Goal: Task Accomplishment & Management: Manage account settings

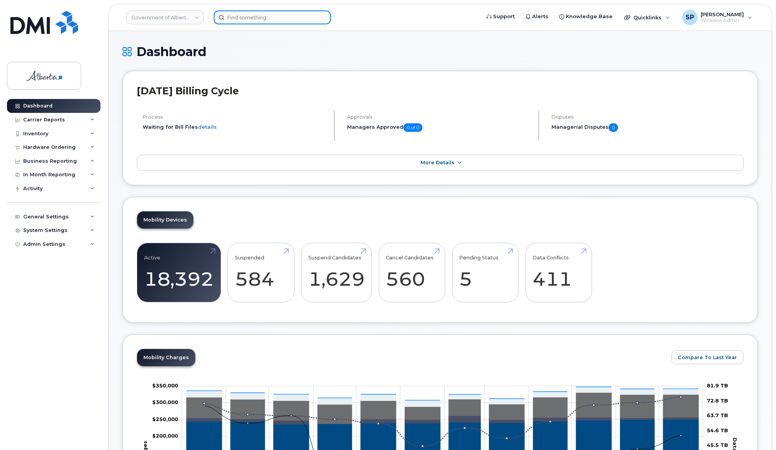
click at [266, 14] on input at bounding box center [272, 17] width 117 height 14
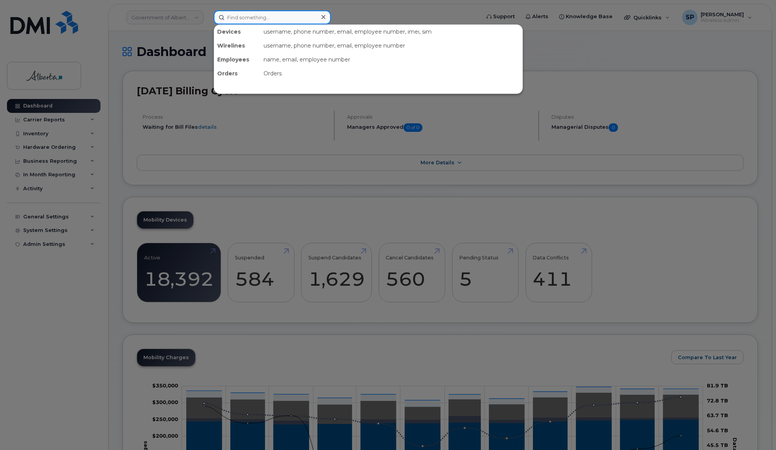
paste input "5873579731"
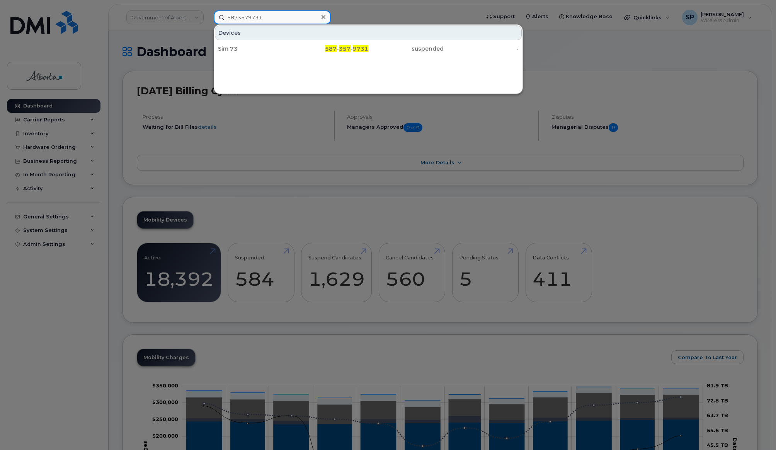
type input "5873579731"
click at [248, 49] on div "Sim 73" at bounding box center [255, 49] width 75 height 8
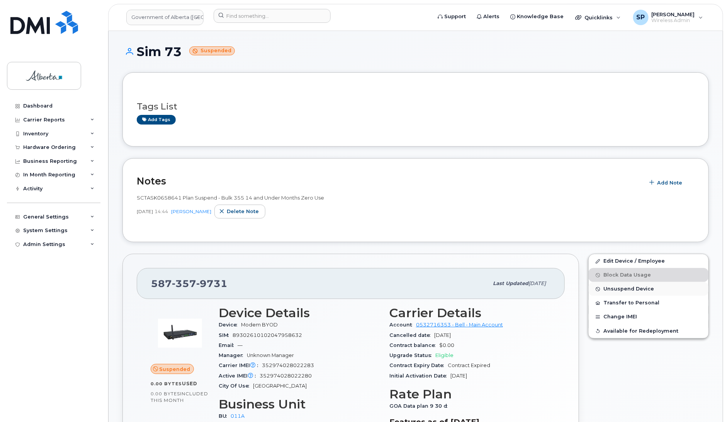
click at [619, 290] on span "Unsuspend Device" at bounding box center [629, 289] width 51 height 6
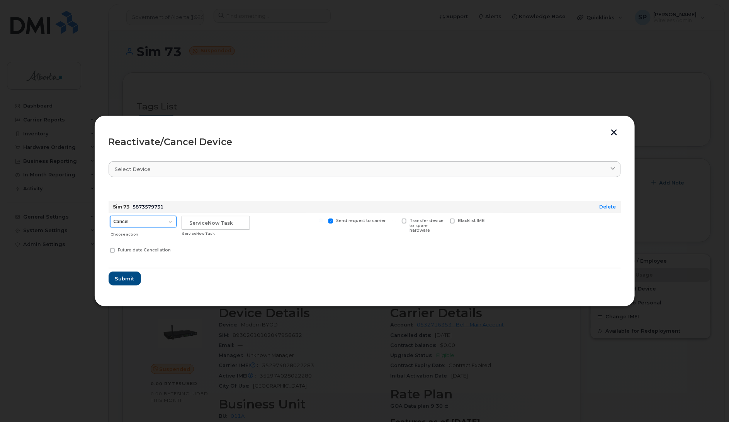
click at [136, 219] on select "Cancel Suspend - Extend Suspension Reactivate" at bounding box center [143, 222] width 66 height 12
select select "[object Object]"
click at [110, 216] on select "Cancel Suspend - Extend Suspension Reactivate" at bounding box center [143, 222] width 66 height 12
click at [199, 229] on input "text" at bounding box center [216, 223] width 68 height 14
type input "repurpose"
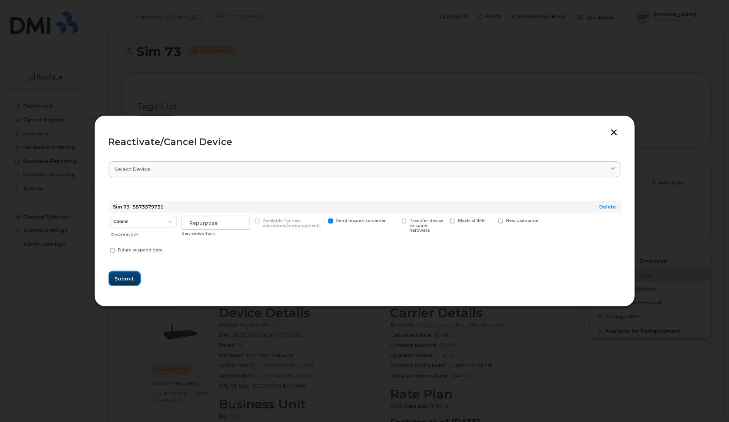
click at [125, 280] on span "Submit" at bounding box center [124, 278] width 19 height 7
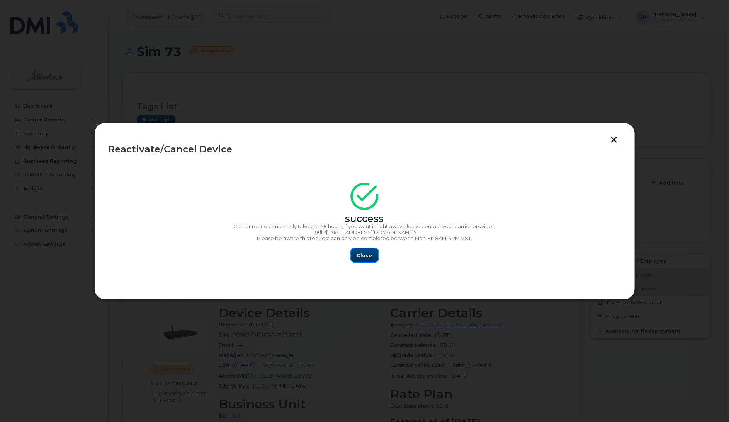
click at [364, 253] on span "Close" at bounding box center [364, 255] width 15 height 7
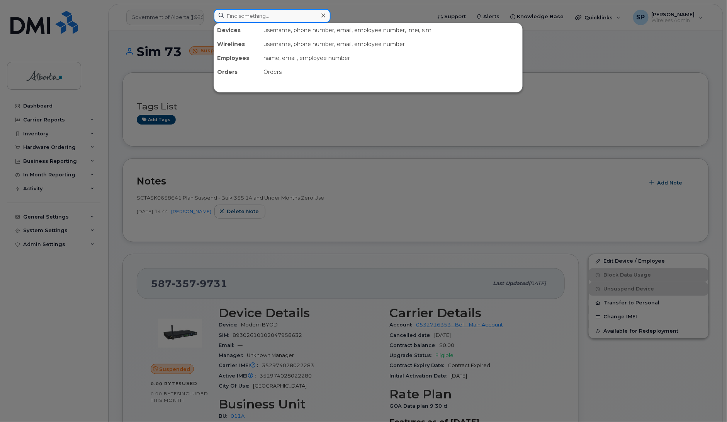
click at [263, 14] on input at bounding box center [272, 16] width 117 height 14
paste input "7802647159"
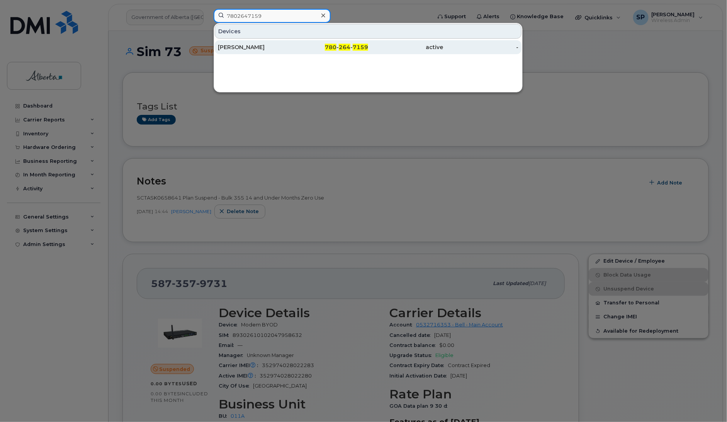
type input "7802647159"
click at [253, 49] on div "Christopher Twach" at bounding box center [255, 47] width 75 height 8
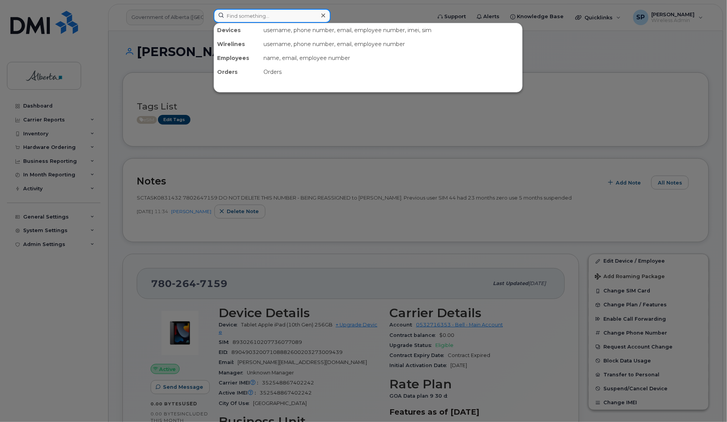
click at [294, 15] on input at bounding box center [272, 16] width 117 height 14
paste input "7808506649"
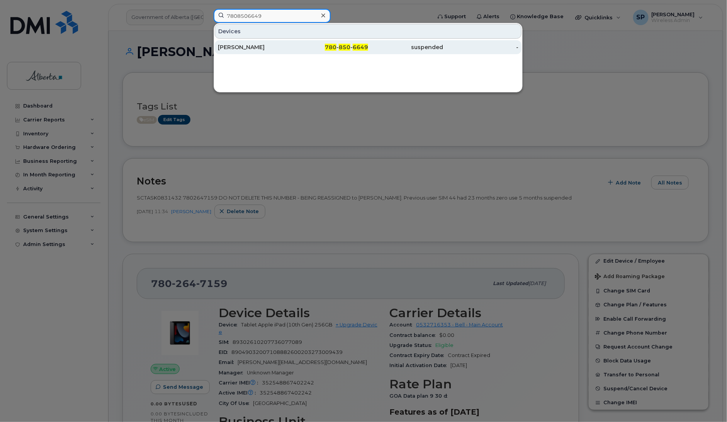
type input "7808506649"
click at [251, 48] on div "[PERSON_NAME]" at bounding box center [255, 47] width 75 height 8
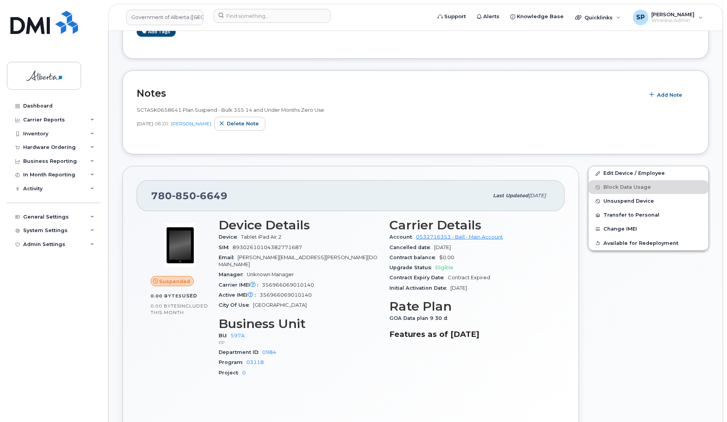
scroll to position [102, 0]
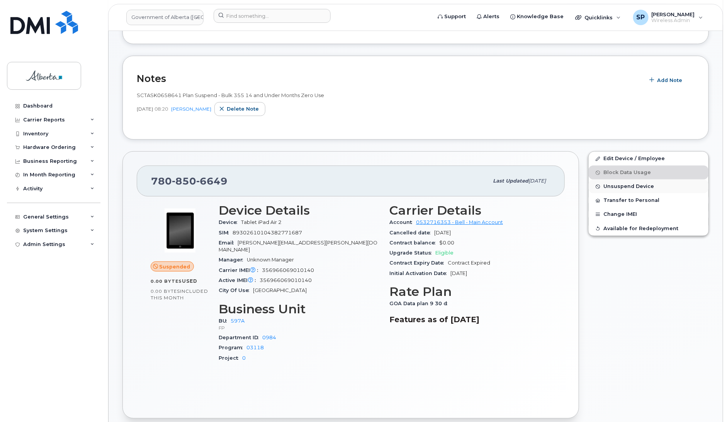
click at [632, 187] on span "Unsuspend Device" at bounding box center [629, 187] width 51 height 6
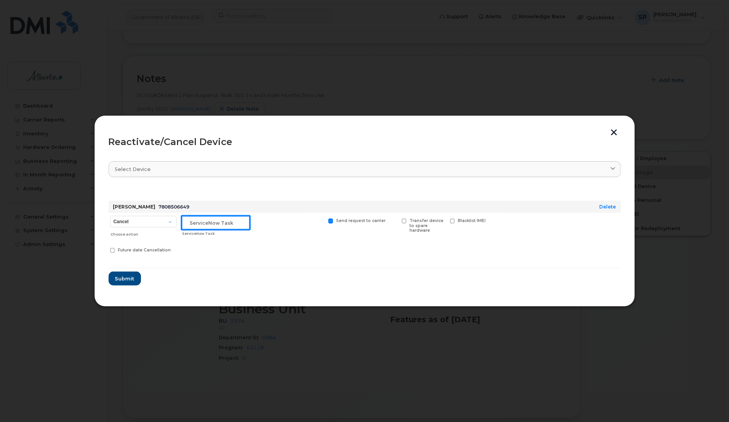
click at [225, 224] on input "text" at bounding box center [216, 223] width 68 height 14
type input "Repurpose"
click at [125, 223] on select "Cancel Suspend - Extend Suspension Reactivate" at bounding box center [143, 222] width 66 height 12
select select "[object Object]"
click at [110, 216] on select "Cancel Suspend - Extend Suspension Reactivate" at bounding box center [143, 222] width 66 height 12
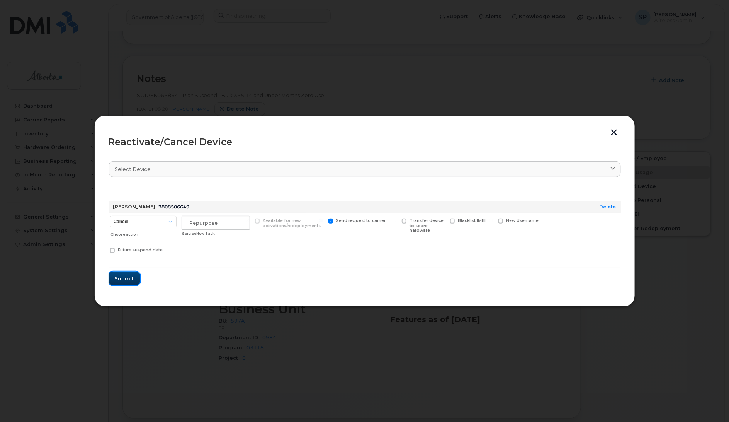
click at [124, 277] on span "Submit" at bounding box center [124, 278] width 19 height 7
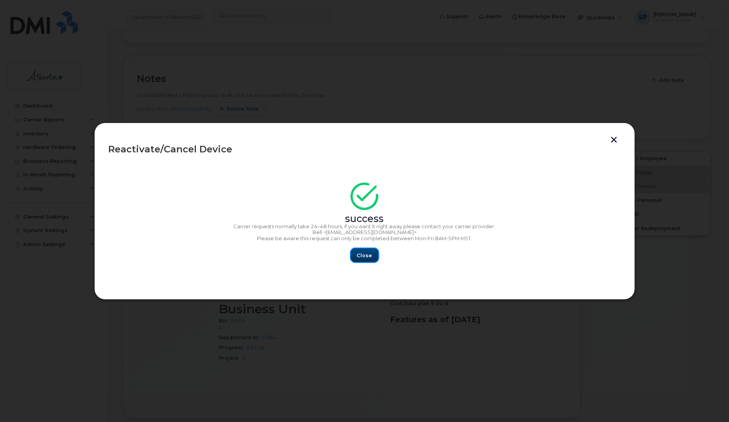
click at [362, 260] on button "Close" at bounding box center [365, 255] width 28 height 14
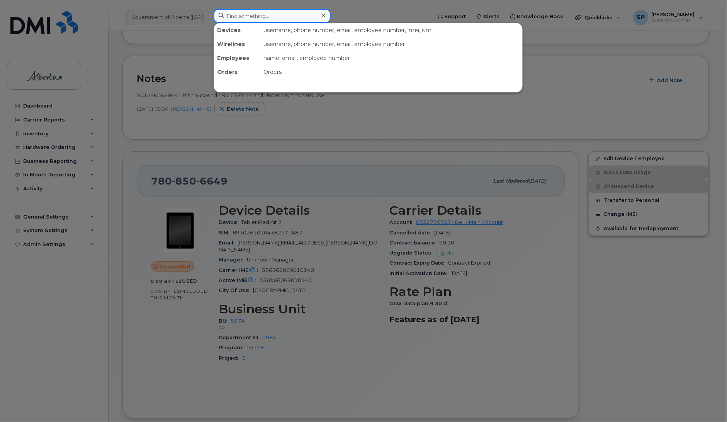
click at [280, 17] on input at bounding box center [272, 16] width 117 height 14
paste input "5873857907"
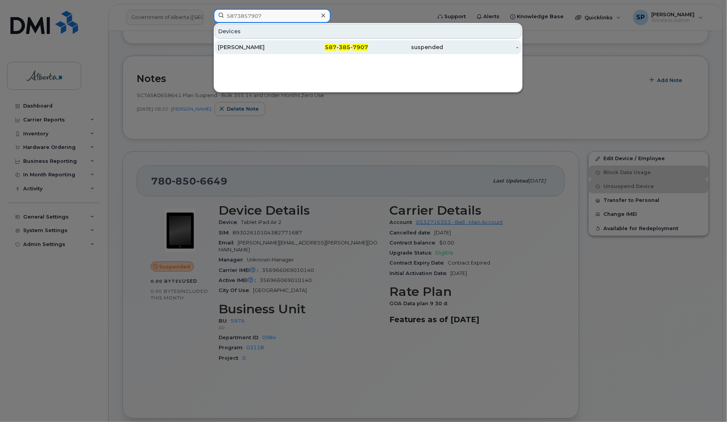
type input "5873857907"
click at [248, 47] on div "Jeanie M Casault" at bounding box center [255, 47] width 75 height 8
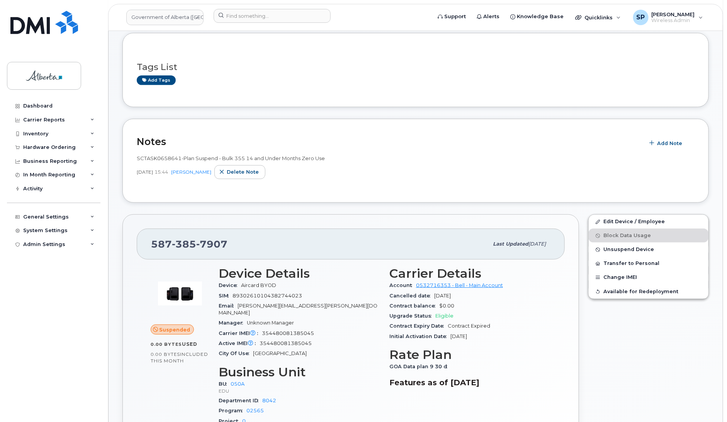
scroll to position [140, 0]
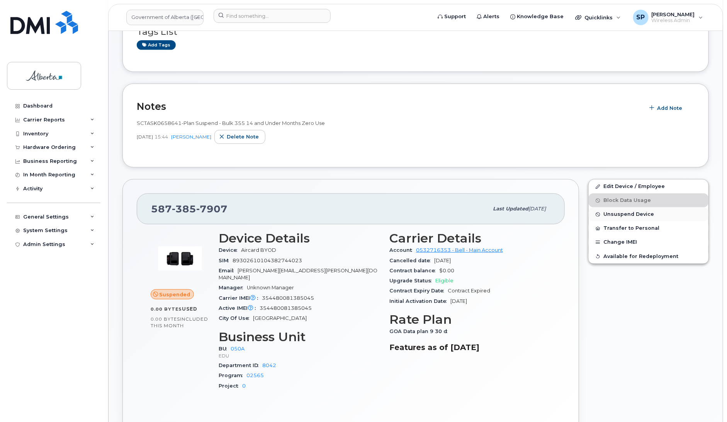
click at [636, 213] on span "Unsuspend Device" at bounding box center [629, 214] width 51 height 6
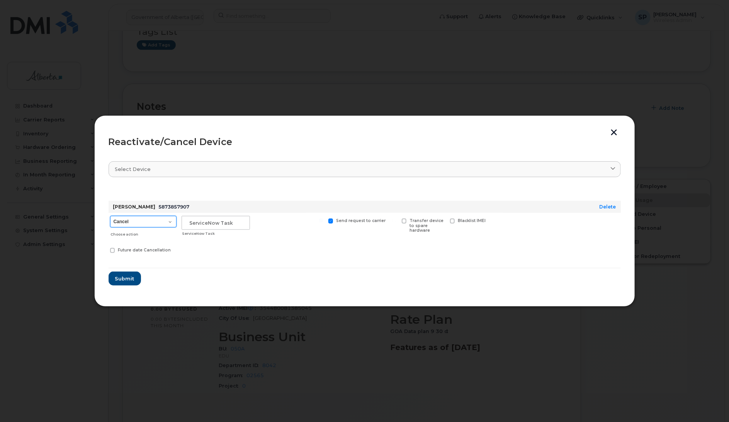
click at [151, 224] on select "Cancel Suspend - Extend Suspension Reactivate" at bounding box center [143, 222] width 66 height 12
select select "[object Object]"
click at [110, 216] on select "Cancel Suspend - Extend Suspension Reactivate" at bounding box center [143, 222] width 66 height 12
click at [197, 223] on input "text" at bounding box center [216, 223] width 68 height 14
type input "Repurpose"
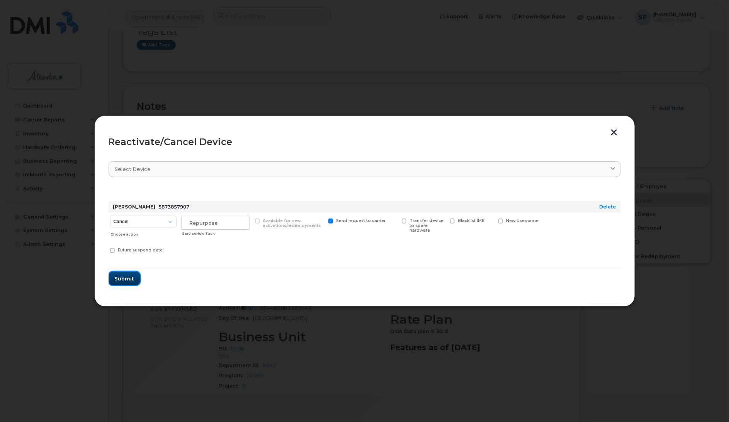
click at [129, 279] on span "Submit" at bounding box center [124, 278] width 19 height 7
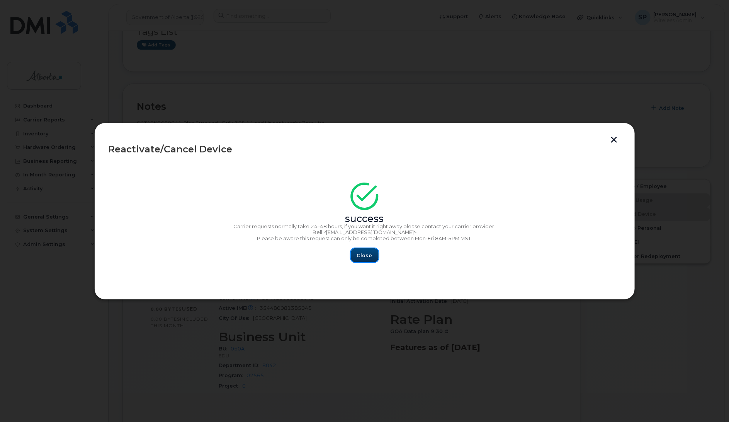
click at [367, 257] on span "Close" at bounding box center [364, 255] width 15 height 7
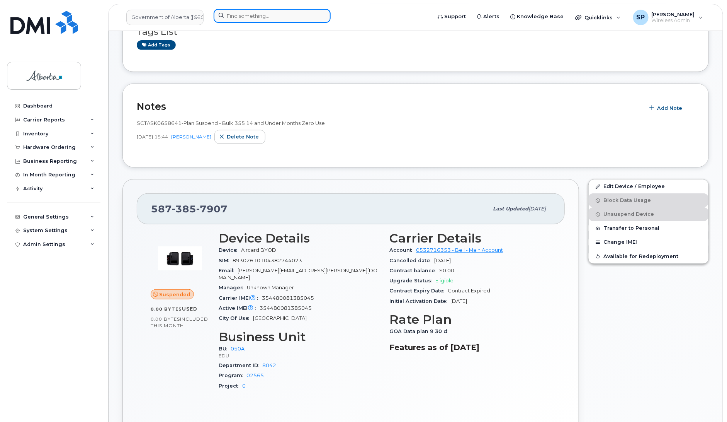
click at [249, 17] on input at bounding box center [272, 16] width 117 height 14
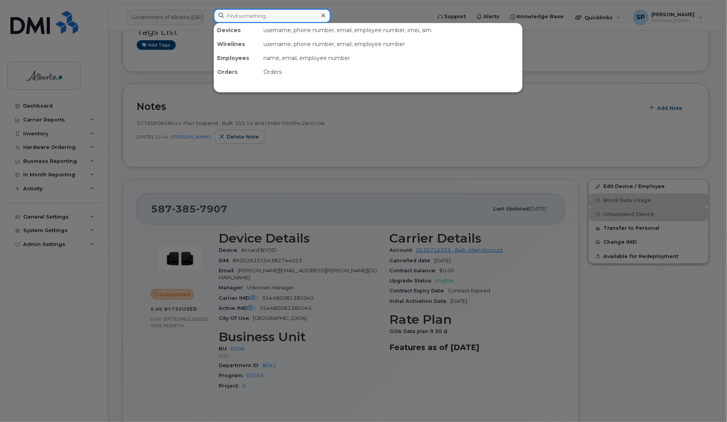
paste input "5873857786"
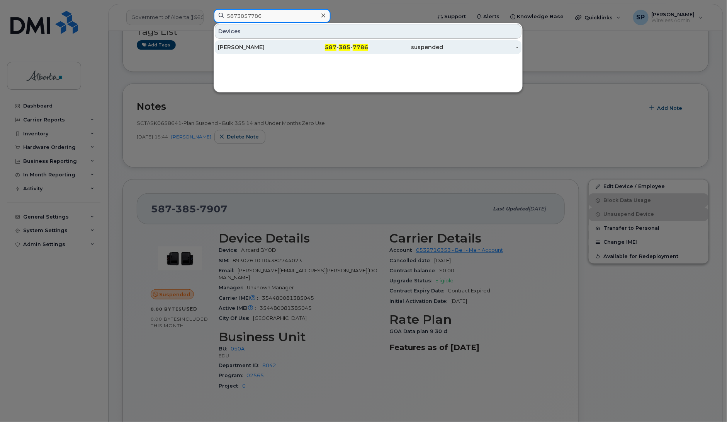
type input "5873857786"
click at [232, 48] on div "John Swist" at bounding box center [255, 47] width 75 height 8
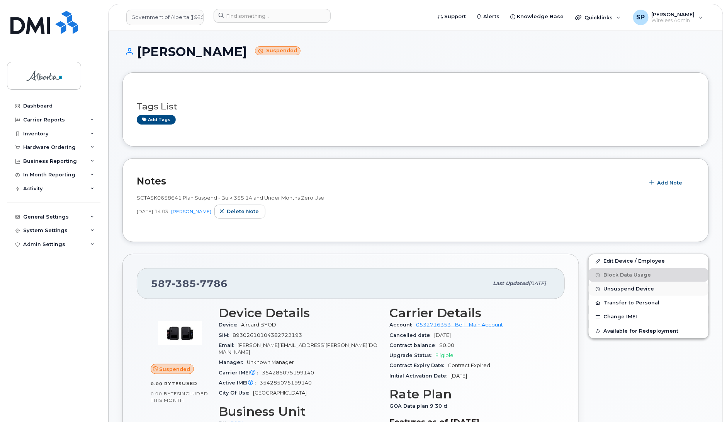
click at [619, 290] on span "Unsuspend Device" at bounding box center [629, 289] width 51 height 6
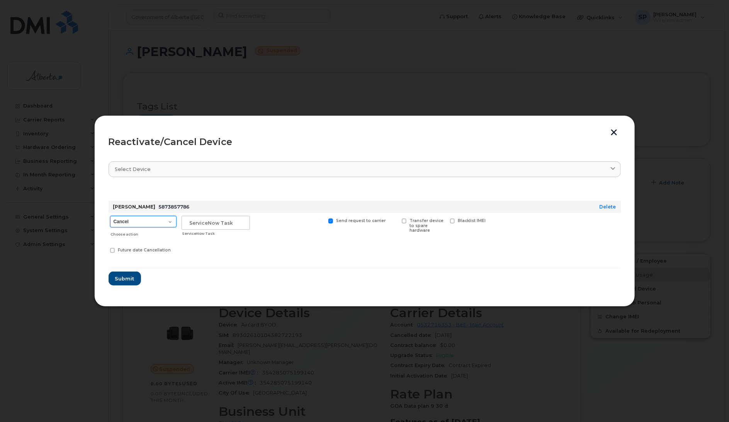
click at [150, 221] on select "Cancel Suspend - Extend Suspension Reactivate" at bounding box center [143, 222] width 66 height 12
select select "[object Object]"
click at [110, 216] on select "Cancel Suspend - Extend Suspension Reactivate" at bounding box center [143, 222] width 66 height 12
click at [217, 223] on input "text" at bounding box center [216, 223] width 68 height 14
type input "Repurpose"
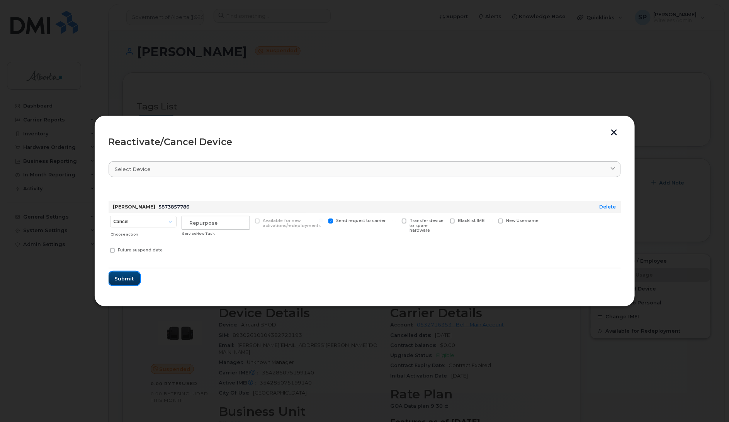
click at [129, 281] on span "Submit" at bounding box center [124, 278] width 19 height 7
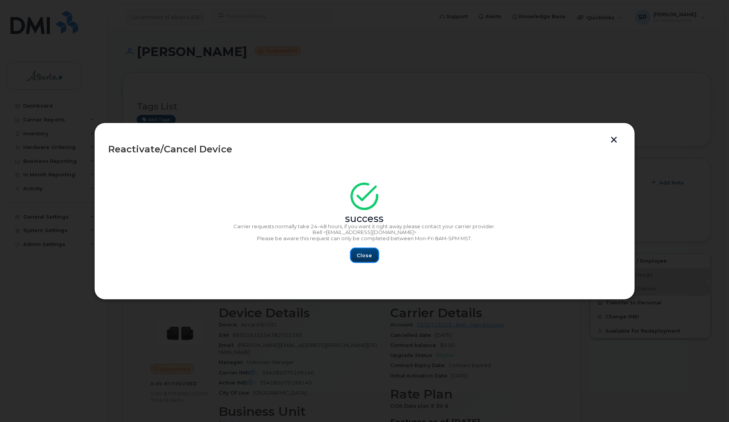
click at [367, 257] on span "Close" at bounding box center [364, 255] width 15 height 7
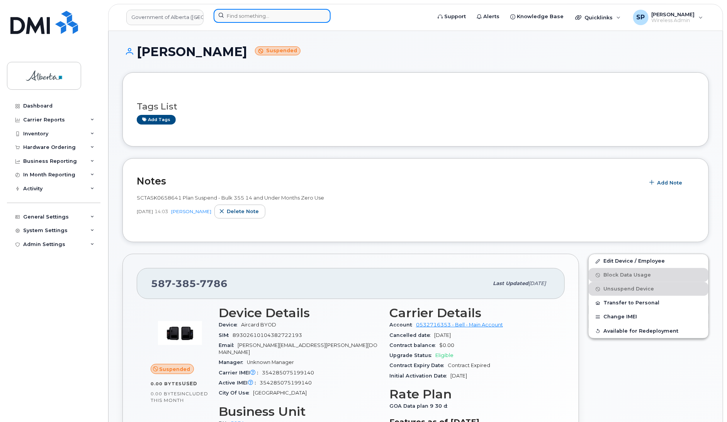
click at [246, 14] on input at bounding box center [272, 16] width 117 height 14
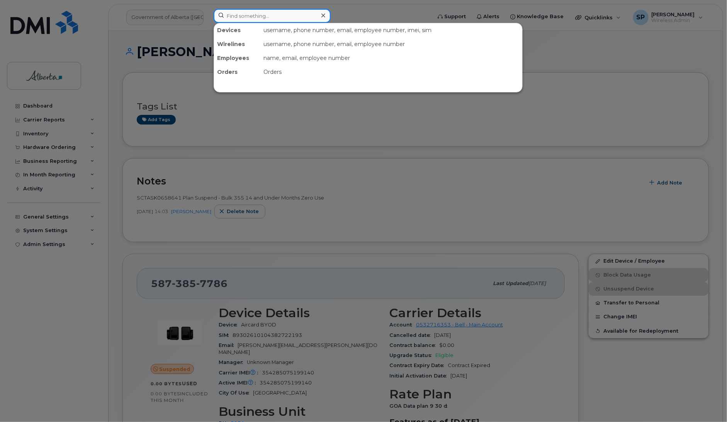
paste input "5873858615"
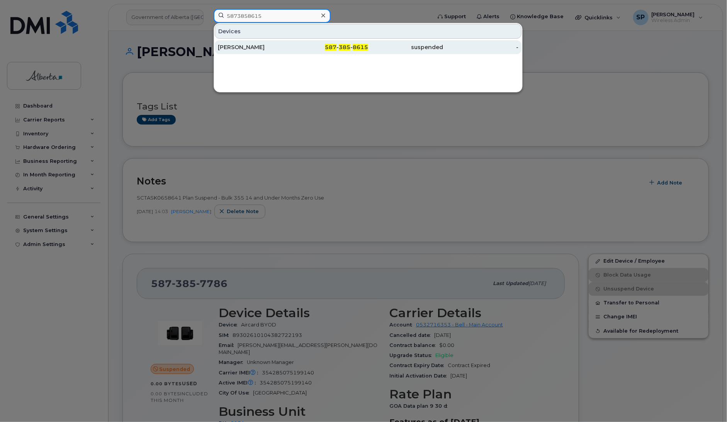
type input "5873858615"
click at [240, 47] on div "Jenelle Deputat" at bounding box center [255, 47] width 75 height 8
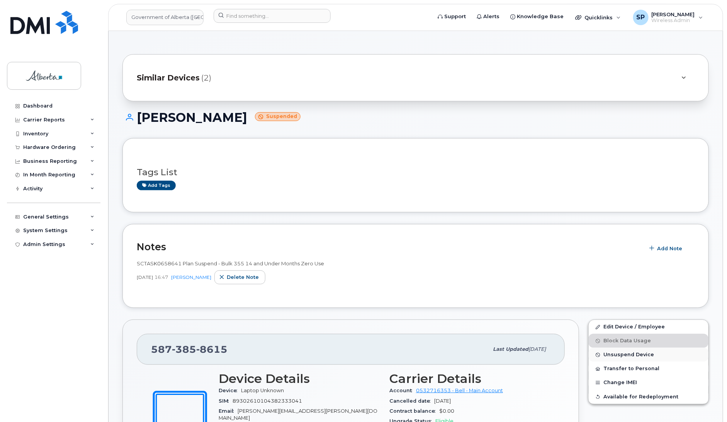
click at [620, 354] on span "Unsuspend Device" at bounding box center [629, 355] width 51 height 6
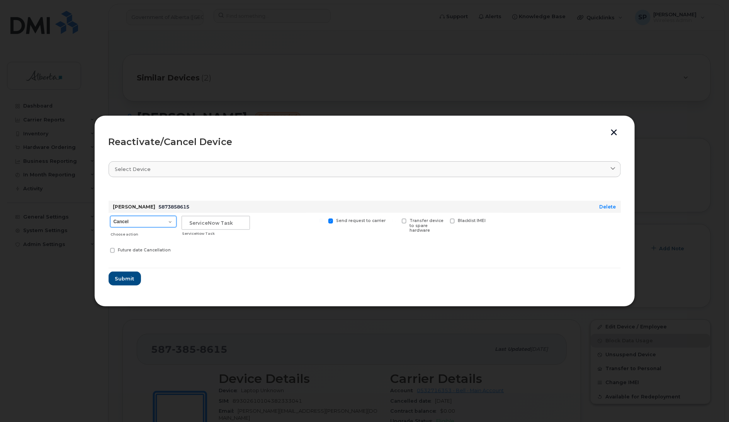
click at [142, 219] on select "Cancel Suspend - Extend Suspension Reactivate" at bounding box center [143, 222] width 66 height 12
select select "[object Object]"
click at [110, 216] on select "Cancel Suspend - Extend Suspension Reactivate" at bounding box center [143, 222] width 66 height 12
click at [214, 224] on input "text" at bounding box center [216, 223] width 68 height 14
type input "Repurpose"
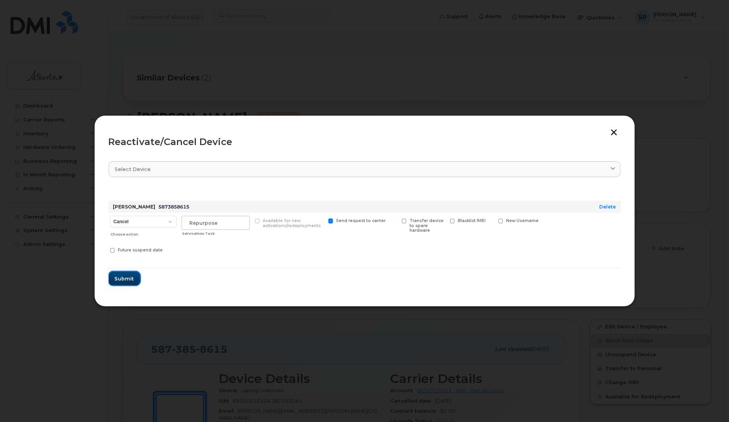
click at [126, 281] on span "Submit" at bounding box center [124, 278] width 19 height 7
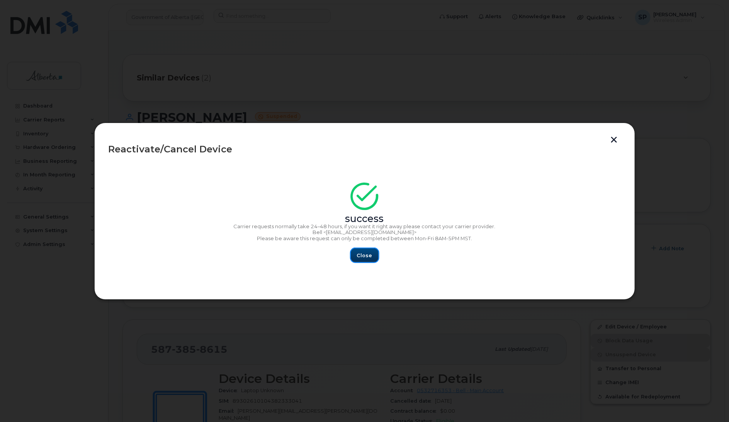
click at [368, 259] on span "Close" at bounding box center [364, 255] width 15 height 7
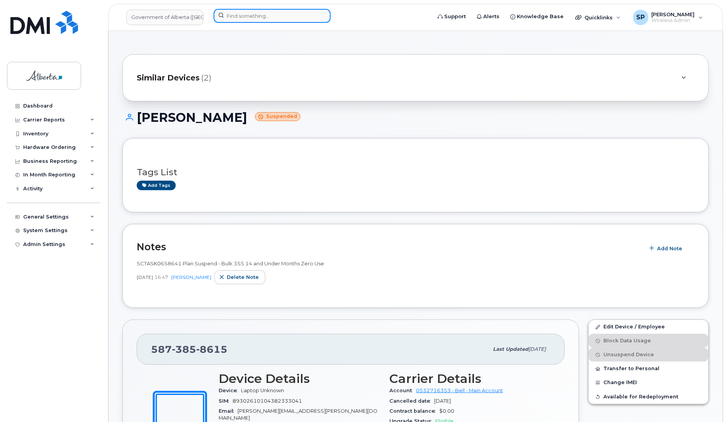
click at [246, 18] on input at bounding box center [272, 16] width 117 height 14
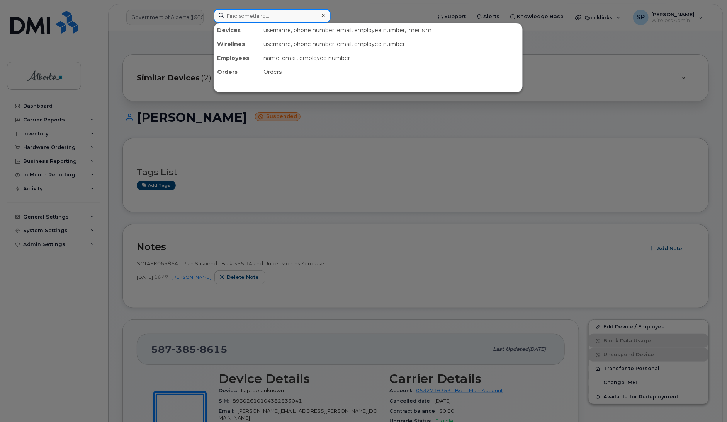
paste input "5873858999"
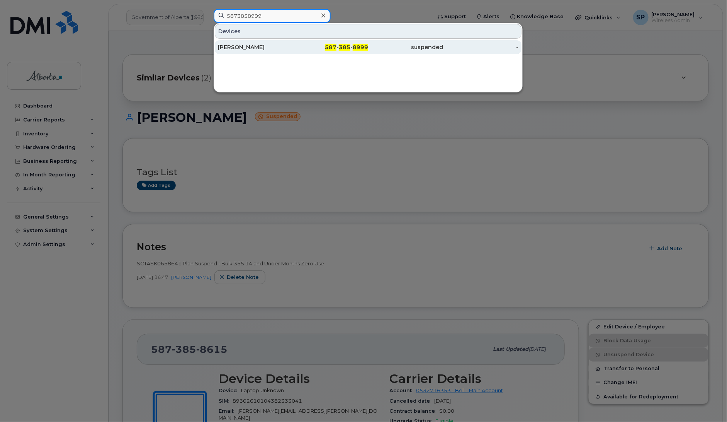
type input "5873858999"
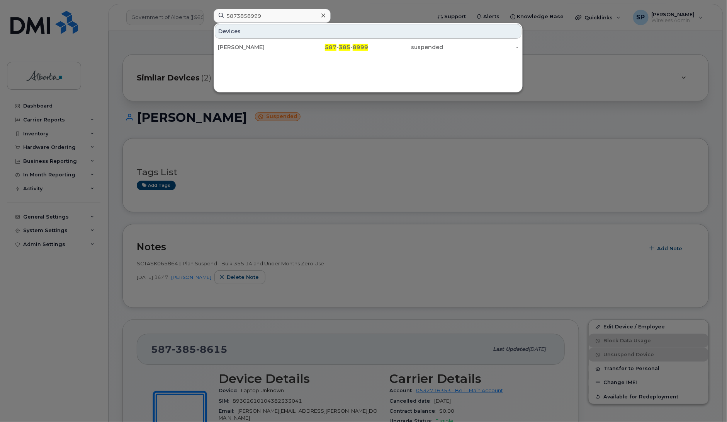
drag, startPoint x: 242, startPoint y: 47, endPoint x: 206, endPoint y: 5, distance: 55.9
click at [242, 47] on div "Randy Basom" at bounding box center [255, 47] width 75 height 8
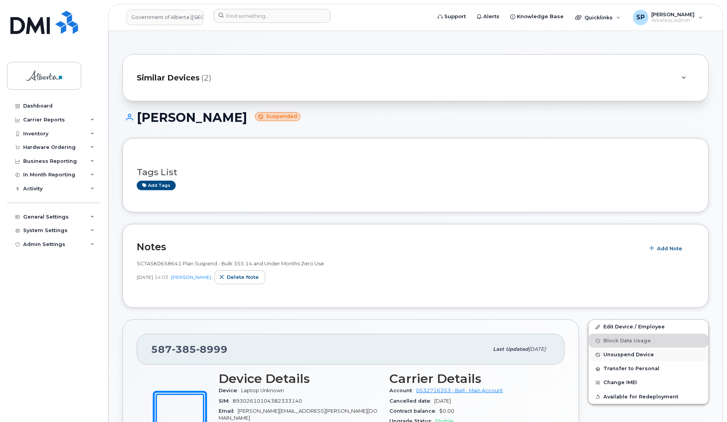
click at [632, 355] on span "Unsuspend Device" at bounding box center [629, 355] width 51 height 6
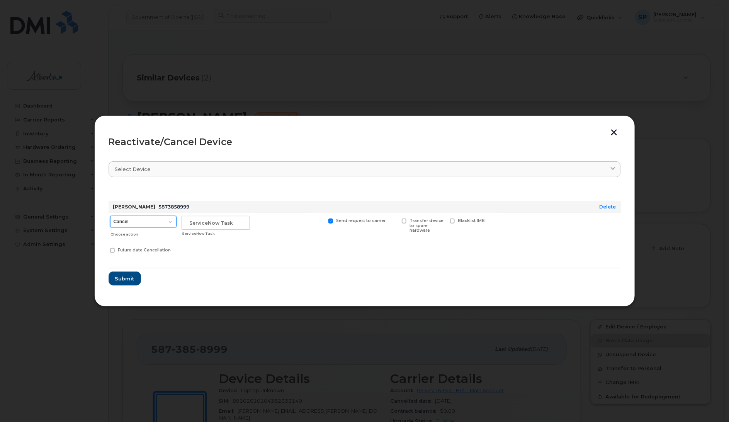
click at [136, 223] on select "Cancel Suspend - Extend Suspension Reactivate" at bounding box center [143, 222] width 66 height 12
select select "[object Object]"
click at [110, 216] on select "Cancel Suspend - Extend Suspension Reactivate" at bounding box center [143, 222] width 66 height 12
click at [221, 224] on input "text" at bounding box center [216, 223] width 68 height 14
type input "Repurpose"
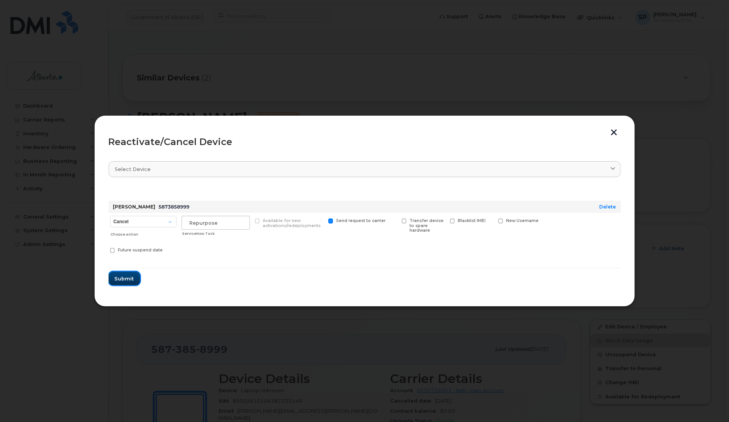
click at [122, 277] on span "Submit" at bounding box center [124, 278] width 19 height 7
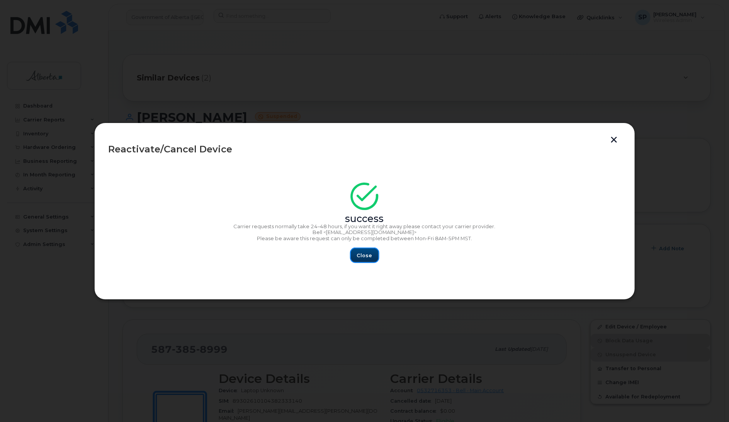
click at [368, 255] on span "Close" at bounding box center [364, 255] width 15 height 7
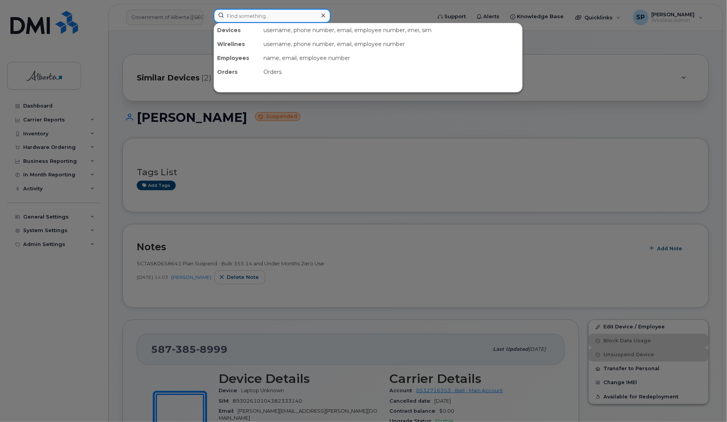
click at [267, 12] on input at bounding box center [272, 16] width 117 height 14
paste input "5875450879"
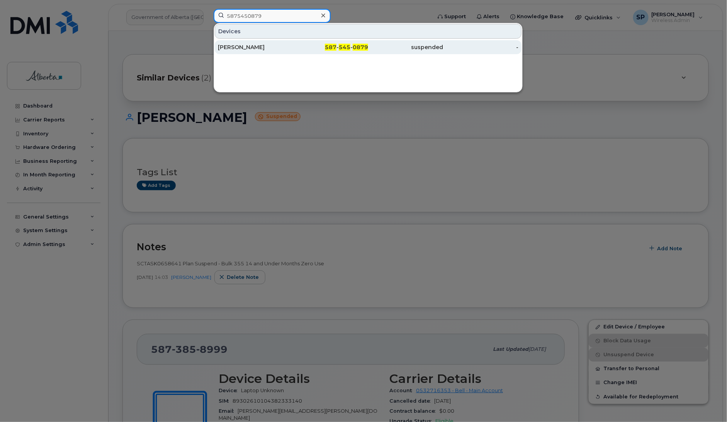
type input "5875450879"
click at [254, 47] on div "[PERSON_NAME]" at bounding box center [255, 47] width 75 height 8
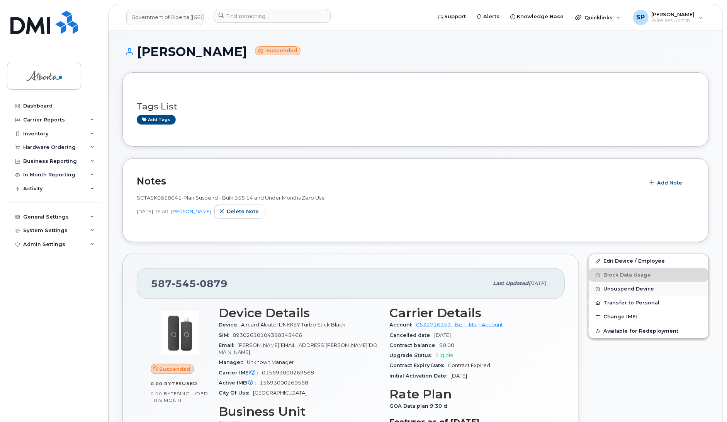
click at [614, 289] on span "Unsuspend Device" at bounding box center [629, 289] width 51 height 6
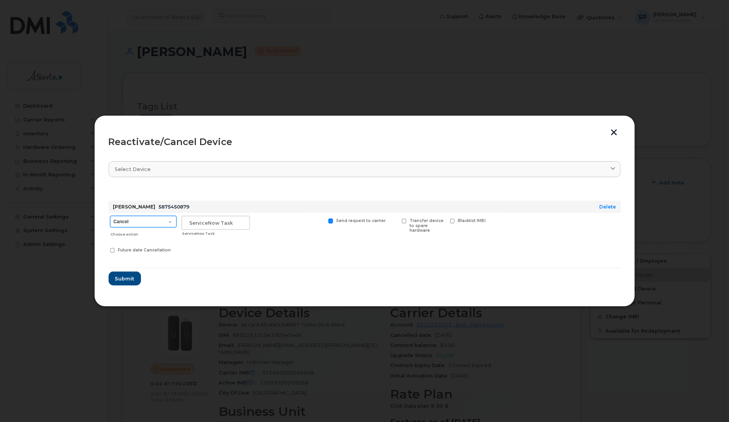
click at [137, 223] on select "Cancel Suspend - Extend Suspension Reactivate" at bounding box center [143, 222] width 66 height 12
select select "[object Object]"
click at [110, 216] on select "Cancel Suspend - Extend Suspension Reactivate" at bounding box center [143, 222] width 66 height 12
click at [215, 224] on input "text" at bounding box center [216, 223] width 68 height 14
type input "Repurpose"
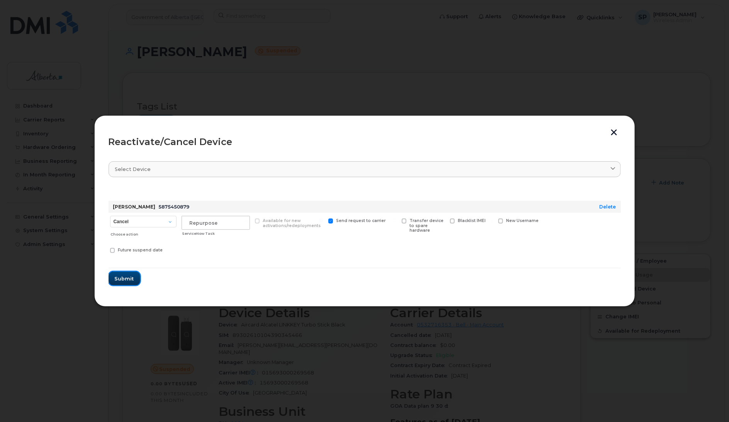
click at [123, 275] on span "Submit" at bounding box center [124, 278] width 19 height 7
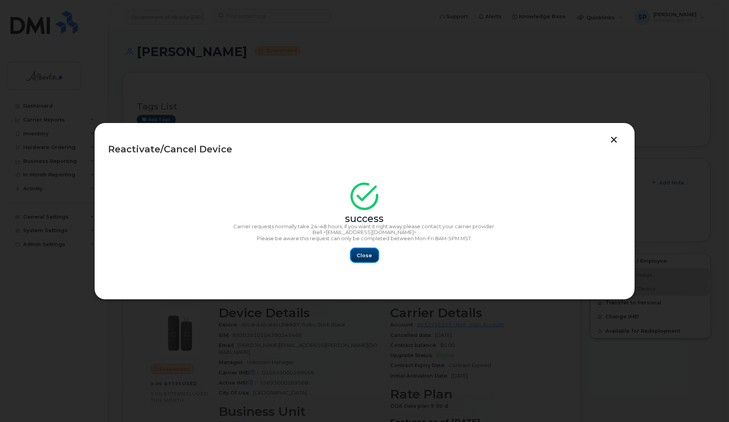
click at [374, 254] on button "Close" at bounding box center [365, 255] width 28 height 14
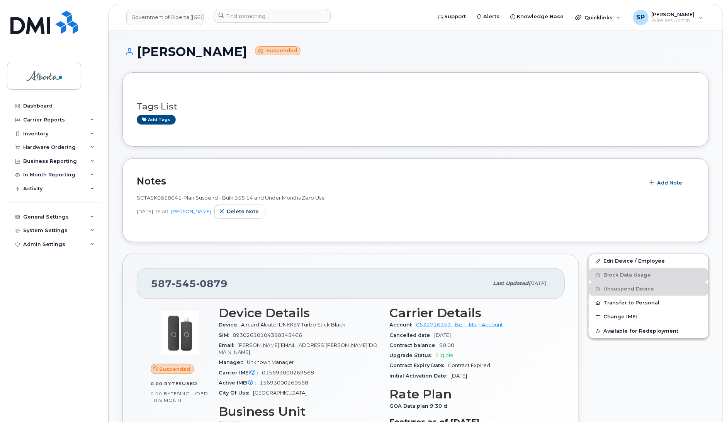
click at [335, 218] on div "Oct 03, 2024 15:50 Carmen Borgess Delete note" at bounding box center [416, 211] width 558 height 14
click at [257, 14] on input at bounding box center [272, 16] width 117 height 14
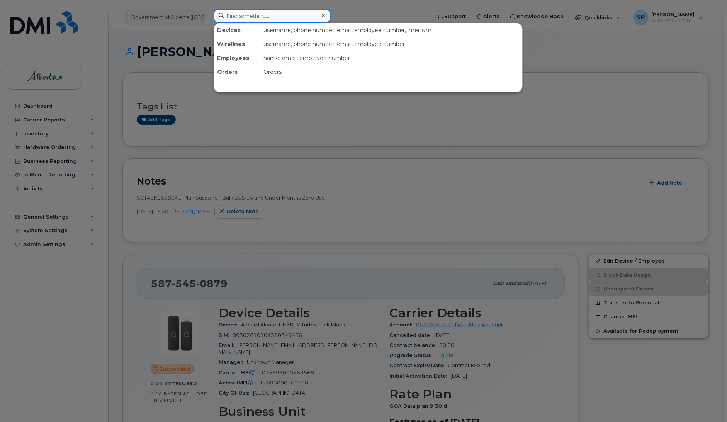
paste input "5873572419"
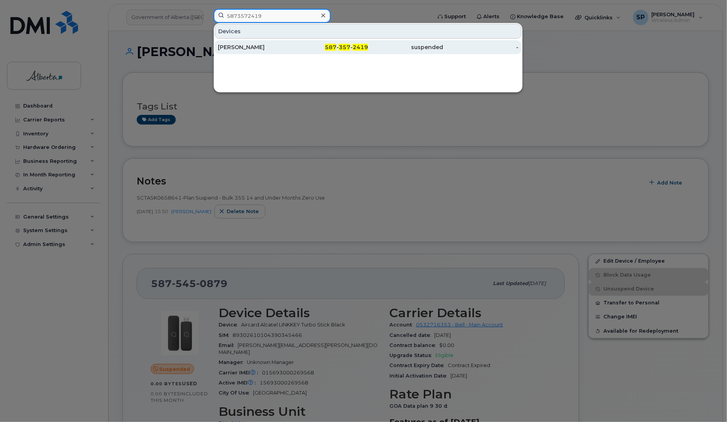
type input "5873572419"
click at [248, 49] on div "[PERSON_NAME]" at bounding box center [255, 47] width 75 height 8
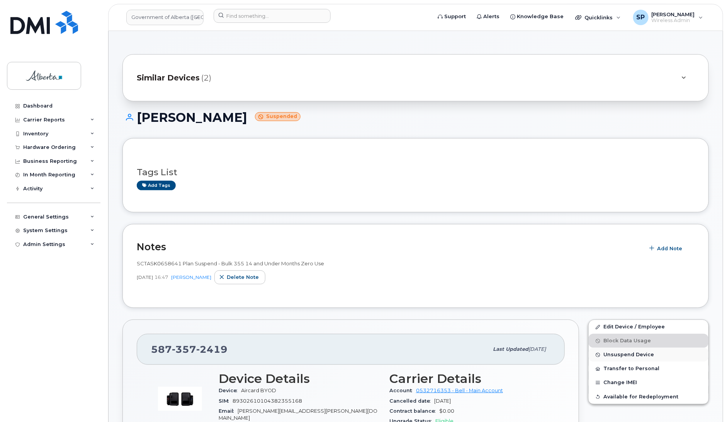
click at [621, 355] on span "Unsuspend Device" at bounding box center [629, 355] width 51 height 6
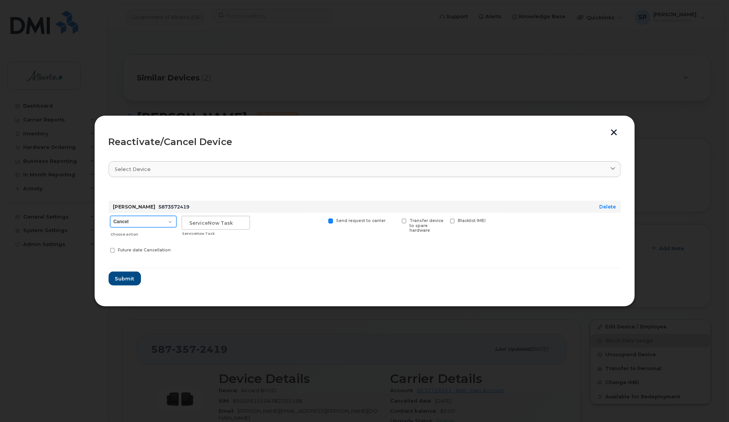
click at [140, 225] on select "Cancel Suspend - Extend Suspension Reactivate" at bounding box center [143, 222] width 66 height 12
select select "[object Object]"
click at [110, 216] on select "Cancel Suspend - Extend Suspension Reactivate" at bounding box center [143, 222] width 66 height 12
click at [211, 224] on input "text" at bounding box center [216, 223] width 68 height 14
type input "Repurpose"
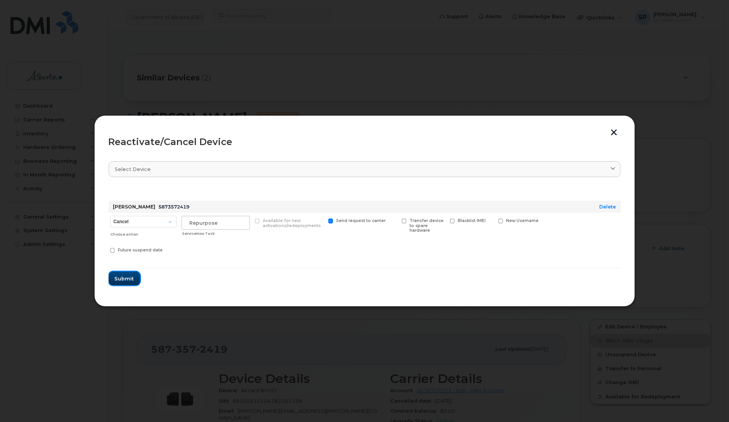
click at [131, 275] on span "Submit" at bounding box center [124, 278] width 19 height 7
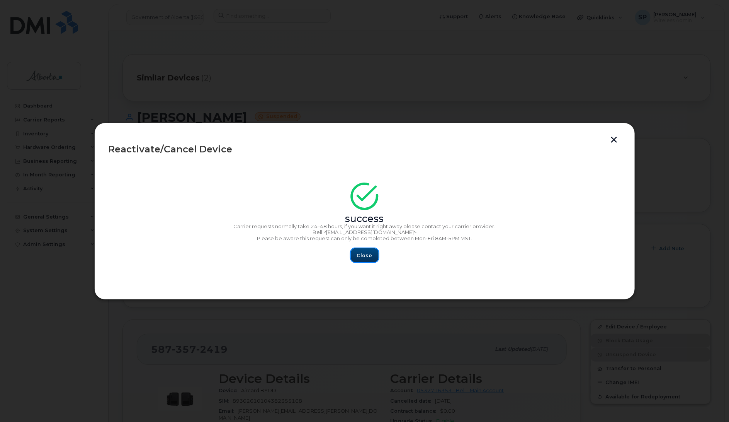
click at [364, 254] on span "Close" at bounding box center [364, 255] width 15 height 7
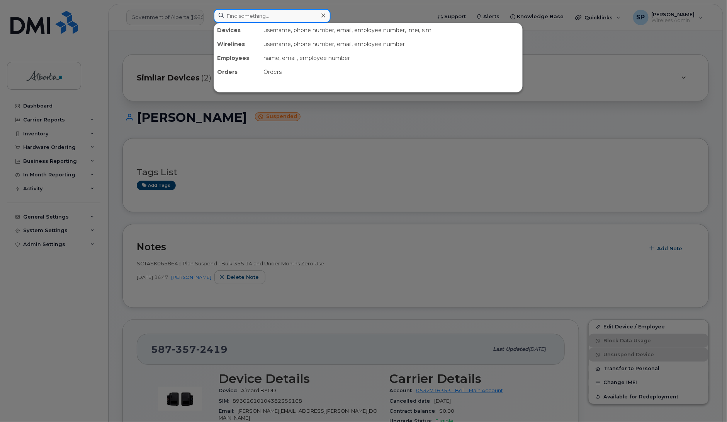
click at [236, 16] on input at bounding box center [272, 16] width 117 height 14
paste input "7802357152"
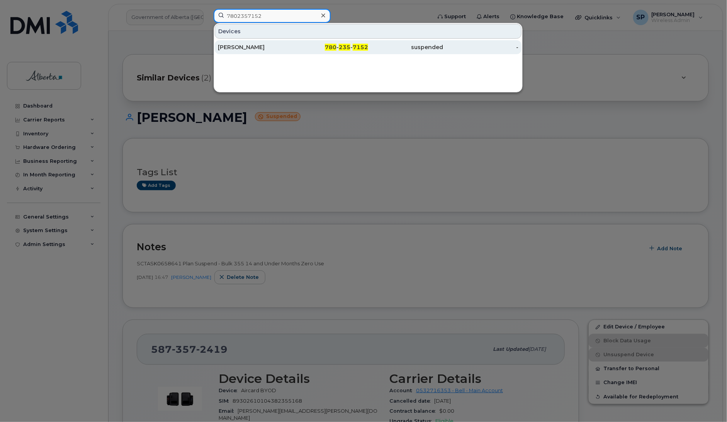
type input "7802357152"
click at [245, 49] on div "Vincent Xu" at bounding box center [255, 47] width 75 height 8
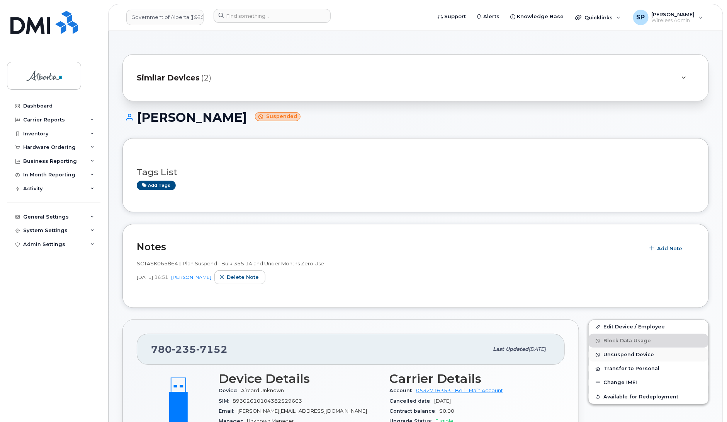
click at [620, 354] on span "Unsuspend Device" at bounding box center [629, 355] width 51 height 6
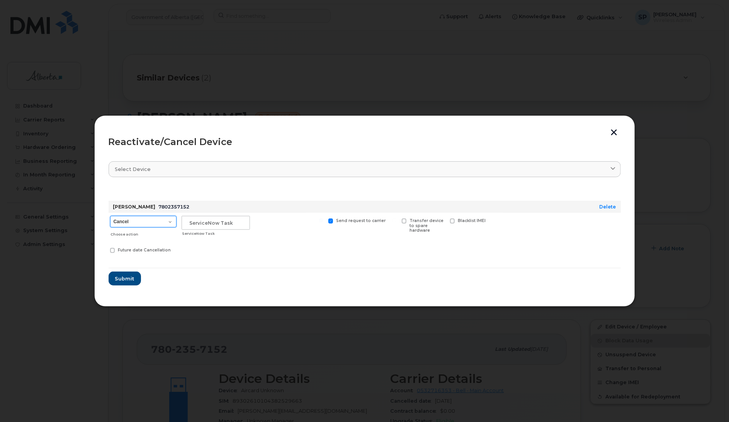
click at [144, 224] on select "Cancel Suspend - Extend Suspension Reactivate" at bounding box center [143, 222] width 66 height 12
select select "[object Object]"
click at [110, 216] on select "Cancel Suspend - Extend Suspension Reactivate" at bounding box center [143, 222] width 66 height 12
click at [201, 223] on input "text" at bounding box center [216, 223] width 68 height 14
type input "Repurpose"
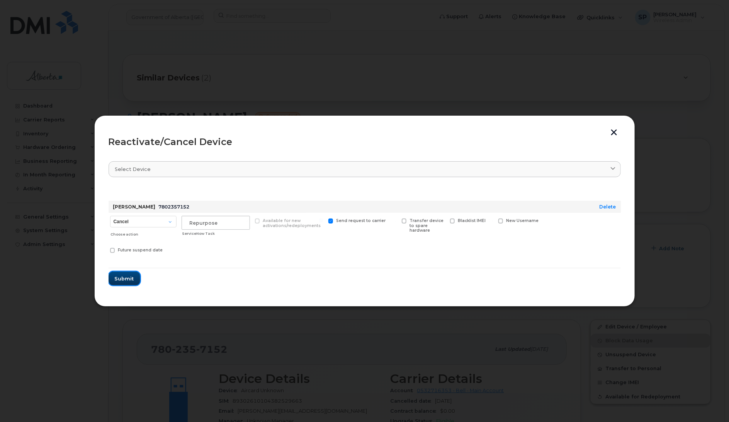
click at [122, 280] on span "Submit" at bounding box center [124, 278] width 19 height 7
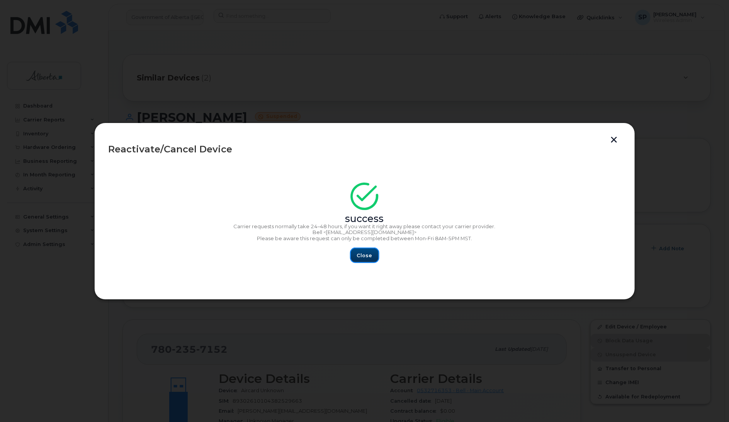
click at [368, 256] on span "Close" at bounding box center [364, 255] width 15 height 7
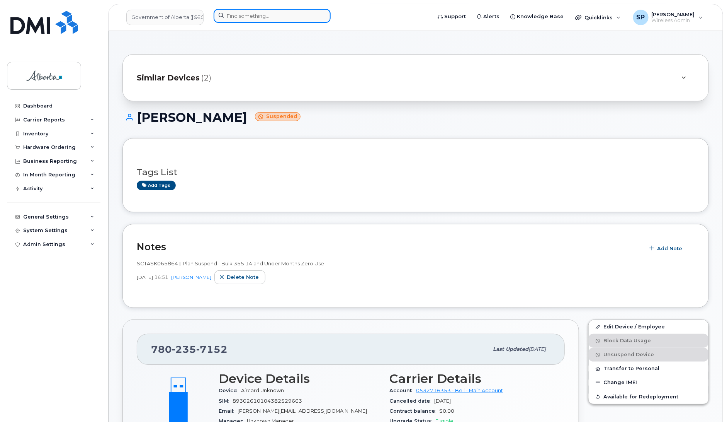
click at [265, 12] on input at bounding box center [272, 16] width 117 height 14
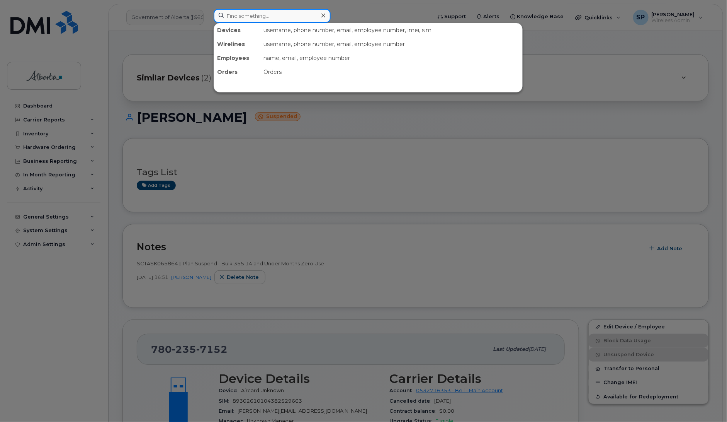
paste input "7802395127"
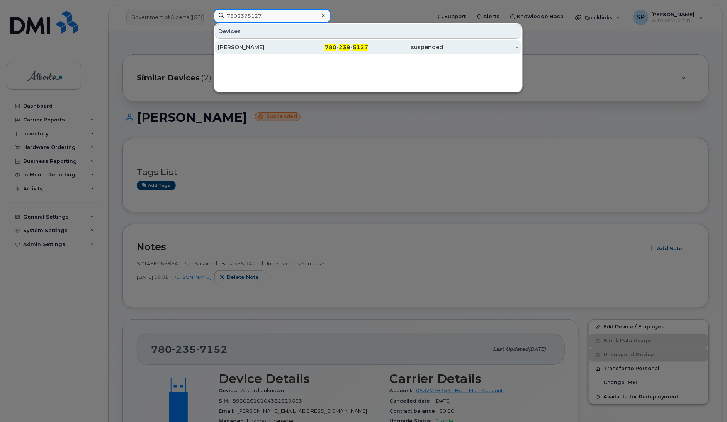
type input "7802395127"
click at [248, 47] on div "[PERSON_NAME]" at bounding box center [255, 47] width 75 height 8
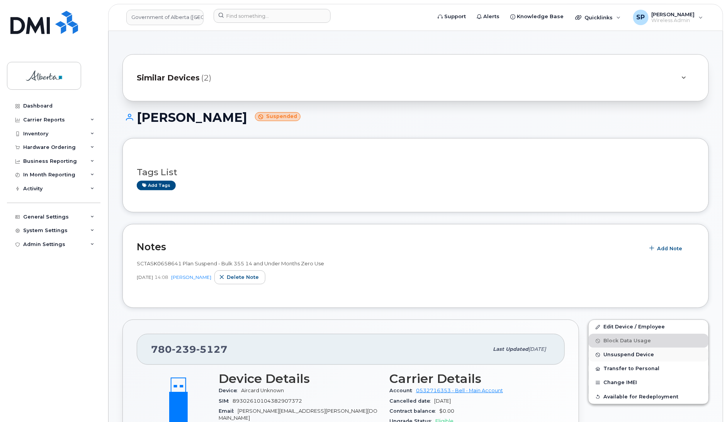
click at [625, 352] on span "Unsuspend Device" at bounding box center [629, 355] width 51 height 6
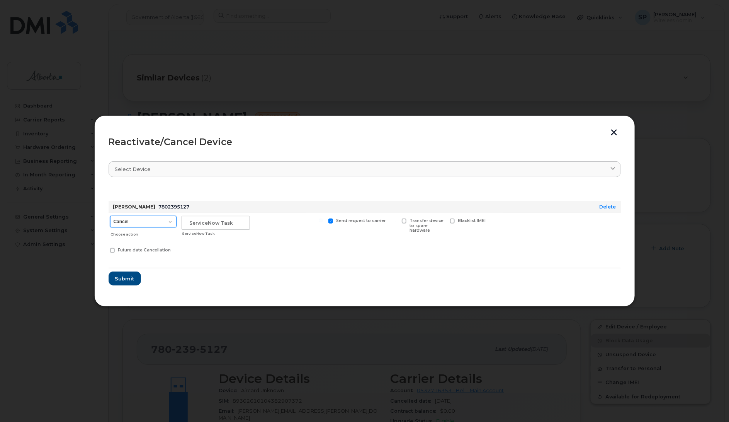
click at [138, 219] on select "Cancel Suspend - Extend Suspension Reactivate" at bounding box center [143, 222] width 66 height 12
select select "[object Object]"
click at [110, 216] on select "Cancel Suspend - Extend Suspension Reactivate" at bounding box center [143, 222] width 66 height 12
click at [228, 223] on input "text" at bounding box center [216, 223] width 68 height 14
type input "Repurpose"
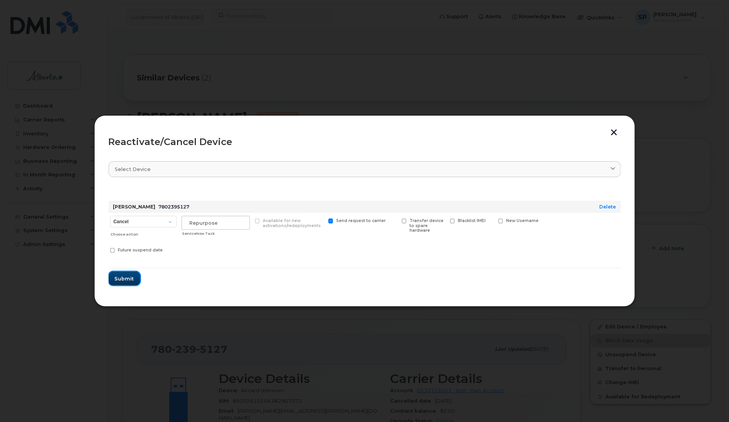
click at [129, 275] on span "Submit" at bounding box center [124, 278] width 19 height 7
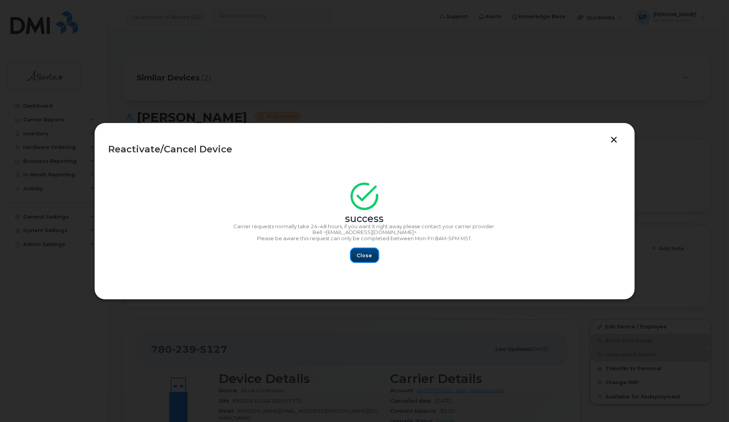
click at [366, 255] on span "Close" at bounding box center [364, 255] width 15 height 7
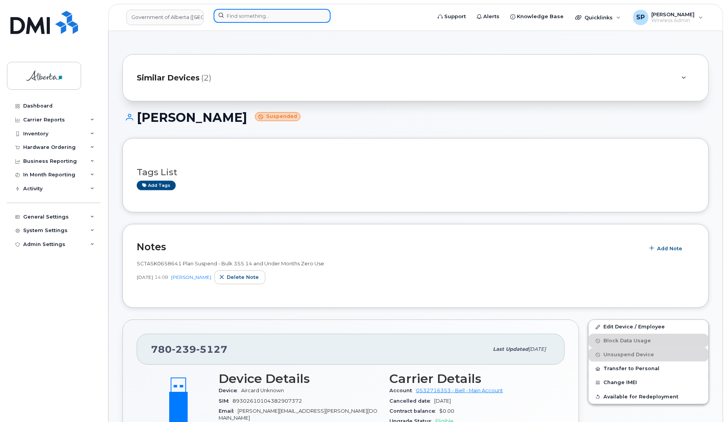
click at [238, 18] on input at bounding box center [272, 16] width 117 height 14
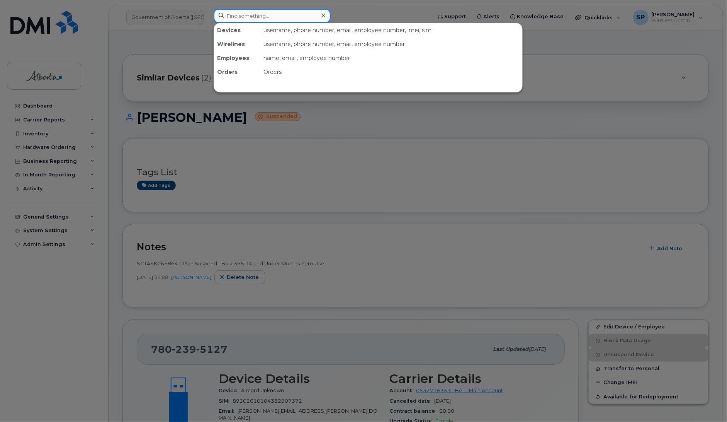
paste input "7802420948"
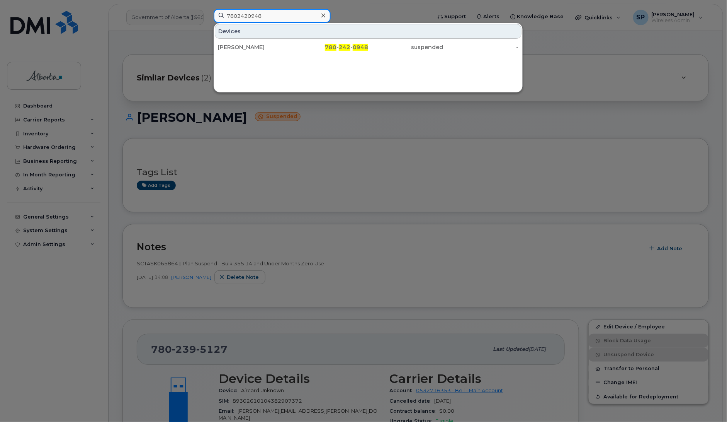
type input "7802420948"
click at [240, 46] on div "Nicholas Schmidt" at bounding box center [255, 47] width 75 height 8
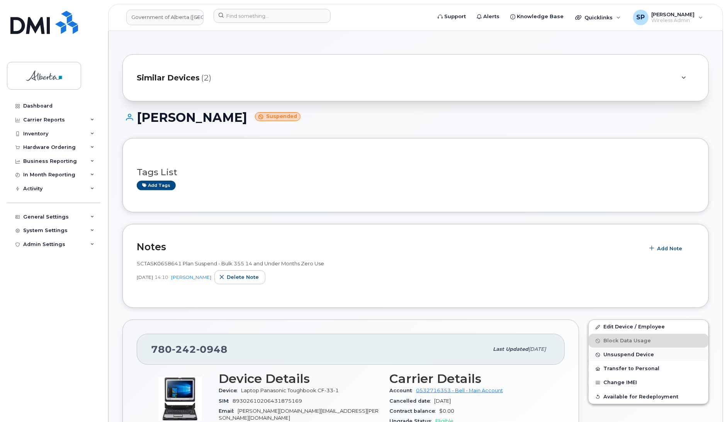
click at [617, 355] on span "Unsuspend Device" at bounding box center [629, 355] width 51 height 6
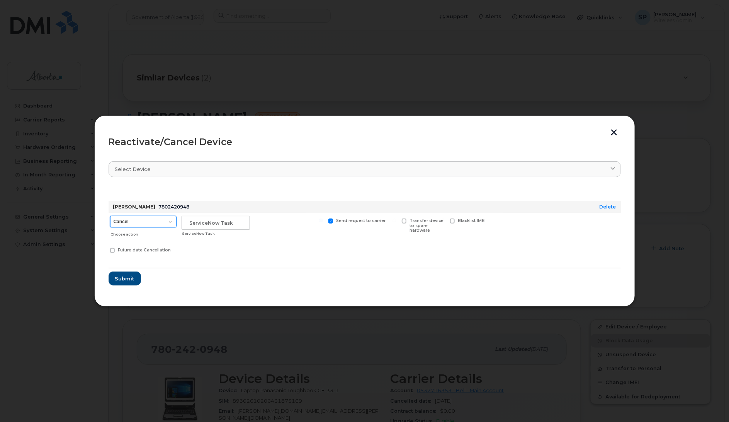
click at [145, 223] on select "Cancel Suspend - Extend Suspension Reactivate" at bounding box center [143, 222] width 66 height 12
select select "[object Object]"
click at [110, 216] on select "Cancel Suspend - Extend Suspension Reactivate" at bounding box center [143, 222] width 66 height 12
click at [205, 222] on input "text" at bounding box center [216, 223] width 68 height 14
type input "Repurpose"
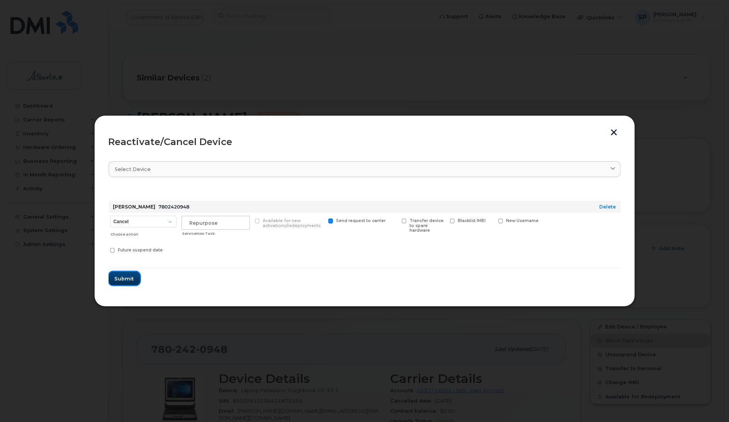
click at [126, 279] on span "Submit" at bounding box center [124, 278] width 19 height 7
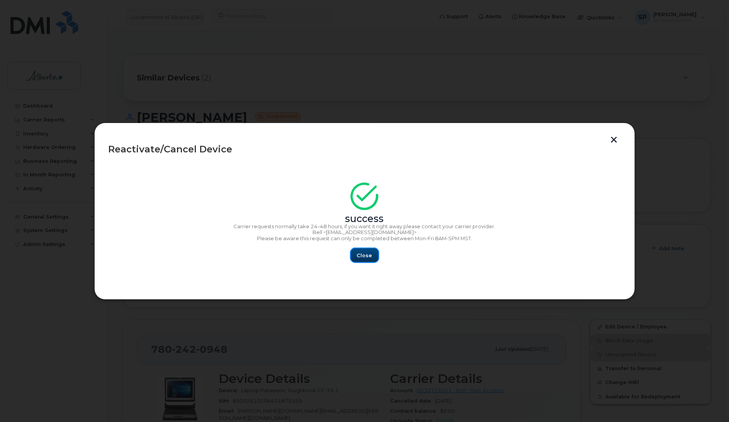
click at [364, 256] on span "Close" at bounding box center [364, 255] width 15 height 7
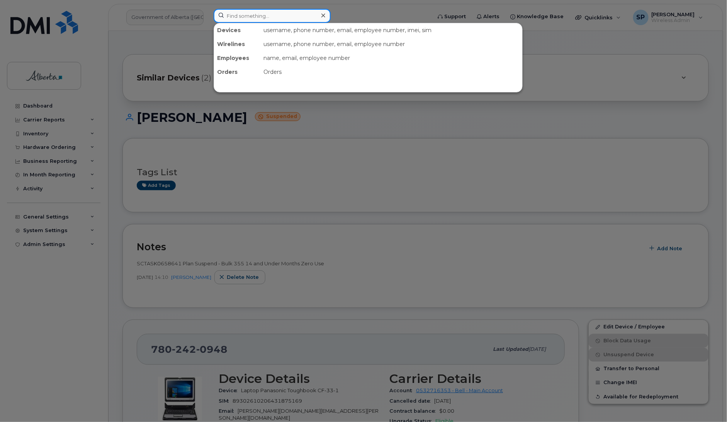
click at [240, 18] on input at bounding box center [272, 16] width 117 height 14
paste input "5873579731"
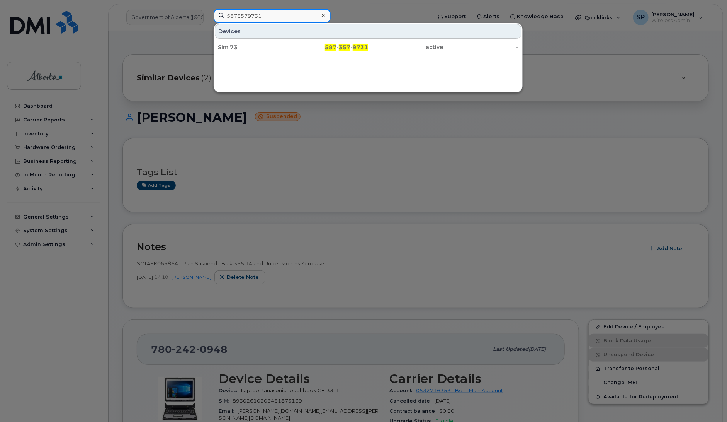
type input "5873579731"
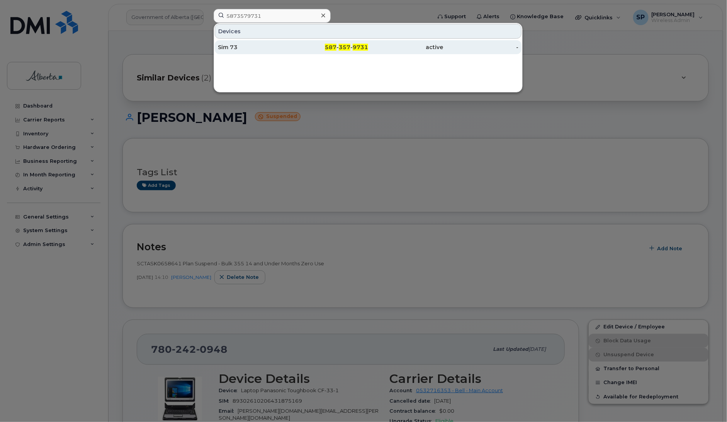
click at [226, 46] on div "Sim 73" at bounding box center [255, 47] width 75 height 8
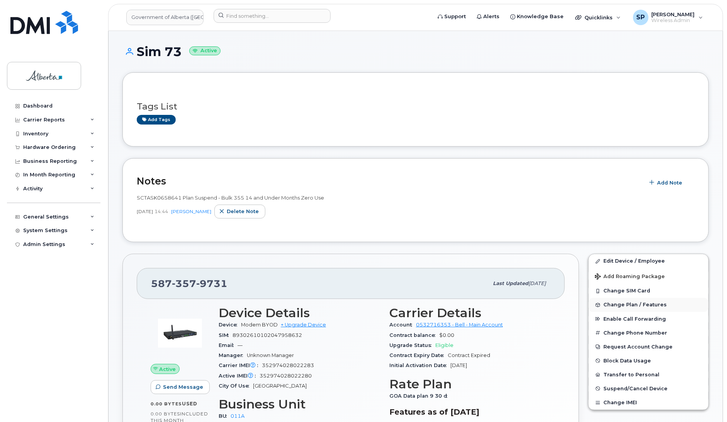
click at [622, 305] on span "Change Plan / Features" at bounding box center [635, 305] width 63 height 6
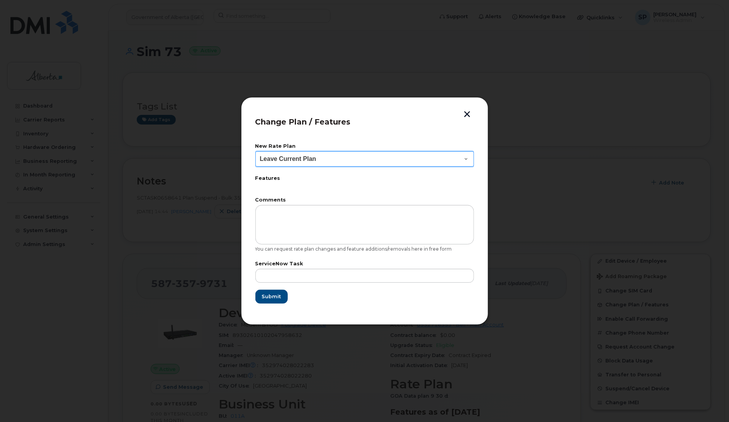
click at [291, 160] on select "Leave Current Plan GOA–Unlimited Data Plan 9" at bounding box center [364, 158] width 219 height 15
click at [466, 111] on button "button" at bounding box center [468, 115] width 12 height 8
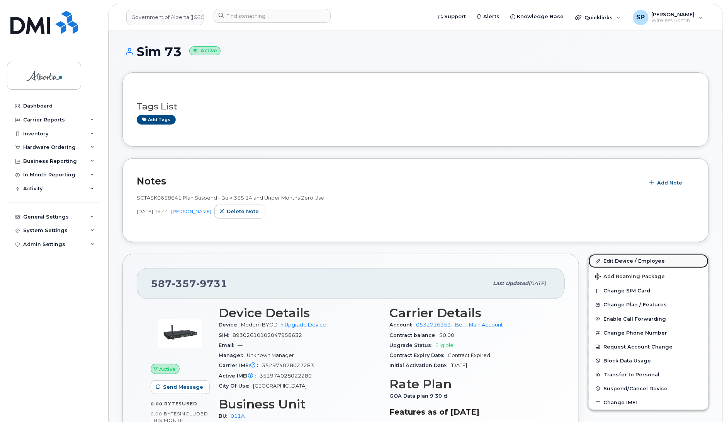
click at [607, 261] on link "Edit Device / Employee" at bounding box center [649, 261] width 120 height 14
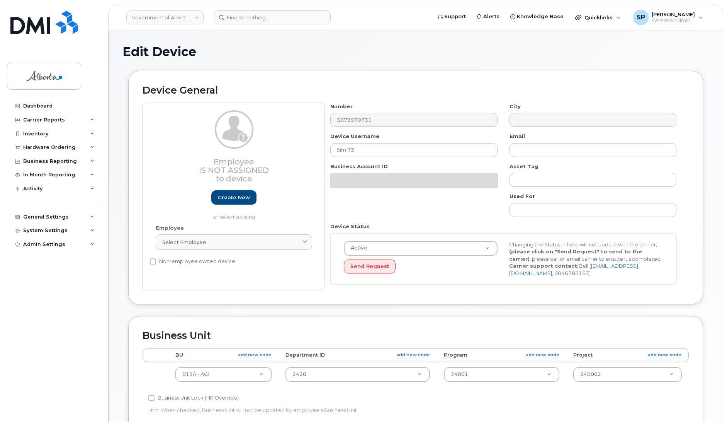
select select "4120336"
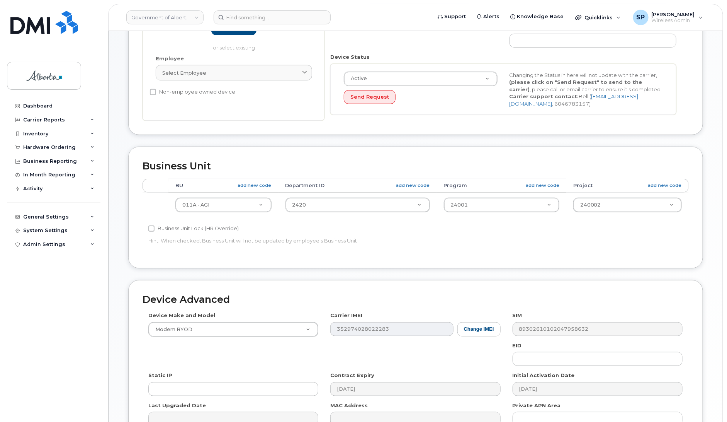
scroll to position [171, 0]
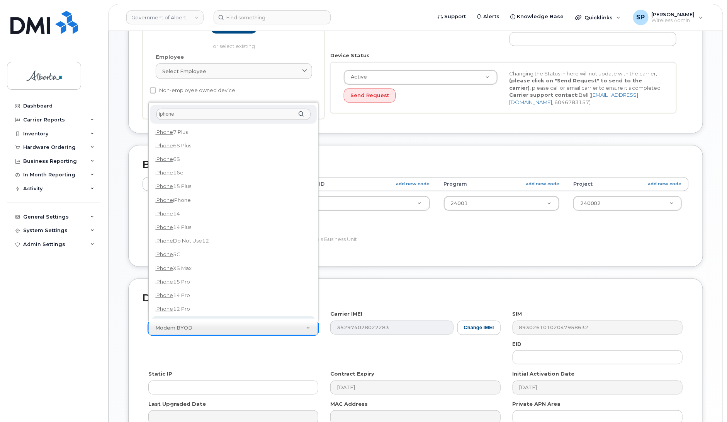
type input "iphone"
select select "185"
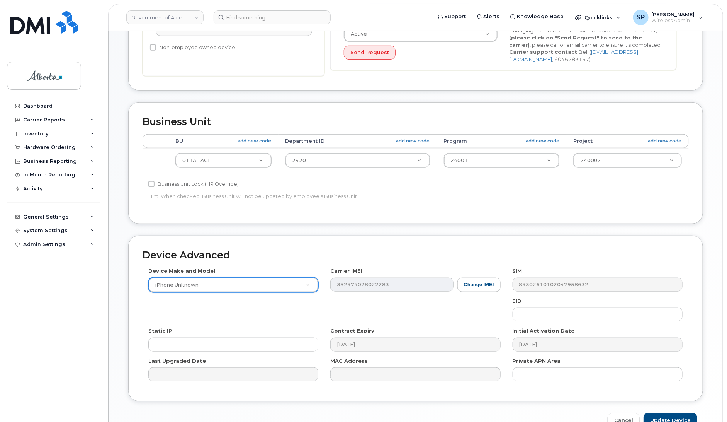
scroll to position [259, 0]
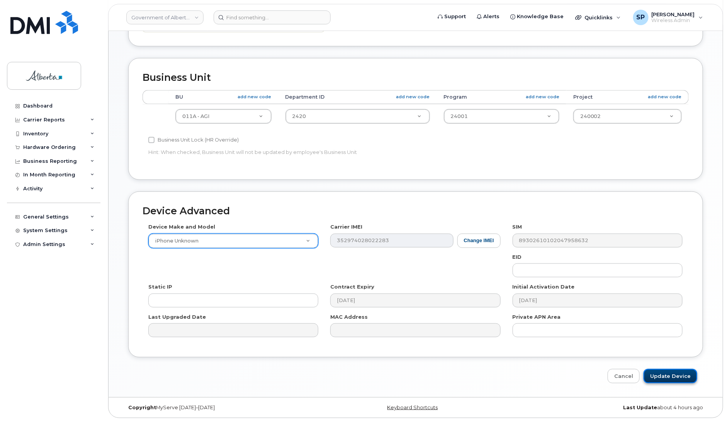
click at [667, 375] on input "Update Device" at bounding box center [671, 376] width 54 height 14
type input "Saving..."
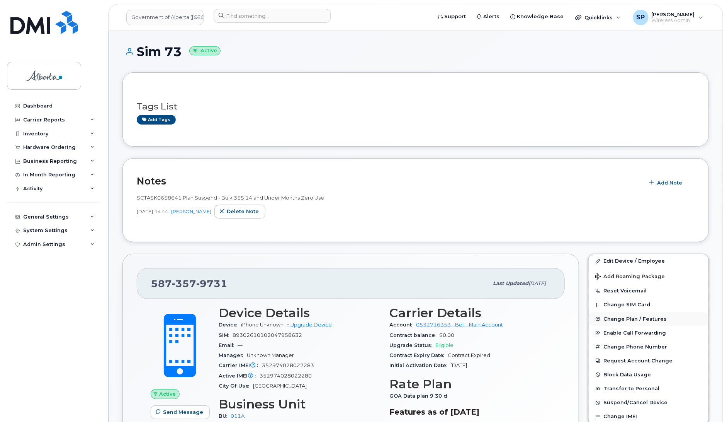
click at [627, 319] on span "Change Plan / Features" at bounding box center [635, 319] width 63 height 6
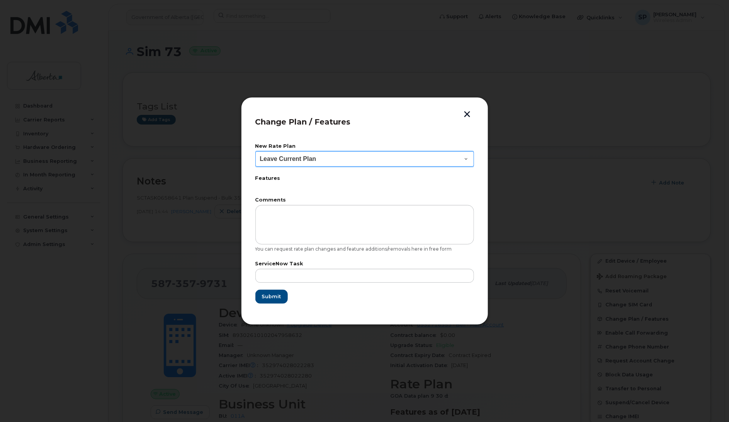
click at [303, 161] on select "Leave Current Plan GOA - Voice Plan 5 GOA Smartphone 14 30D GOA Unlimited Smart…" at bounding box center [364, 158] width 219 height 15
select select "2483362"
click at [255, 151] on select "Leave Current Plan GOA - Voice Plan 5 GOA Smartphone 14 30D GOA Unlimited Smart…" at bounding box center [364, 158] width 219 height 15
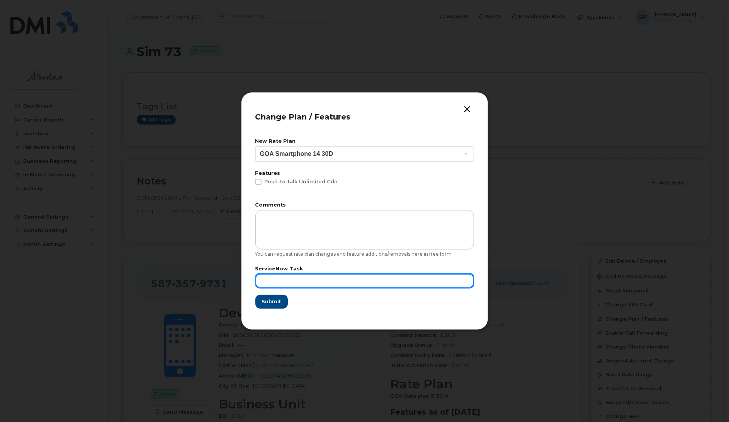
click at [289, 279] on input "text" at bounding box center [364, 281] width 219 height 14
type input "Repurpose"
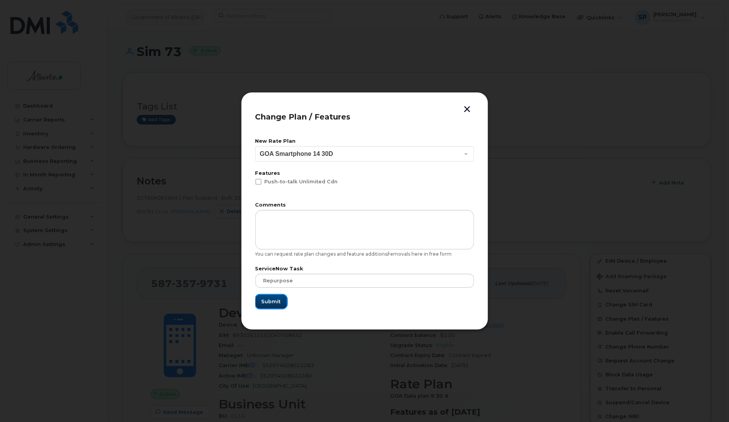
click at [269, 305] on button "Submit" at bounding box center [271, 301] width 32 height 14
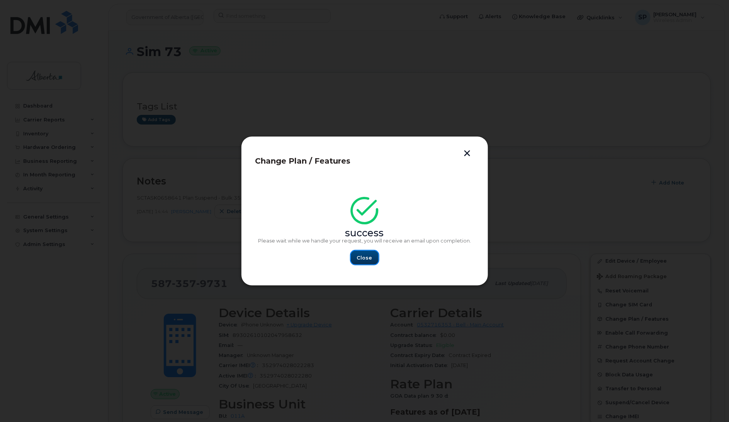
click at [366, 258] on span "Close" at bounding box center [364, 257] width 15 height 7
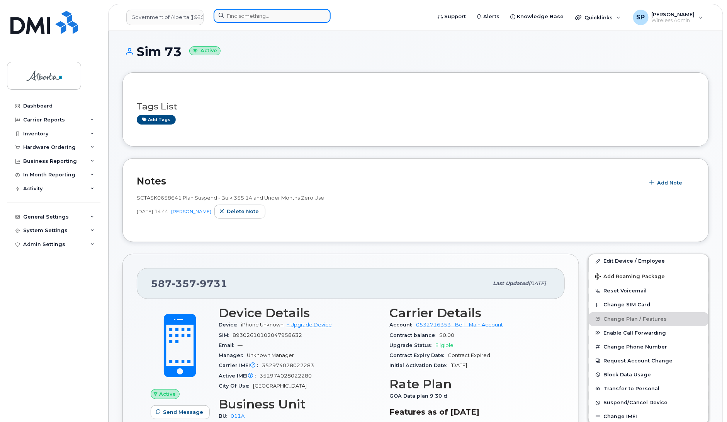
click at [252, 15] on input at bounding box center [272, 16] width 117 height 14
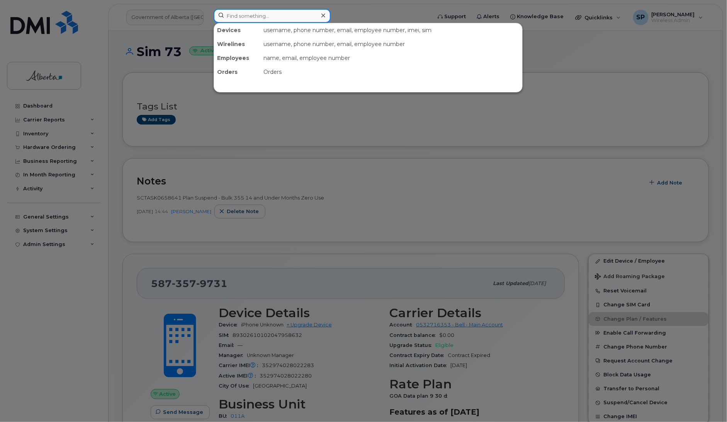
paste input "7808506649"
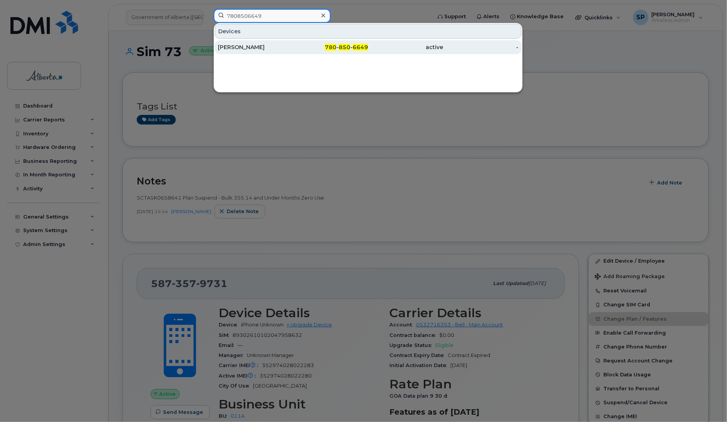
type input "7808506649"
click at [250, 51] on div "[PERSON_NAME]" at bounding box center [255, 47] width 75 height 8
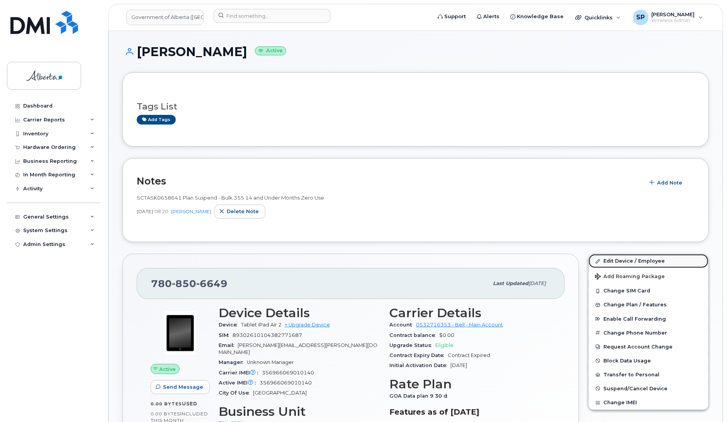
click at [648, 261] on link "Edit Device / Employee" at bounding box center [649, 261] width 120 height 14
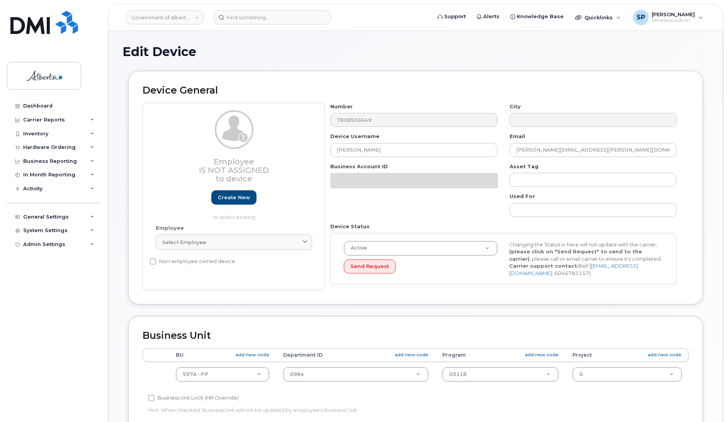
select select "4797726"
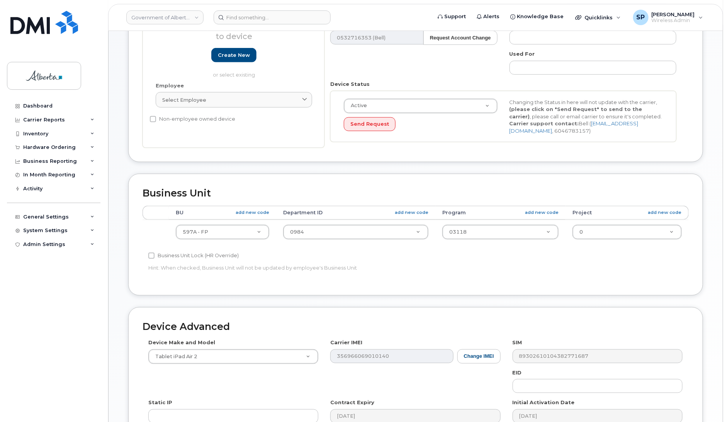
scroll to position [215, 0]
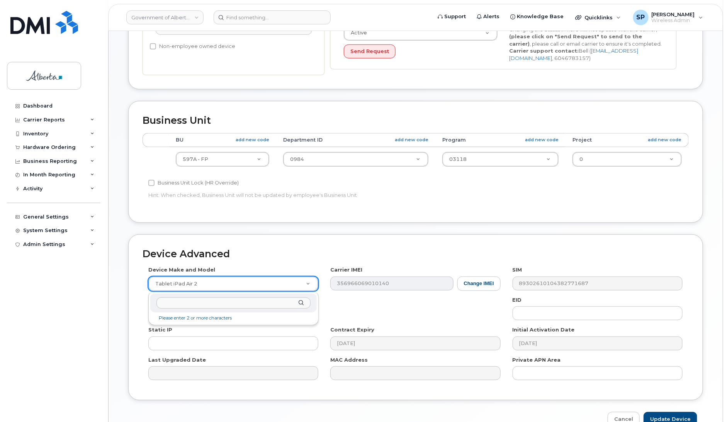
click at [220, 305] on input "text" at bounding box center [233, 302] width 154 height 11
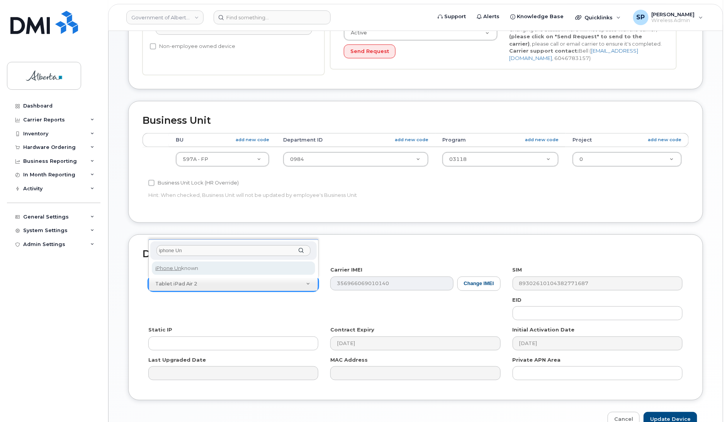
type input "iphone Un"
select select "185"
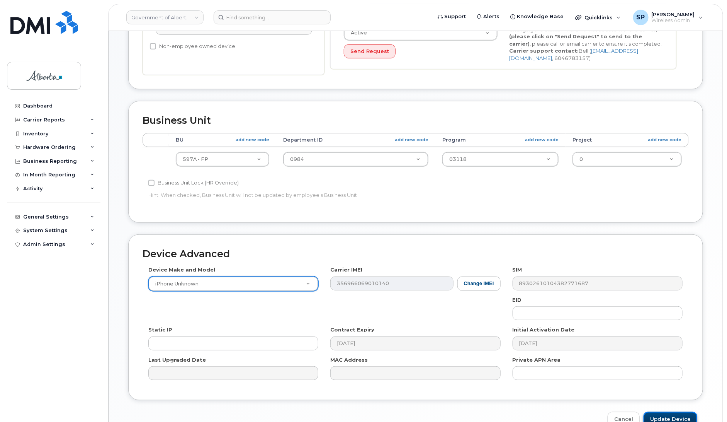
click at [666, 417] on input "Update Device" at bounding box center [671, 418] width 54 height 14
type input "Saving..."
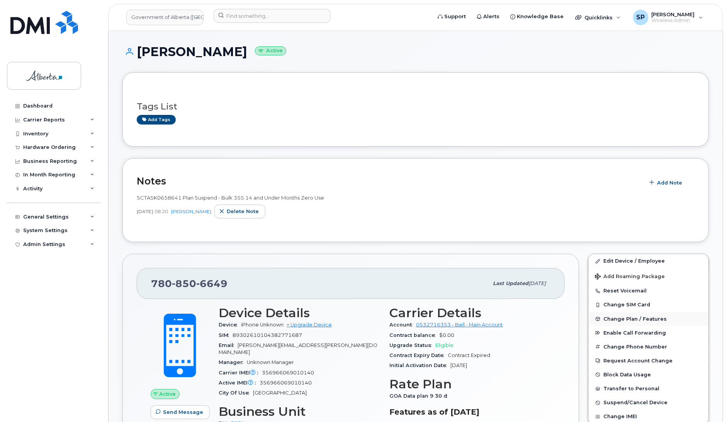
click at [620, 319] on span "Change Plan / Features" at bounding box center [635, 319] width 63 height 6
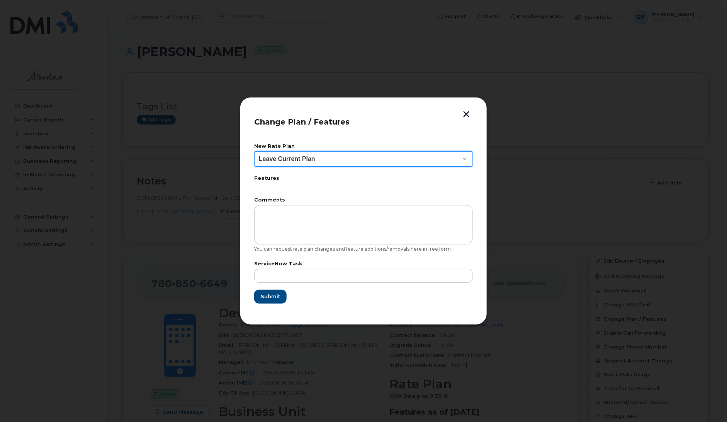
click at [296, 163] on select "Leave Current Plan GOA - Voice Plan 5 GOA Smartphone 14 30D GOA Unlimited Smart…" at bounding box center [363, 158] width 219 height 15
select select "2483362"
click at [254, 151] on select "Leave Current Plan GOA - Voice Plan 5 GOA Smartphone 14 30D GOA Unlimited Smart…" at bounding box center [363, 158] width 219 height 15
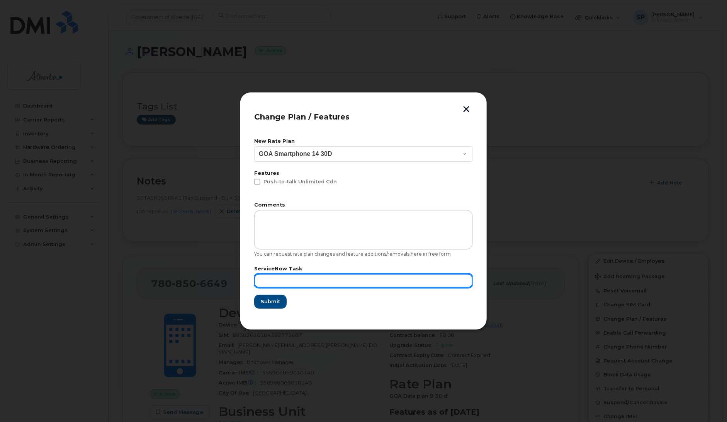
click at [290, 281] on input "text" at bounding box center [363, 281] width 219 height 14
type input "Repurpose"
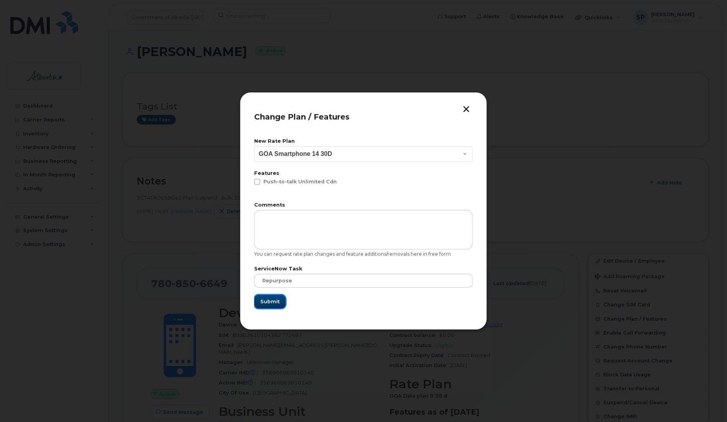
click at [275, 300] on span "Submit" at bounding box center [269, 301] width 19 height 7
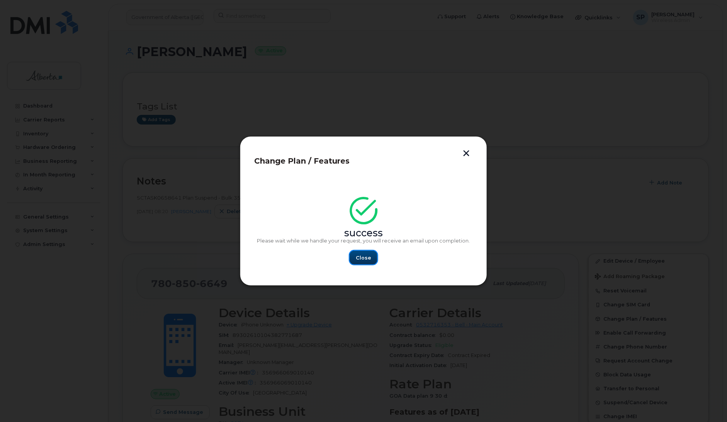
click at [362, 258] on span "Close" at bounding box center [363, 257] width 15 height 7
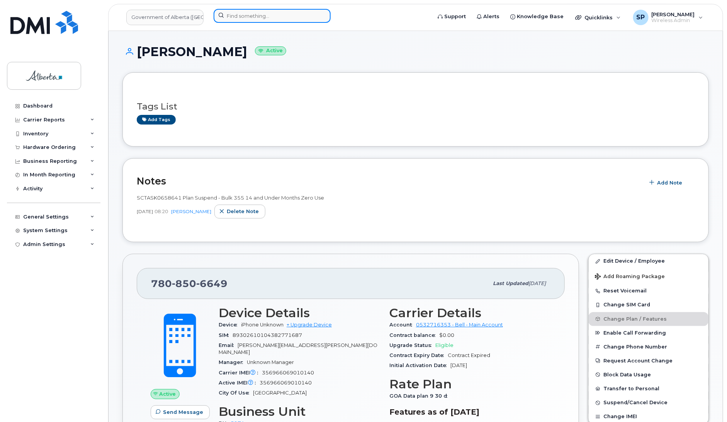
click at [292, 16] on input at bounding box center [272, 16] width 117 height 14
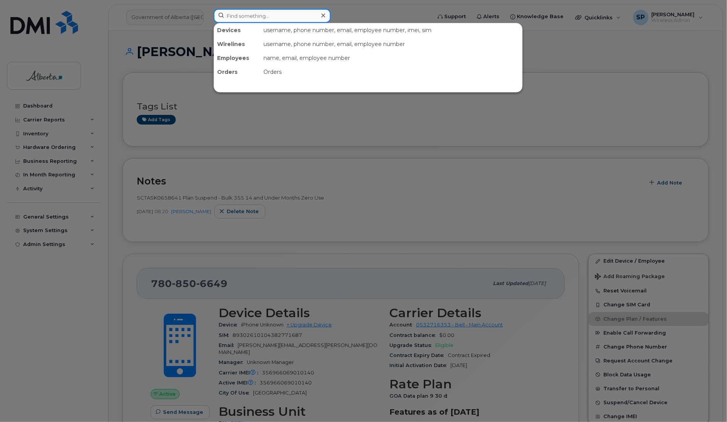
paste input "5873857907"
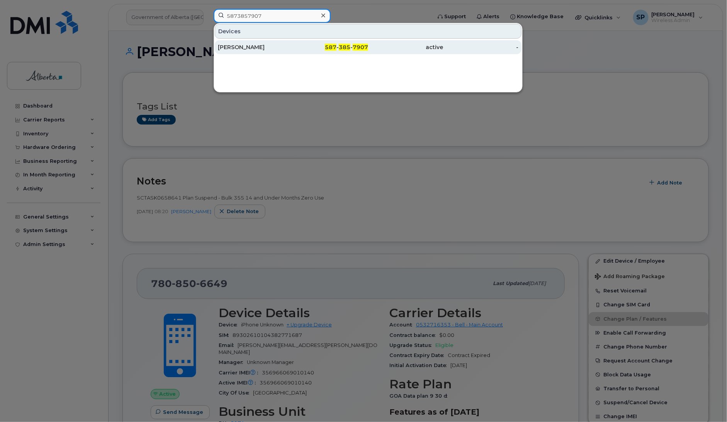
type input "5873857907"
click at [261, 46] on div "[PERSON_NAME]" at bounding box center [255, 47] width 75 height 8
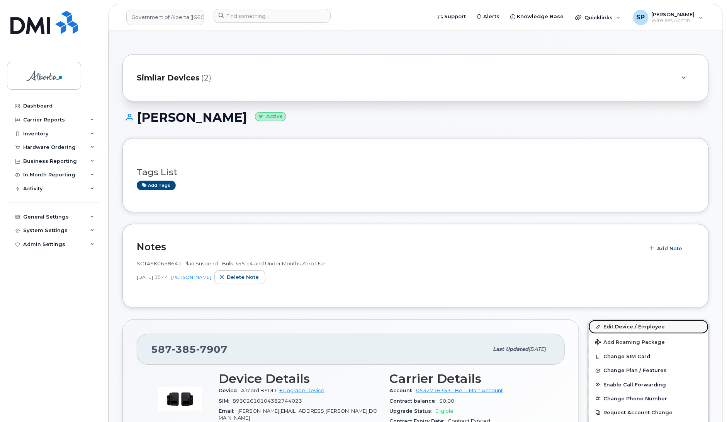
click at [619, 326] on link "Edit Device / Employee" at bounding box center [649, 327] width 120 height 14
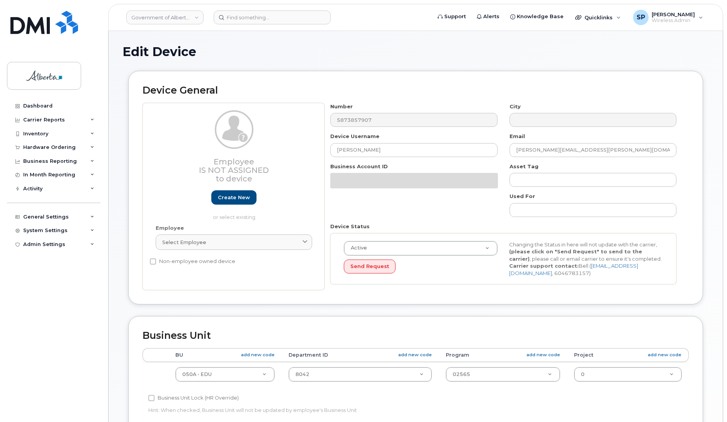
select select "4749738"
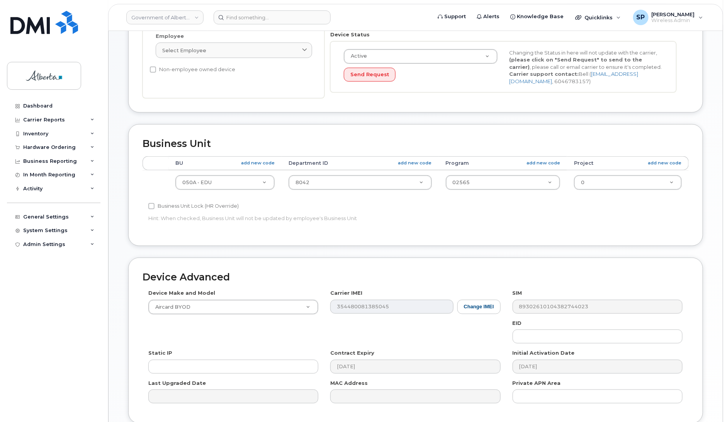
scroll to position [200, 0]
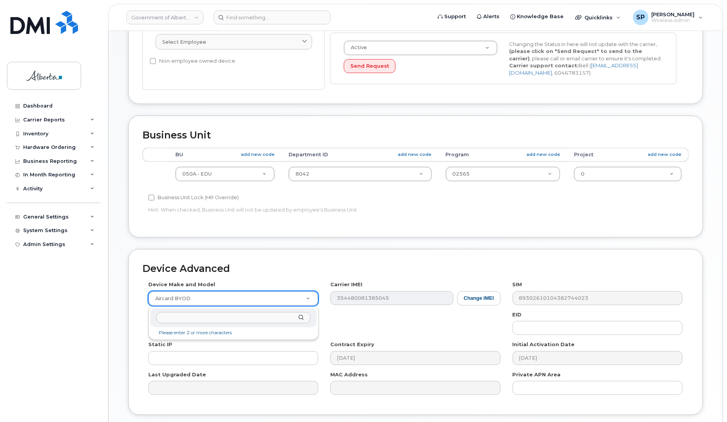
click at [236, 315] on input "text" at bounding box center [233, 317] width 154 height 11
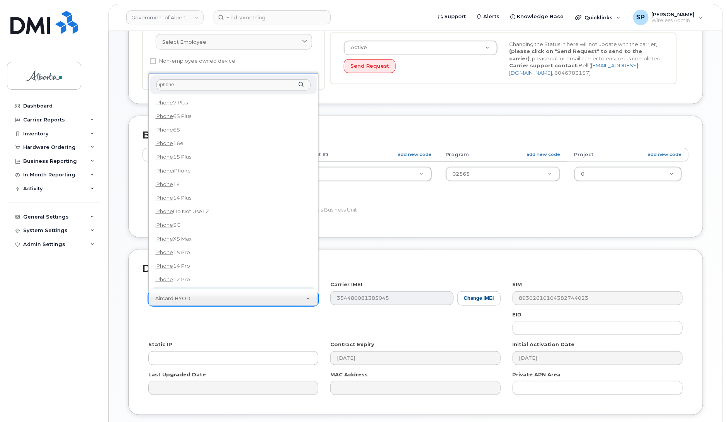
type input "iphone"
select select "185"
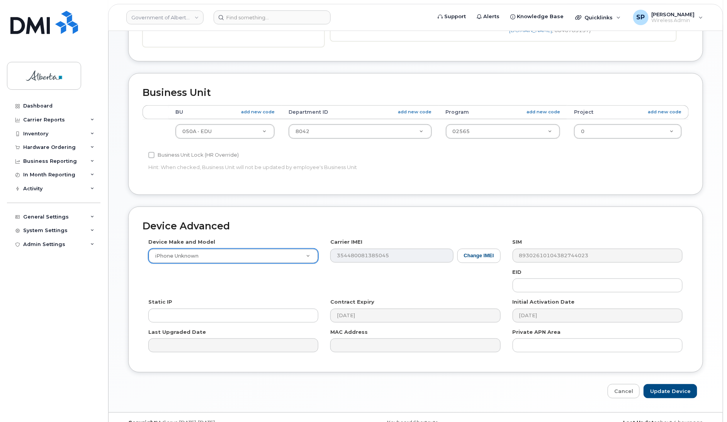
scroll to position [259, 0]
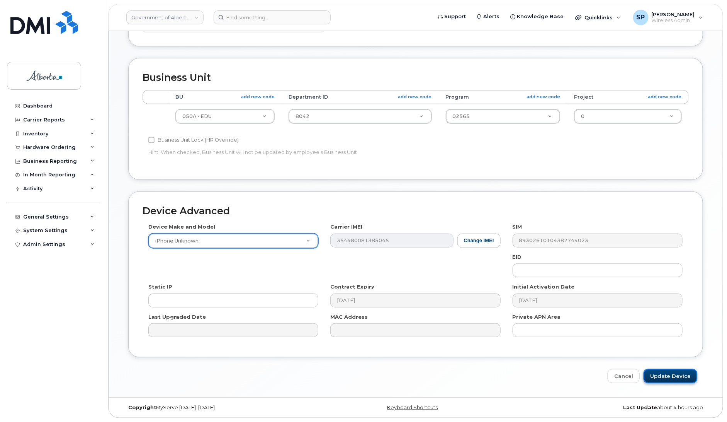
click at [666, 369] on input "Update Device" at bounding box center [671, 376] width 54 height 14
type input "Saving..."
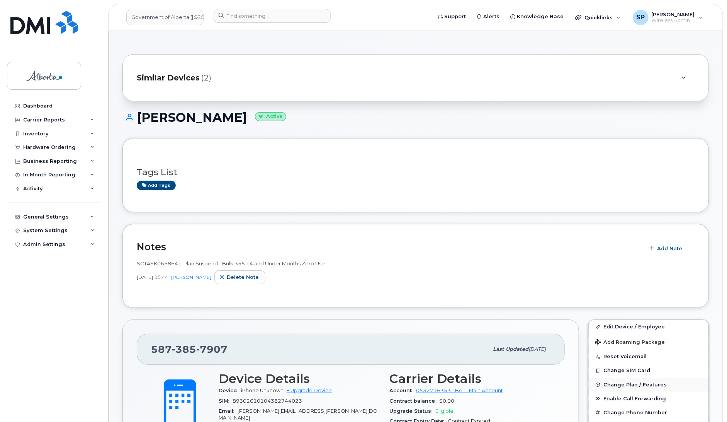
click at [633, 384] on span "Change Plan / Features" at bounding box center [635, 384] width 63 height 6
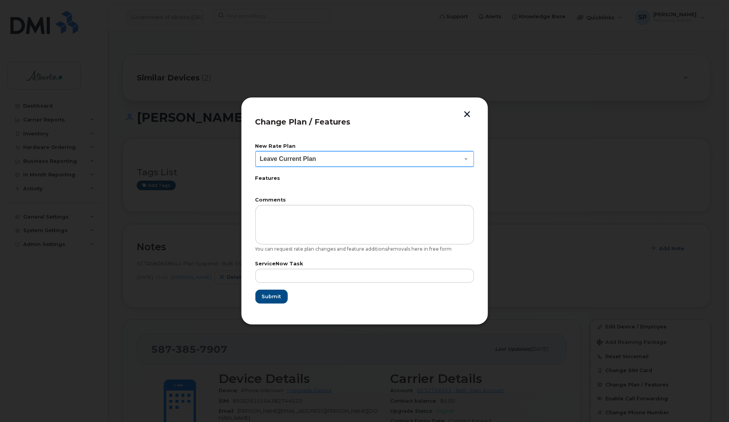
click at [296, 159] on select "Leave Current Plan GOA - Voice Plan 5 GOA Smartphone 14 30D GOA Unlimited Smart…" at bounding box center [364, 158] width 219 height 15
select select "2483362"
click at [255, 151] on select "Leave Current Plan GOA - Voice Plan 5 GOA Smartphone 14 30D GOA Unlimited Smart…" at bounding box center [364, 158] width 219 height 15
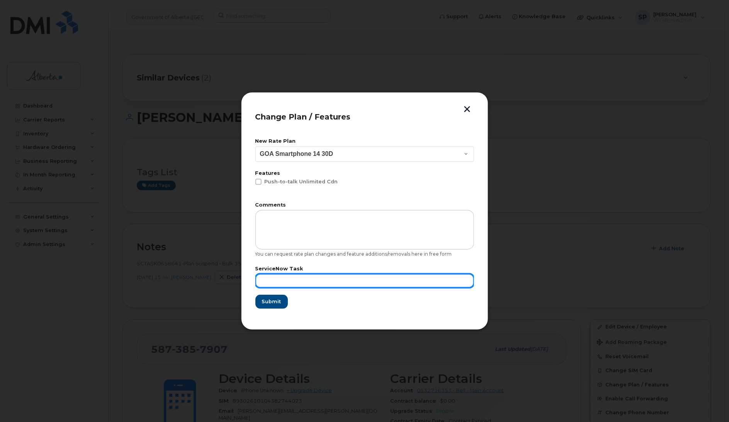
click at [283, 281] on input "text" at bounding box center [364, 281] width 219 height 14
type input "Repurpose"
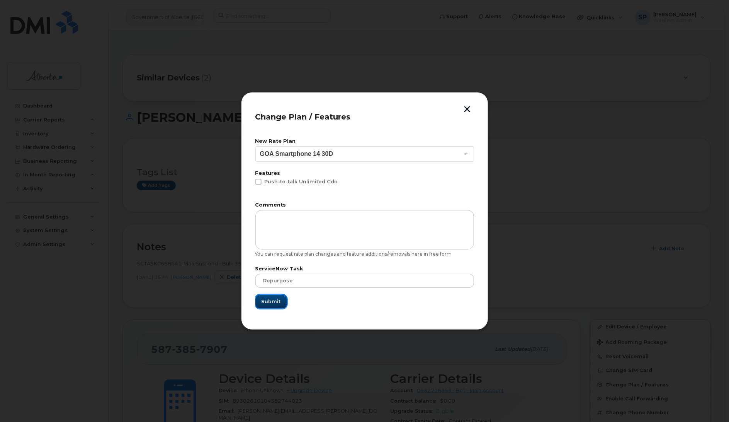
click at [276, 301] on span "Submit" at bounding box center [271, 301] width 19 height 7
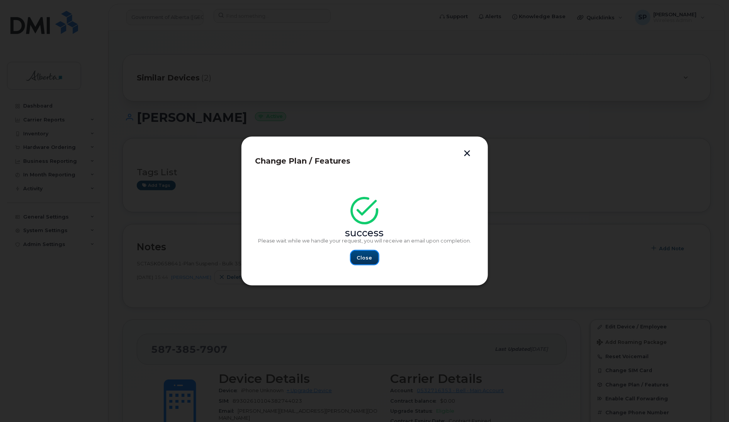
click at [364, 258] on span "Close" at bounding box center [364, 257] width 15 height 7
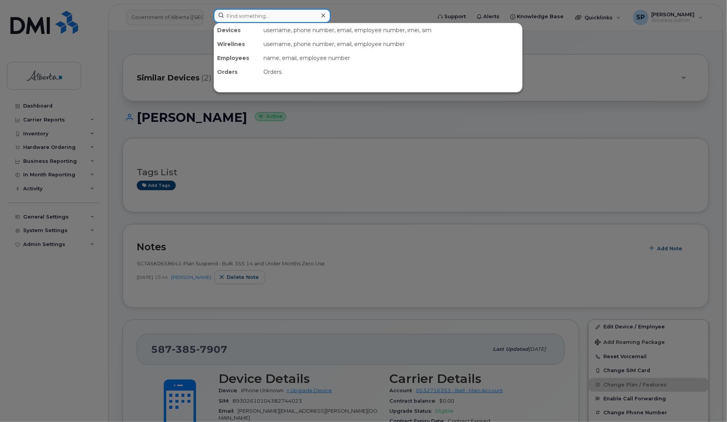
click at [260, 12] on input at bounding box center [272, 16] width 117 height 14
paste input "5873857786"
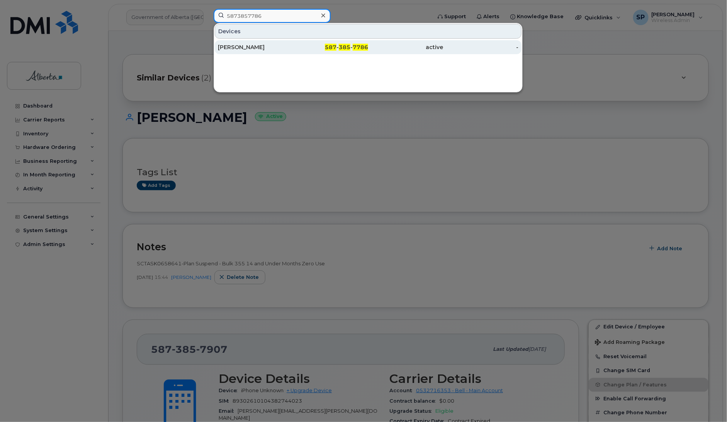
type input "5873857786"
click at [245, 46] on div "John Swist" at bounding box center [255, 47] width 75 height 8
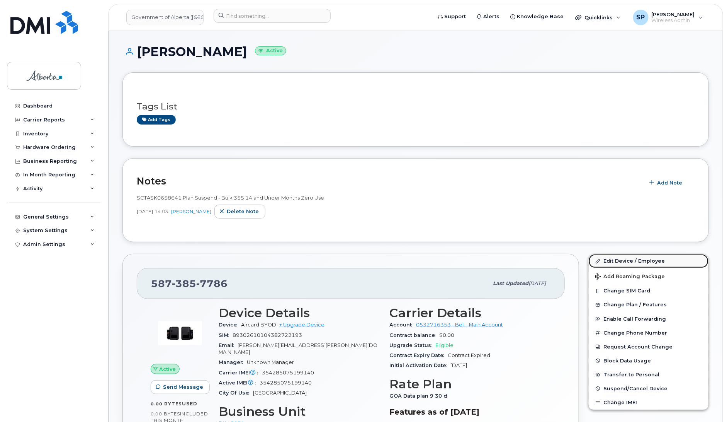
click at [619, 259] on link "Edit Device / Employee" at bounding box center [649, 261] width 120 height 14
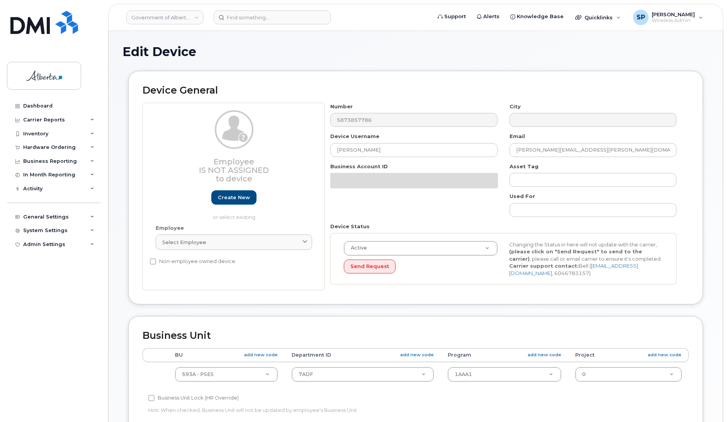
select select "4797682"
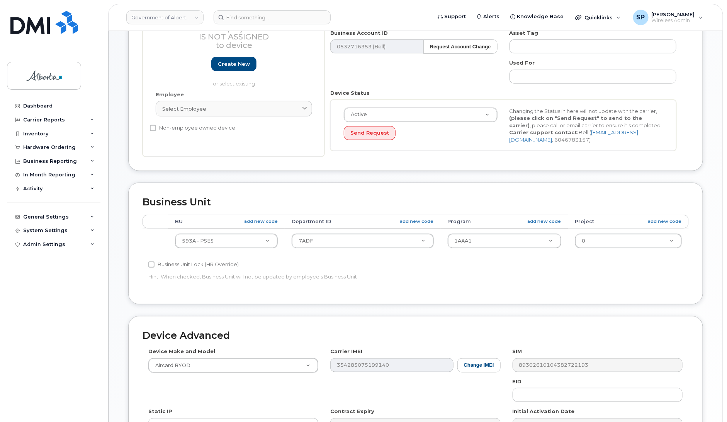
scroll to position [154, 0]
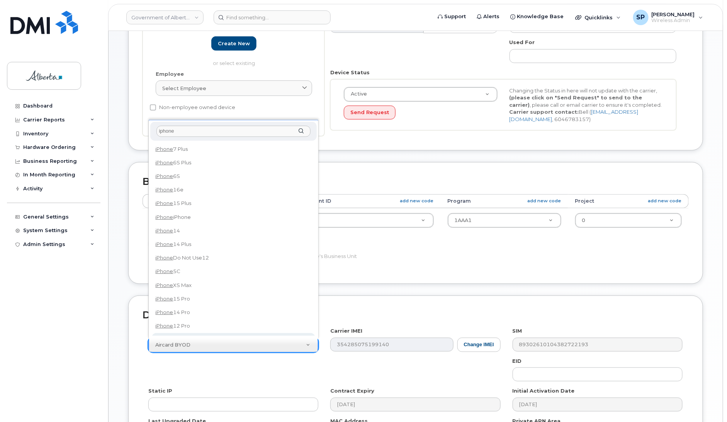
type input "iphone"
select select "185"
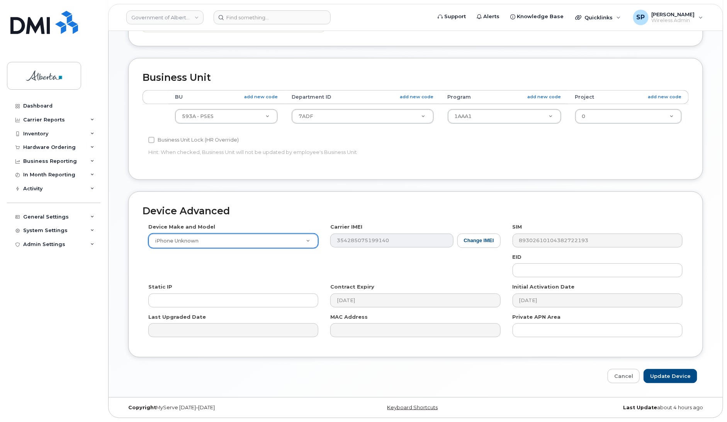
scroll to position [259, 0]
click at [679, 374] on input "Update Device" at bounding box center [671, 376] width 54 height 14
type input "Saving..."
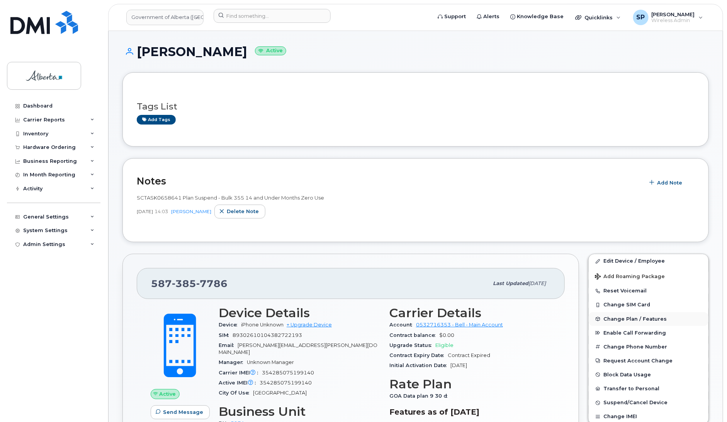
click at [619, 317] on span "Change Plan / Features" at bounding box center [635, 319] width 63 height 6
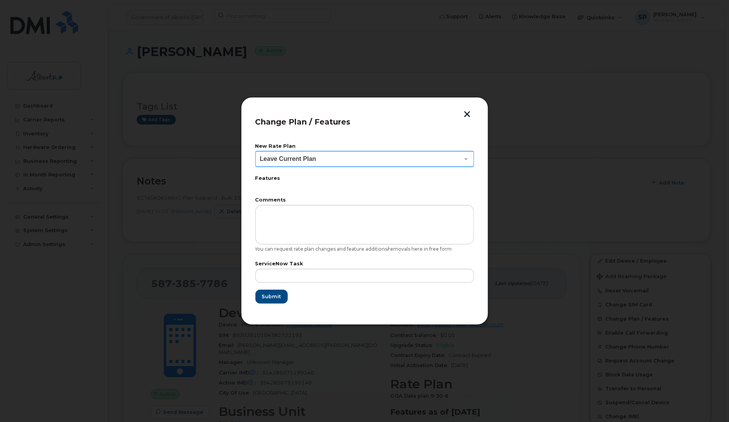
click at [311, 158] on select "Leave Current Plan GOA - Voice Plan 5 GOA Smartphone 14 30D GOA Unlimited Smart…" at bounding box center [364, 158] width 219 height 15
select select "2483362"
click at [255, 151] on select "Leave Current Plan GOA - Voice Plan 5 GOA Smartphone 14 30D GOA Unlimited Smart…" at bounding box center [364, 158] width 219 height 15
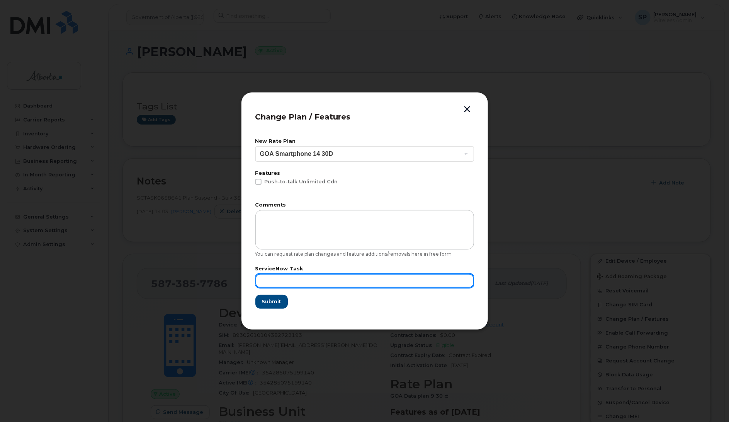
click at [281, 277] on input "text" at bounding box center [364, 281] width 219 height 14
type input "Repurpose"
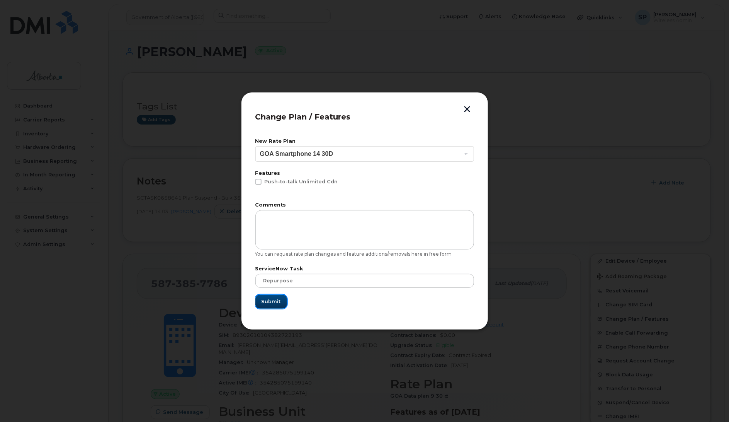
click at [274, 300] on span "Submit" at bounding box center [271, 301] width 19 height 7
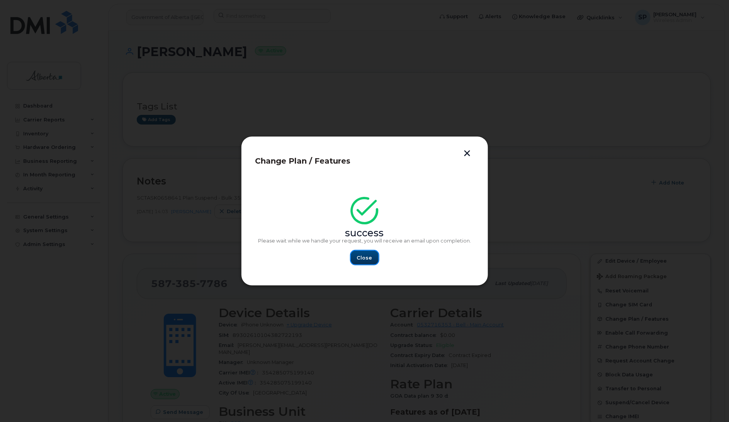
click at [365, 259] on span "Close" at bounding box center [364, 257] width 15 height 7
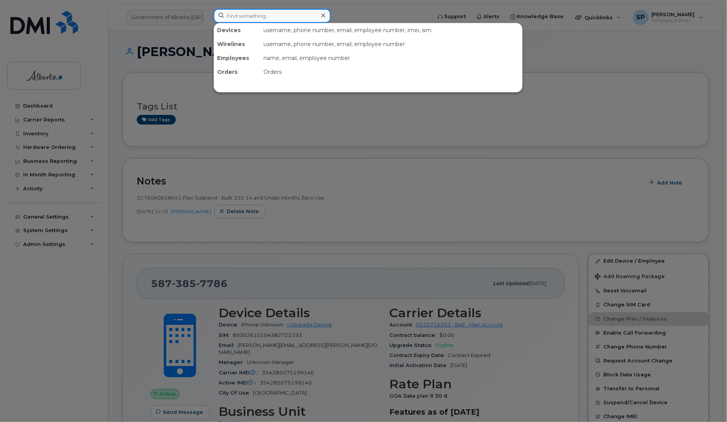
click at [261, 11] on input at bounding box center [272, 16] width 117 height 14
paste input "5873858615"
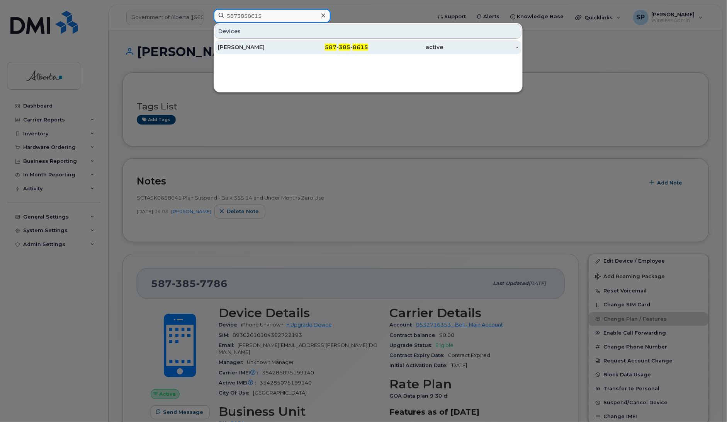
type input "5873858615"
click at [246, 49] on div "Jenelle Deputat" at bounding box center [255, 47] width 75 height 8
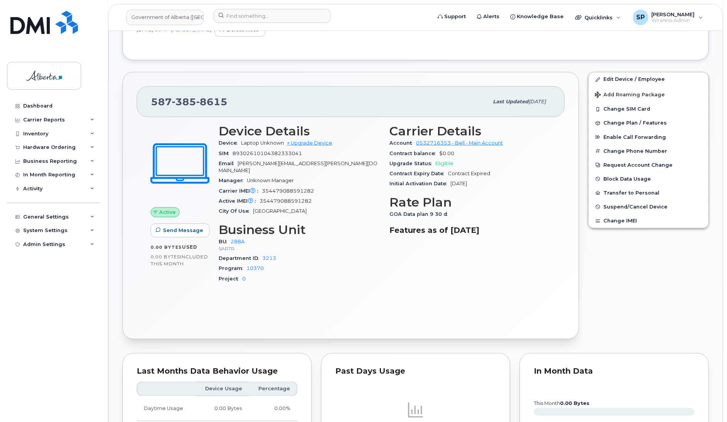
scroll to position [262, 0]
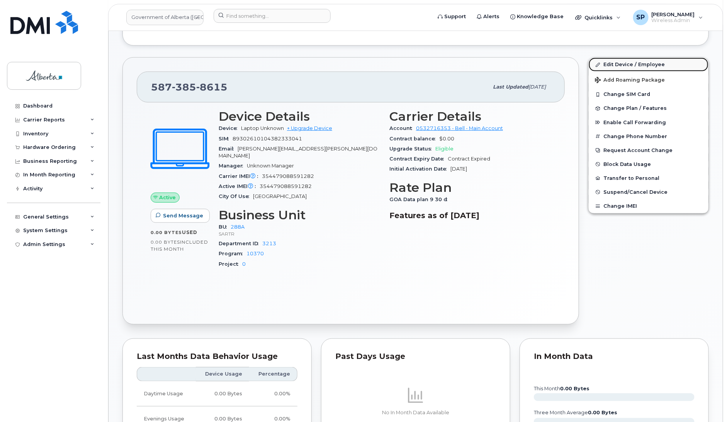
click at [624, 63] on link "Edit Device / Employee" at bounding box center [649, 65] width 120 height 14
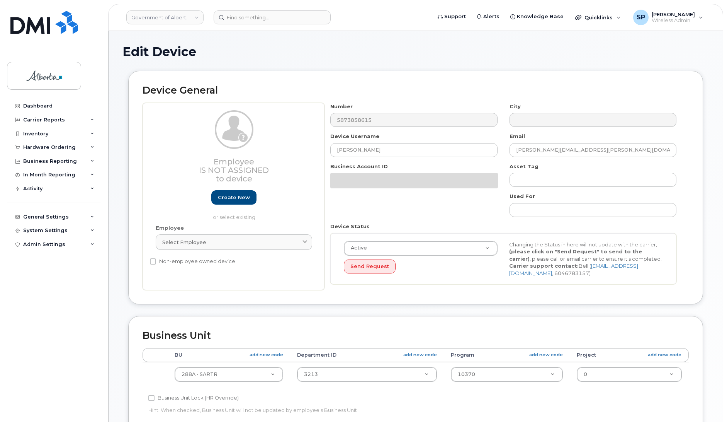
select select "4120332"
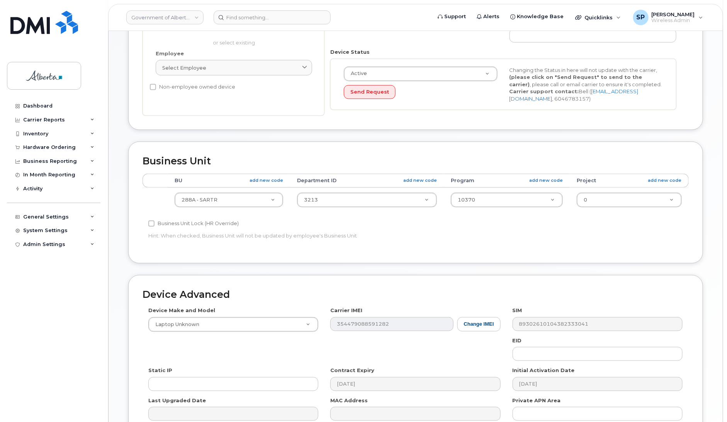
scroll to position [233, 0]
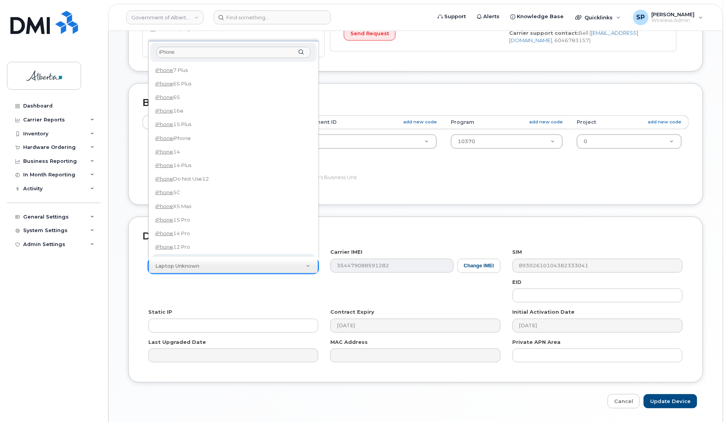
type input "iPhone"
select select "185"
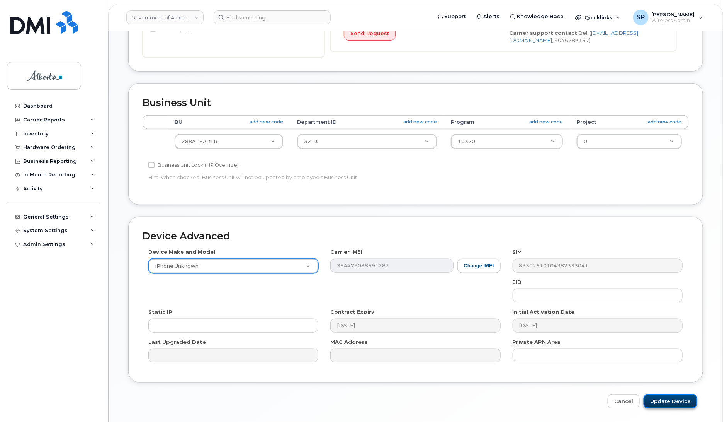
click at [667, 400] on input "Update Device" at bounding box center [671, 401] width 54 height 14
type input "Saving..."
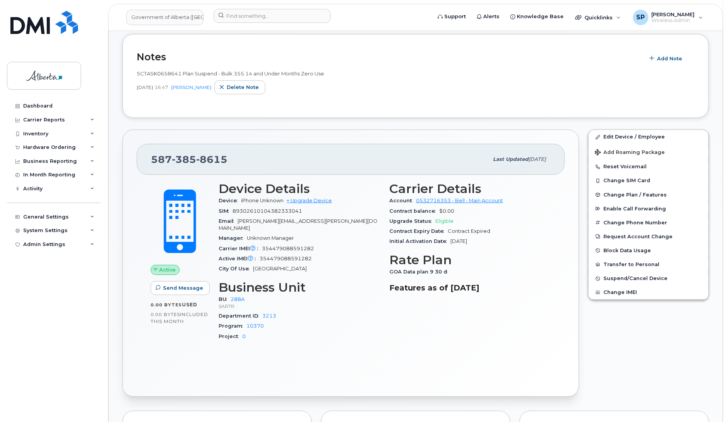
scroll to position [196, 0]
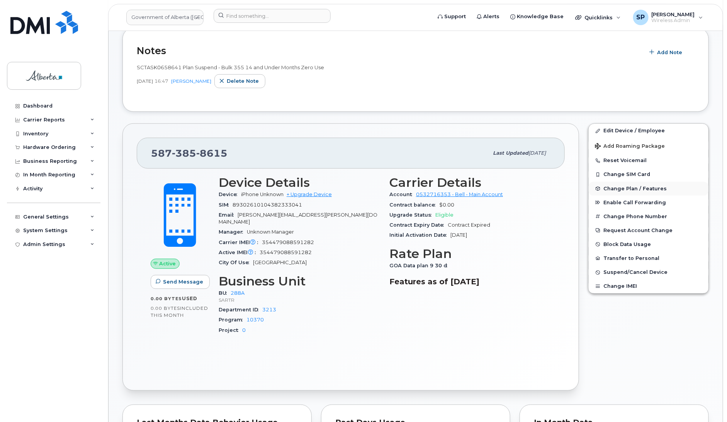
click at [628, 189] on span "Change Plan / Features" at bounding box center [635, 188] width 63 height 6
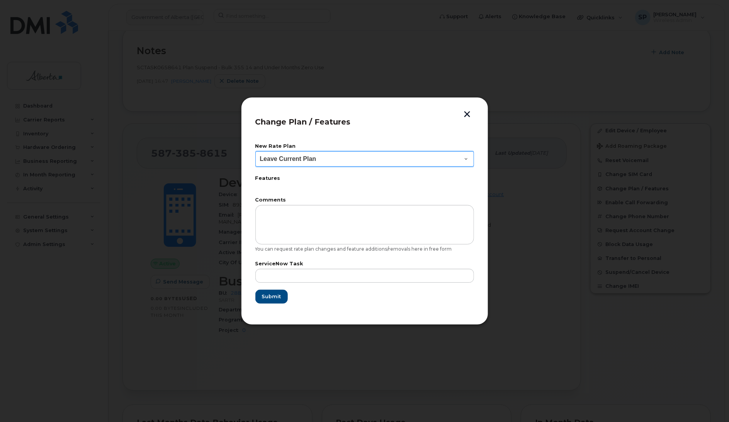
click at [298, 162] on select "Leave Current Plan GOA - Voice Plan 5 GOA Smartphone 14 30D GOA Unlimited Smart…" at bounding box center [364, 158] width 219 height 15
select select "2483362"
click at [255, 151] on select "Leave Current Plan GOA - Voice Plan 5 GOA Smartphone 14 30D GOA Unlimited Smart…" at bounding box center [364, 158] width 219 height 15
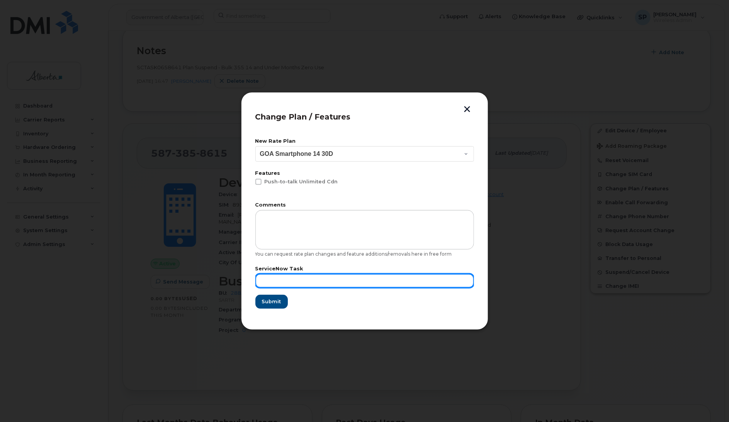
click at [277, 280] on input "text" at bounding box center [364, 281] width 219 height 14
type input "Repurpose"
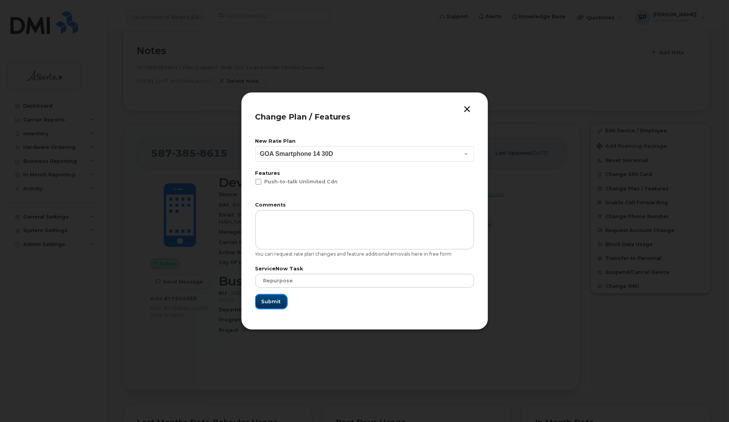
click at [279, 298] on span "Submit" at bounding box center [271, 301] width 19 height 7
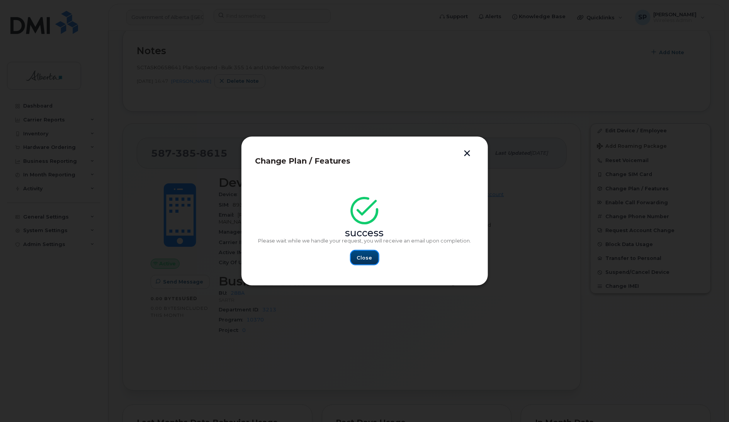
click at [367, 260] on span "Close" at bounding box center [364, 257] width 15 height 7
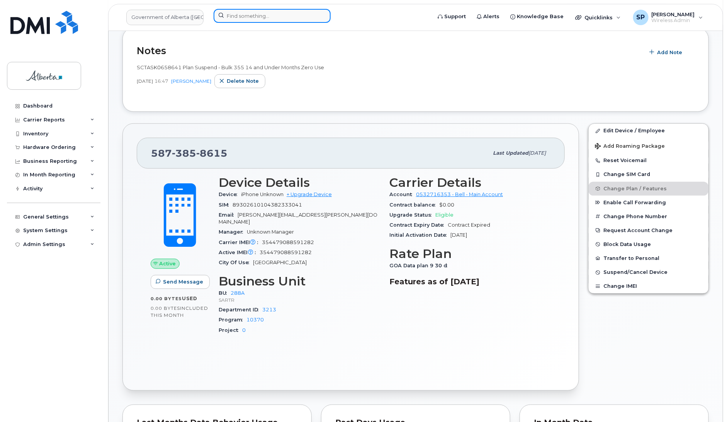
click at [263, 14] on input at bounding box center [272, 16] width 117 height 14
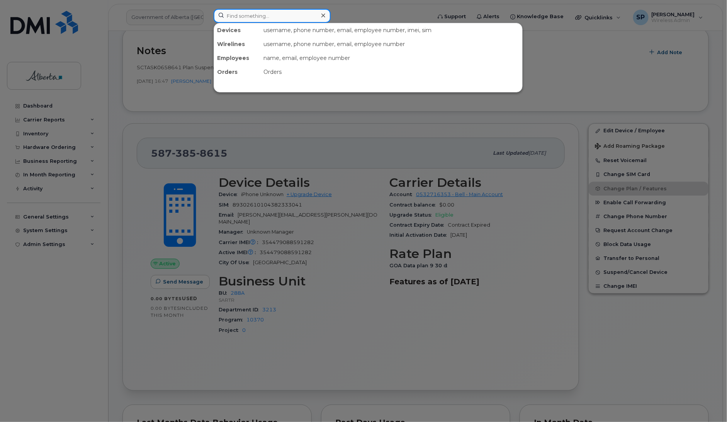
paste input "5873858999"
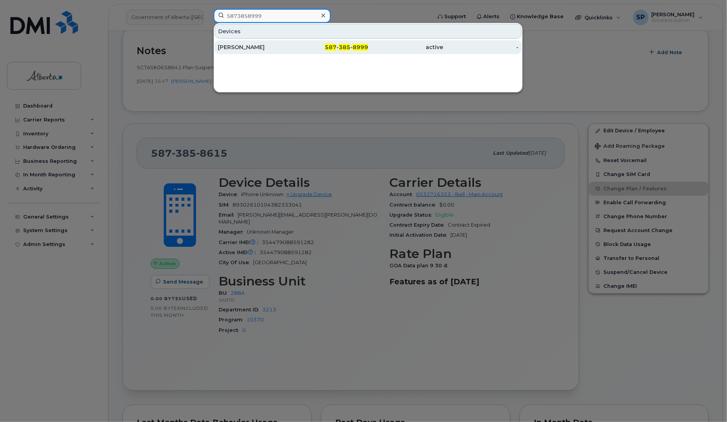
type input "5873858999"
click at [245, 46] on div "[PERSON_NAME]" at bounding box center [255, 47] width 75 height 8
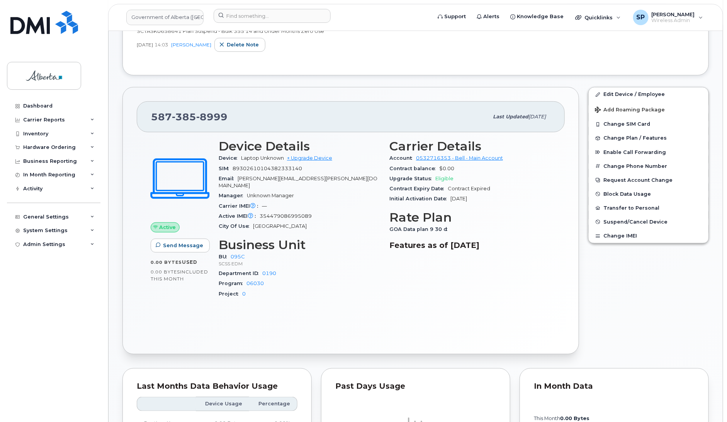
scroll to position [234, 0]
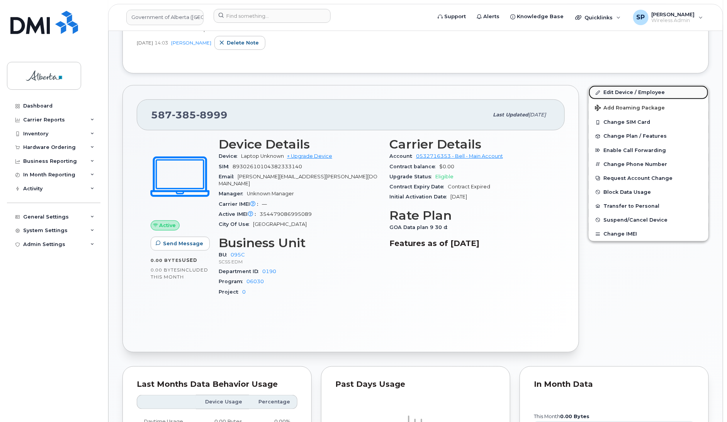
click at [627, 90] on link "Edit Device / Employee" at bounding box center [649, 92] width 120 height 14
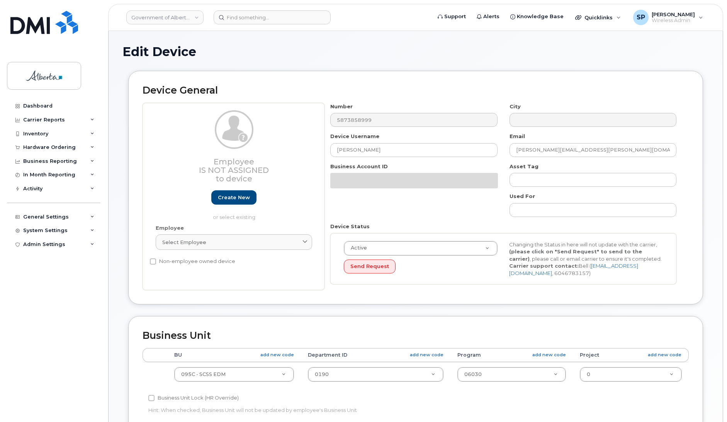
select select "4749748"
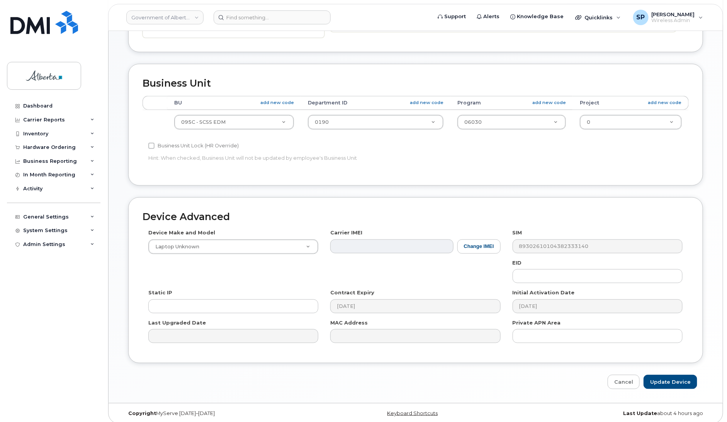
scroll to position [259, 0]
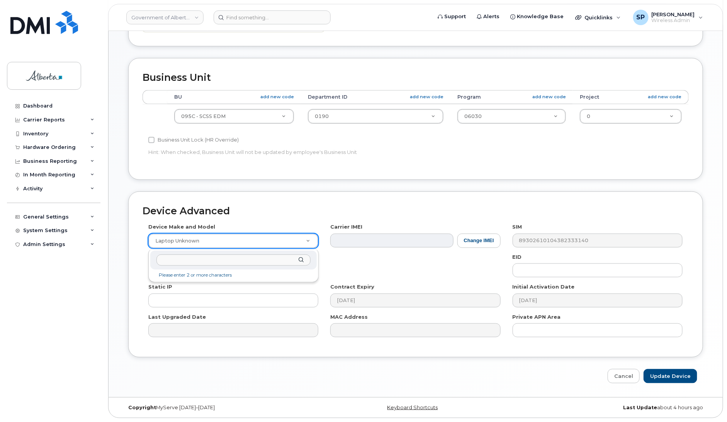
drag, startPoint x: 241, startPoint y: 241, endPoint x: 237, endPoint y: 240, distance: 4.7
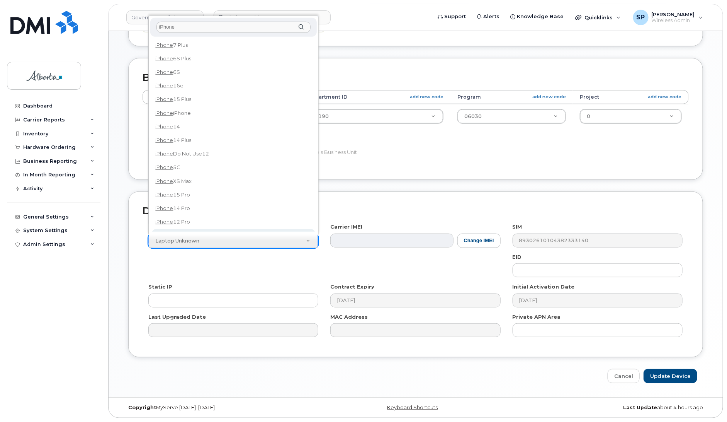
type input "iPhone"
select select "185"
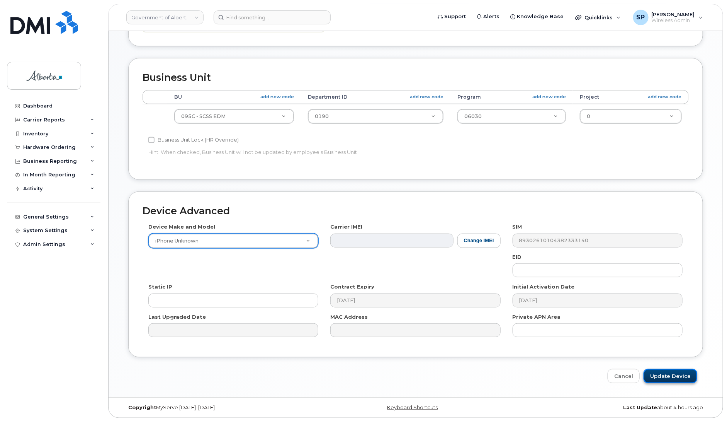
click at [675, 376] on input "Update Device" at bounding box center [671, 376] width 54 height 14
type input "Saving..."
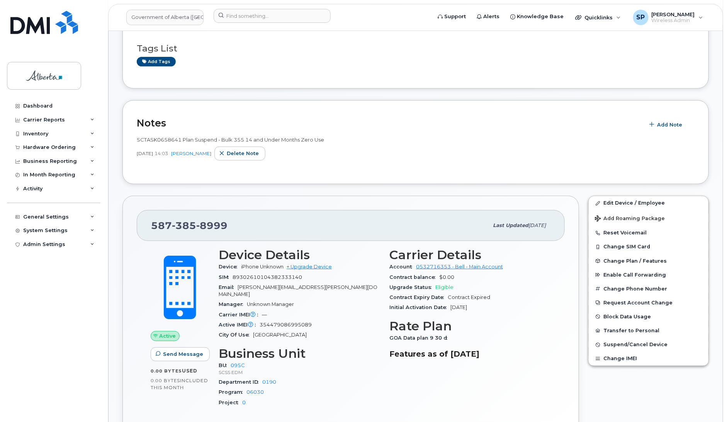
scroll to position [132, 0]
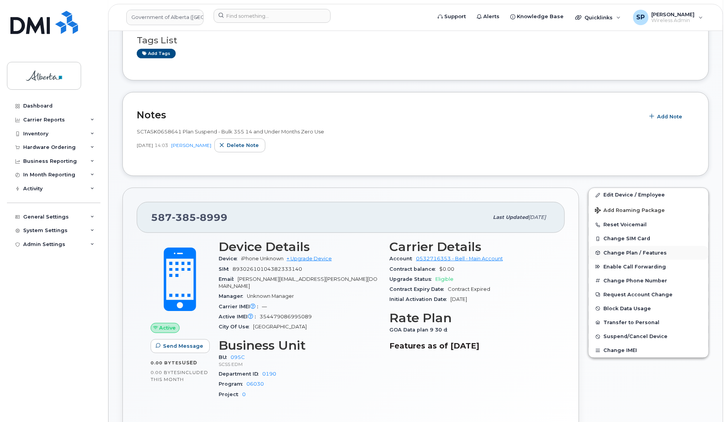
click at [631, 255] on span "Change Plan / Features" at bounding box center [635, 253] width 63 height 6
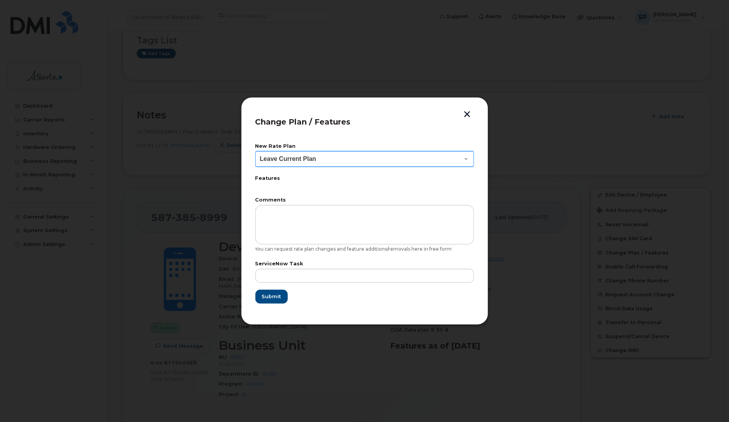
click at [315, 159] on select "Leave Current Plan GOA - Voice Plan 5 GOA Smartphone 14 30D GOA Unlimited Smart…" at bounding box center [364, 158] width 219 height 15
select select "2483362"
click at [255, 151] on select "Leave Current Plan GOA - Voice Plan 5 GOA Smartphone 14 30D GOA Unlimited Smart…" at bounding box center [364, 158] width 219 height 15
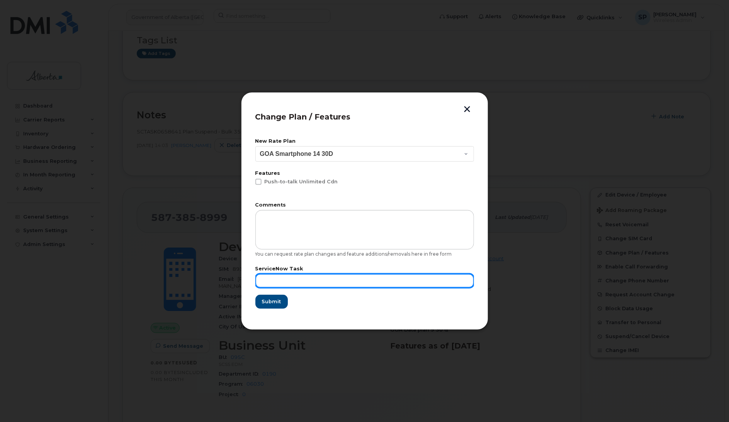
click at [290, 280] on input "text" at bounding box center [364, 281] width 219 height 14
type input "Repurpose"
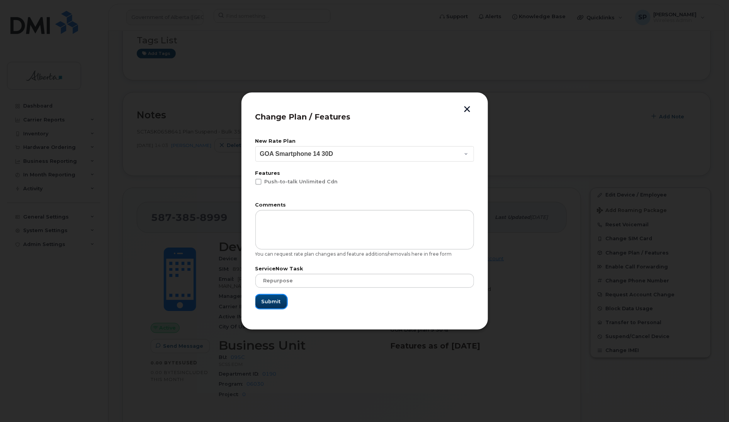
click at [269, 304] on span "Submit" at bounding box center [271, 301] width 19 height 7
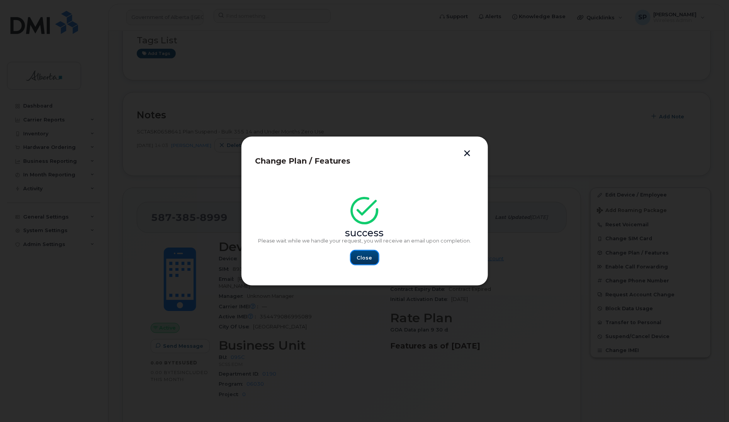
click at [373, 259] on button "Close" at bounding box center [365, 257] width 28 height 14
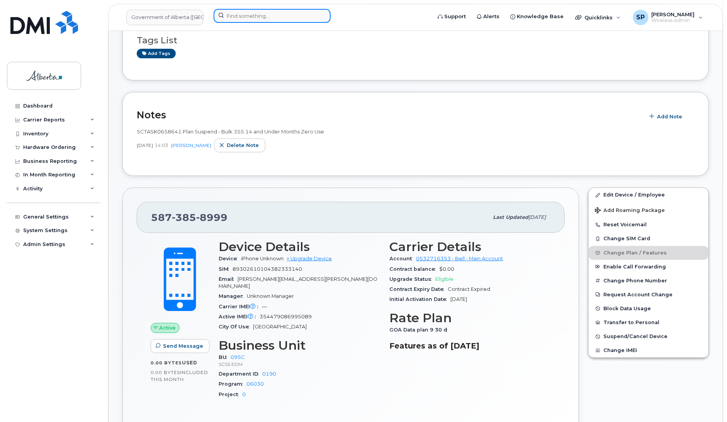
click at [288, 13] on input at bounding box center [272, 16] width 117 height 14
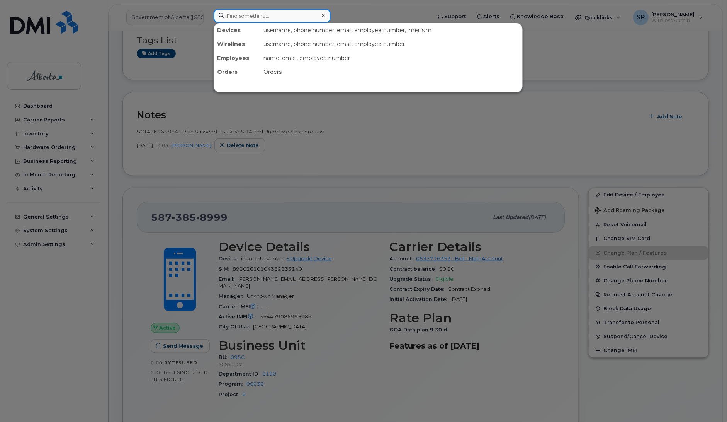
paste input "5875450879"
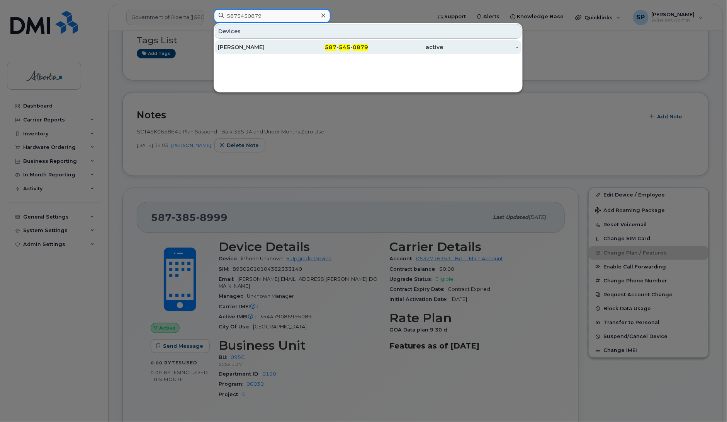
type input "5875450879"
click at [250, 46] on div "Jones Mitchell" at bounding box center [255, 47] width 75 height 8
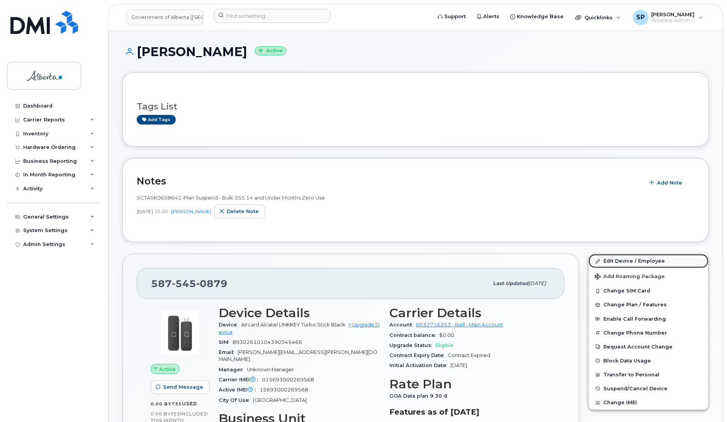
click at [629, 262] on link "Edit Device / Employee" at bounding box center [649, 261] width 120 height 14
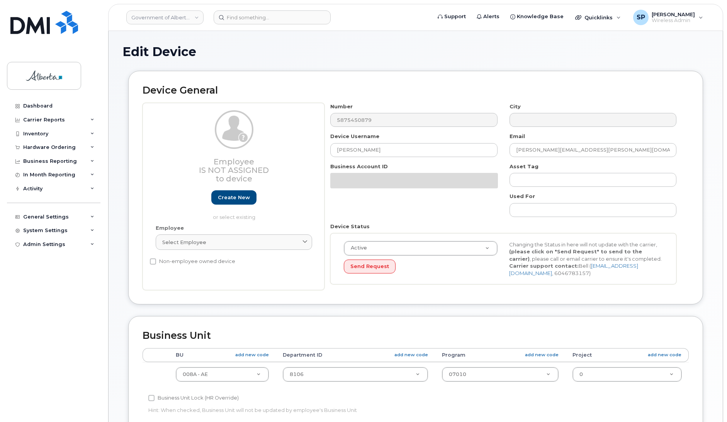
select select "4749737"
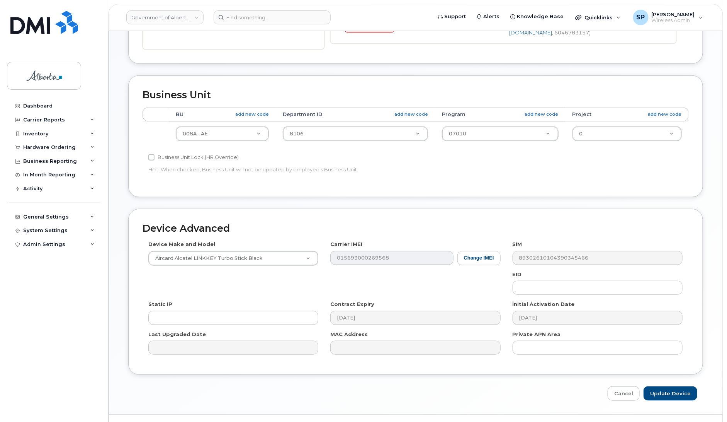
scroll to position [246, 0]
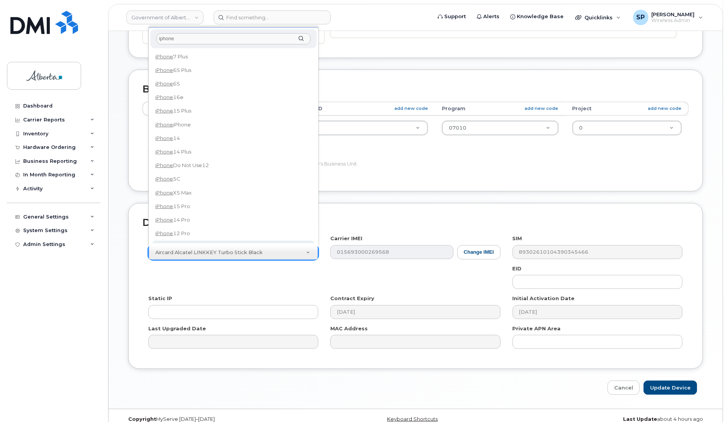
type input "iphone"
select select "185"
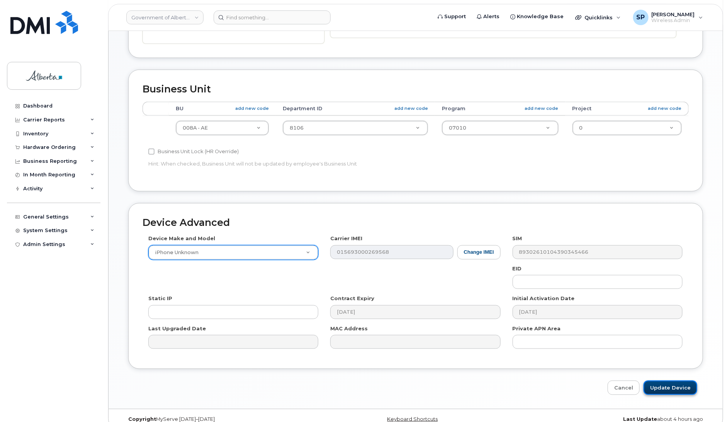
click at [667, 386] on input "Update Device" at bounding box center [671, 387] width 54 height 14
type input "Saving..."
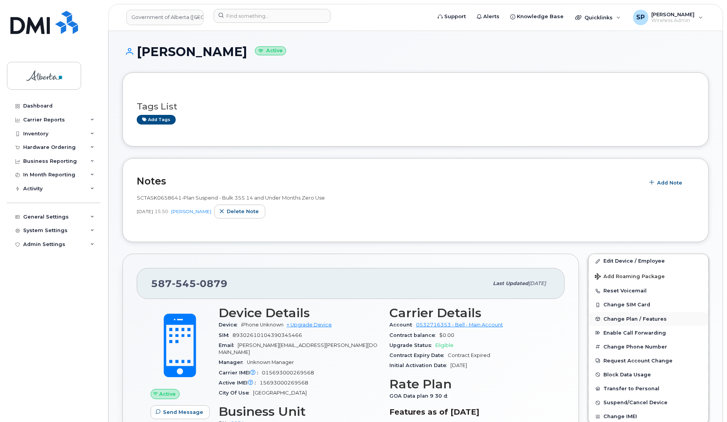
click at [618, 319] on span "Change Plan / Features" at bounding box center [635, 319] width 63 height 6
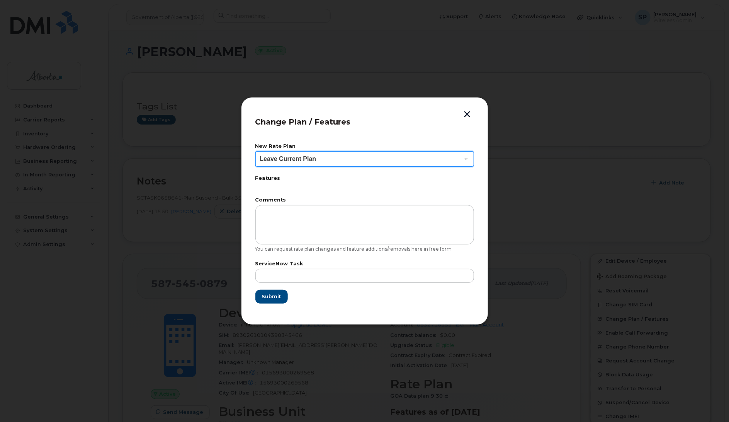
click at [265, 159] on select "Leave Current Plan GOA - Voice Plan 5 GOA Smartphone 14 30D GOA Unlimited Smart…" at bounding box center [364, 158] width 219 height 15
select select "2483362"
click at [255, 151] on select "Leave Current Plan GOA - Voice Plan 5 GOA Smartphone 14 30D GOA Unlimited Smart…" at bounding box center [364, 158] width 219 height 15
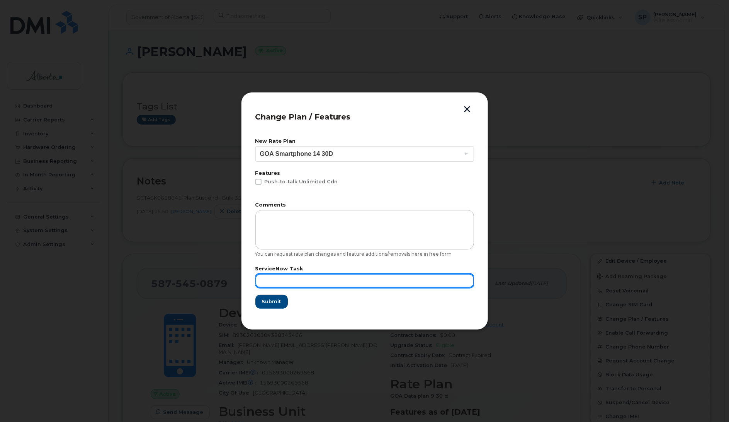
click at [282, 279] on input "text" at bounding box center [364, 281] width 219 height 14
type input "Repurpose"
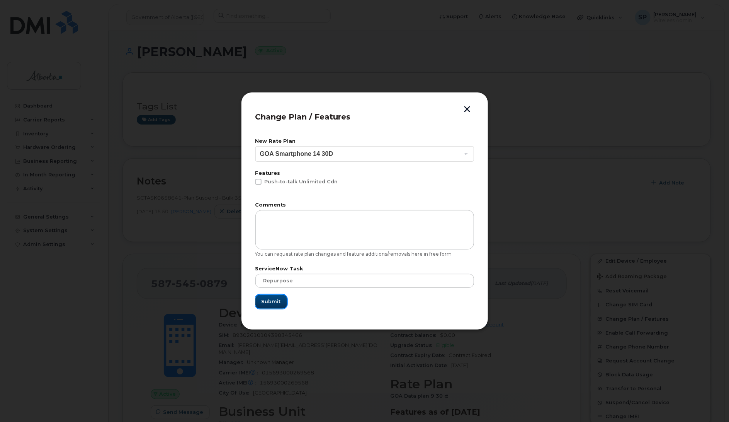
click at [271, 301] on span "Submit" at bounding box center [271, 301] width 19 height 7
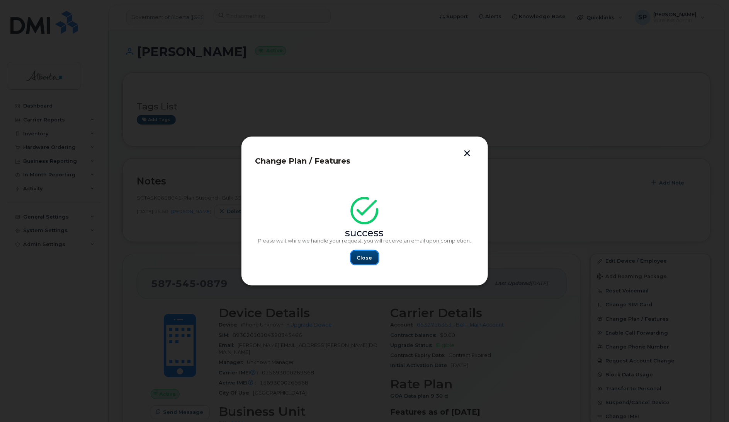
click at [365, 256] on span "Close" at bounding box center [364, 257] width 15 height 7
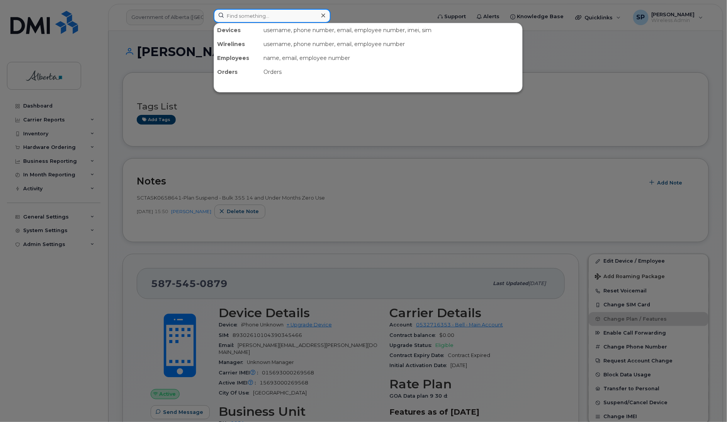
click at [253, 15] on input at bounding box center [272, 16] width 117 height 14
paste input "5873572419"
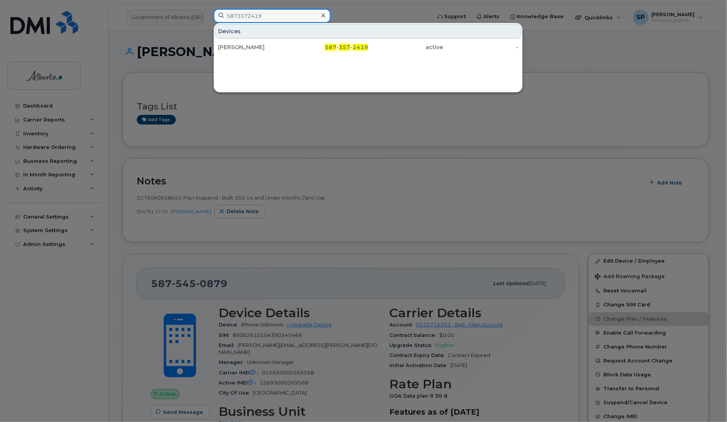
type input "5873572419"
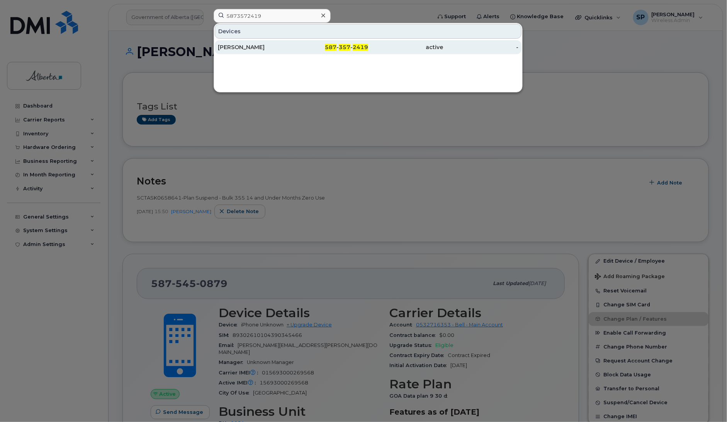
click at [250, 46] on div "Carol Southwood" at bounding box center [255, 47] width 75 height 8
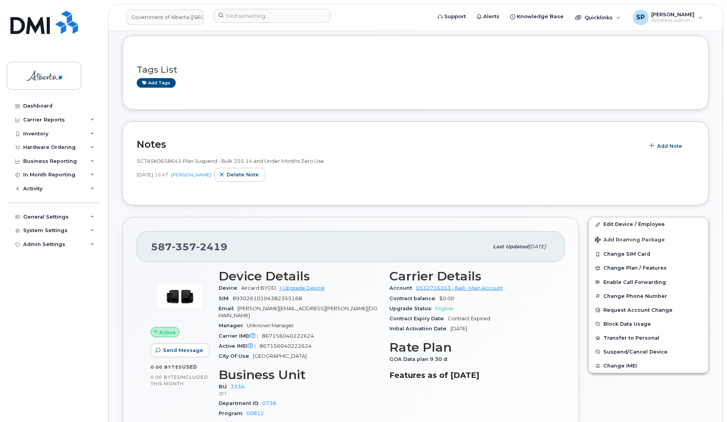
scroll to position [171, 0]
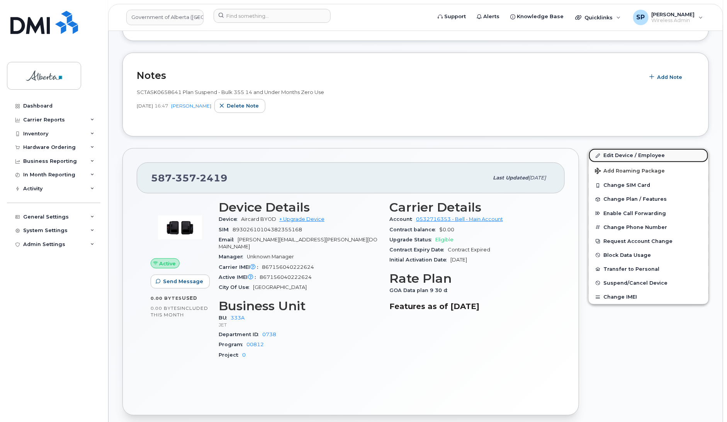
click at [615, 153] on link "Edit Device / Employee" at bounding box center [649, 155] width 120 height 14
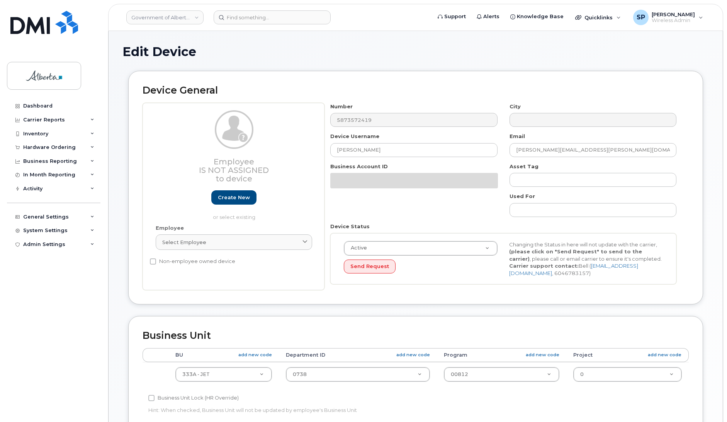
select select "4206363"
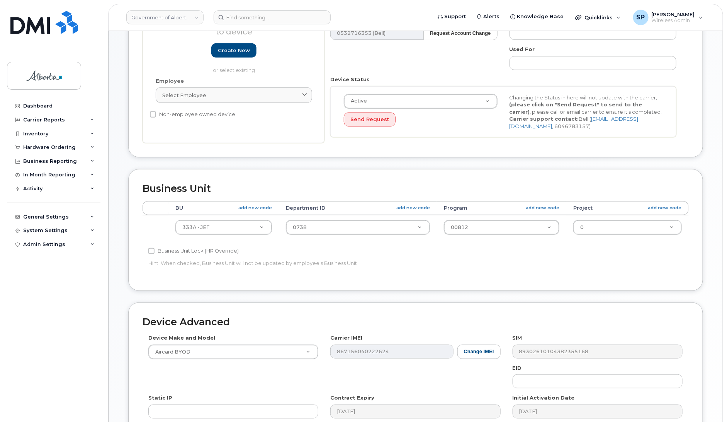
scroll to position [165, 0]
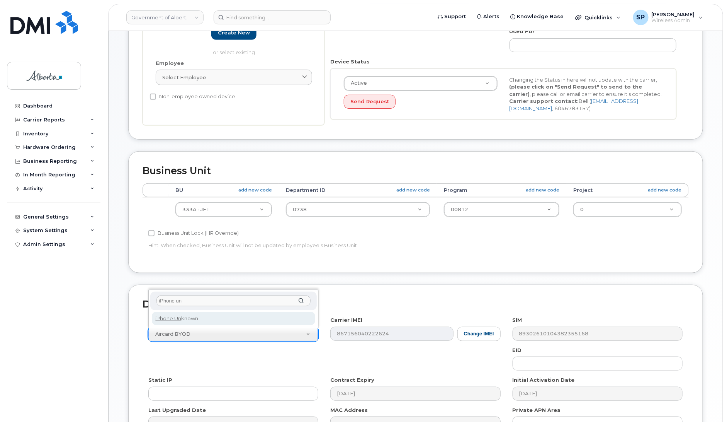
type input "iPhone un"
select select "185"
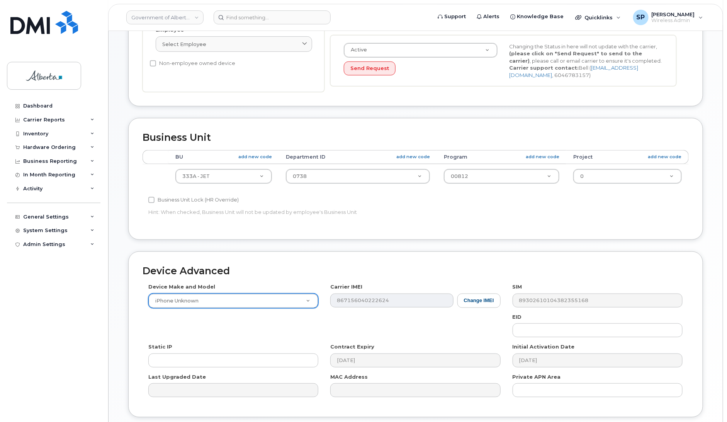
scroll to position [259, 0]
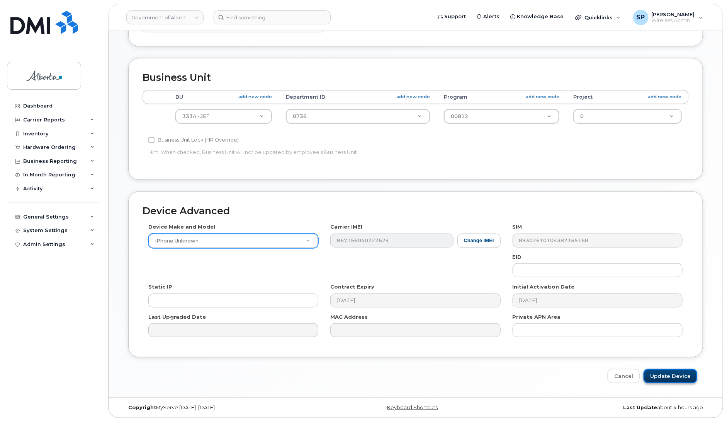
click at [659, 378] on input "Update Device" at bounding box center [671, 376] width 54 height 14
type input "Saving..."
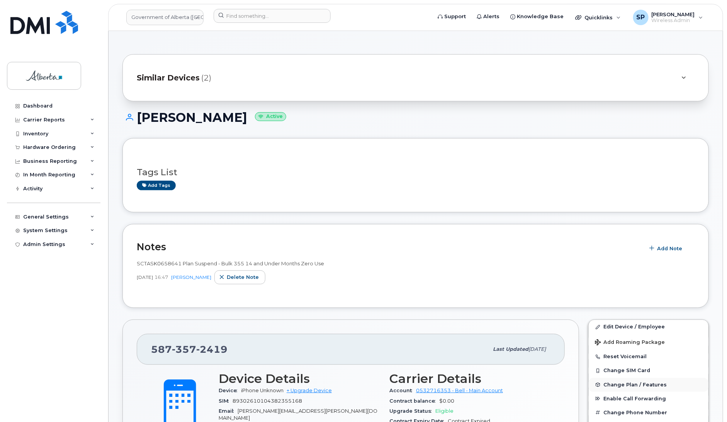
click at [614, 385] on span "Change Plan / Features" at bounding box center [635, 384] width 63 height 6
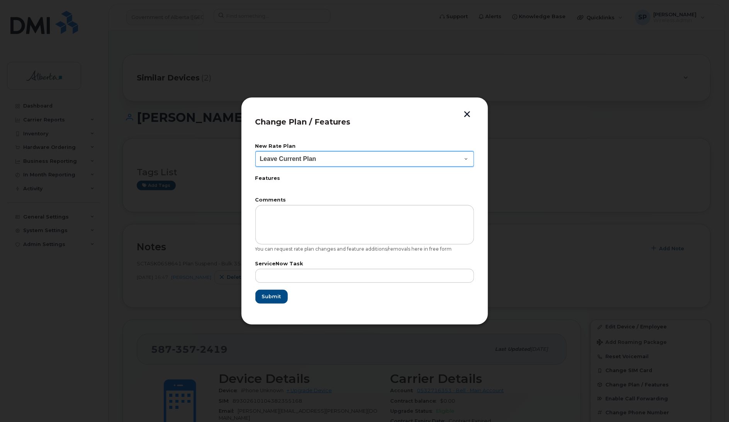
click at [323, 160] on select "Leave Current Plan GOA - Voice Plan 5 GOA Smartphone 14 30D GOA Unlimited Smart…" at bounding box center [364, 158] width 219 height 15
select select "2483362"
click at [255, 151] on select "Leave Current Plan GOA - Voice Plan 5 GOA Smartphone 14 30D GOA Unlimited Smart…" at bounding box center [364, 158] width 219 height 15
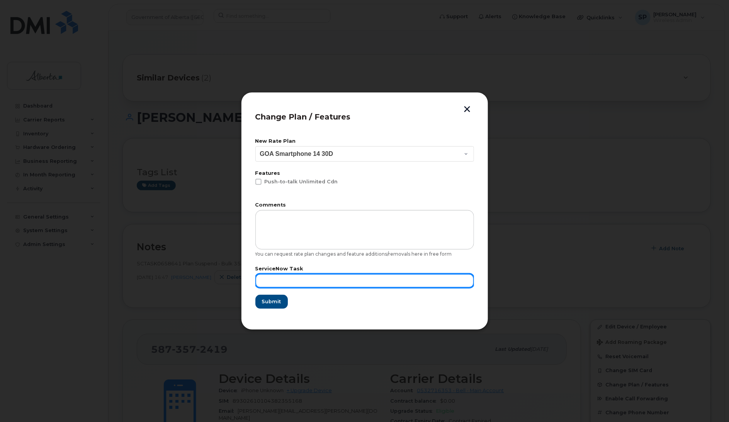
click at [278, 279] on input "text" at bounding box center [364, 281] width 219 height 14
type input "Repurpose"
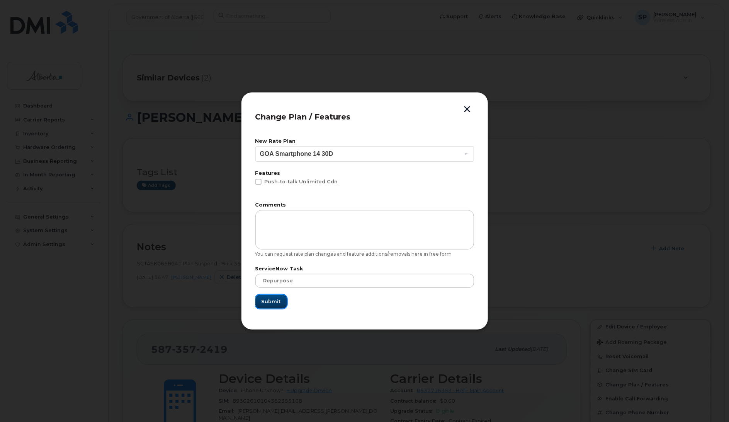
click at [275, 299] on span "Submit" at bounding box center [271, 301] width 19 height 7
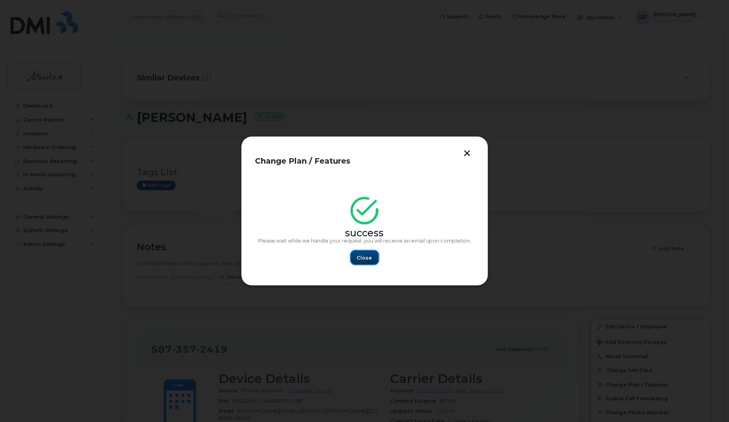
click at [367, 258] on span "Close" at bounding box center [364, 257] width 15 height 7
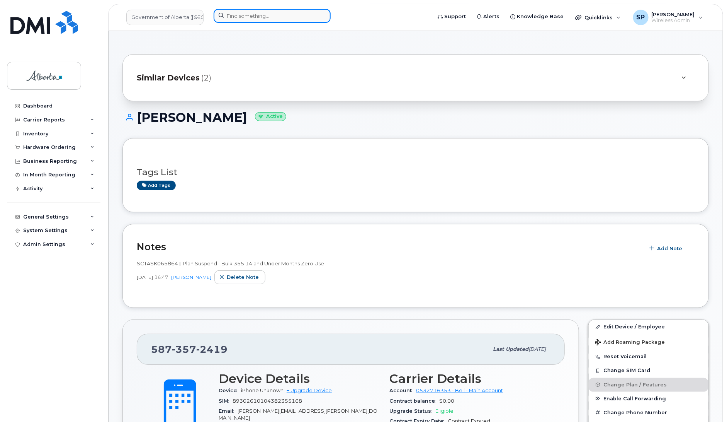
click at [238, 15] on input at bounding box center [272, 16] width 117 height 14
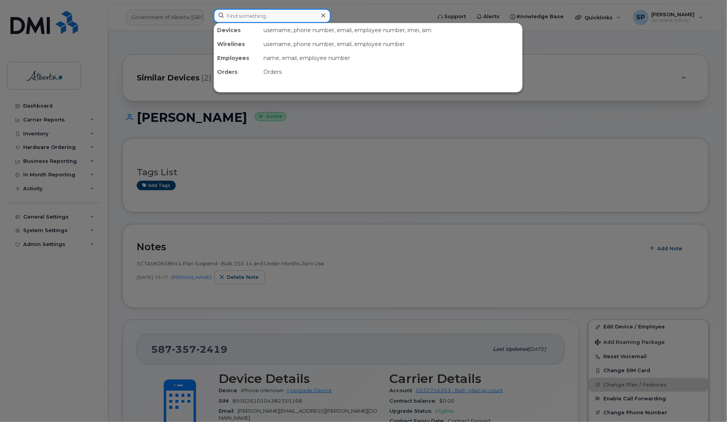
paste input "7802357152"
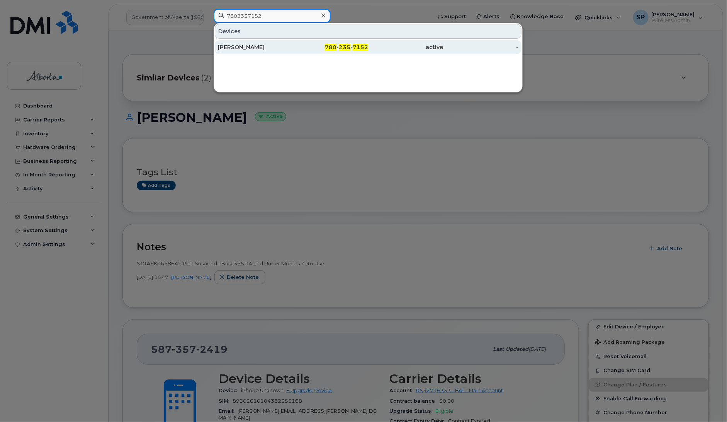
type input "7802357152"
click at [242, 46] on div "[PERSON_NAME]" at bounding box center [255, 47] width 75 height 8
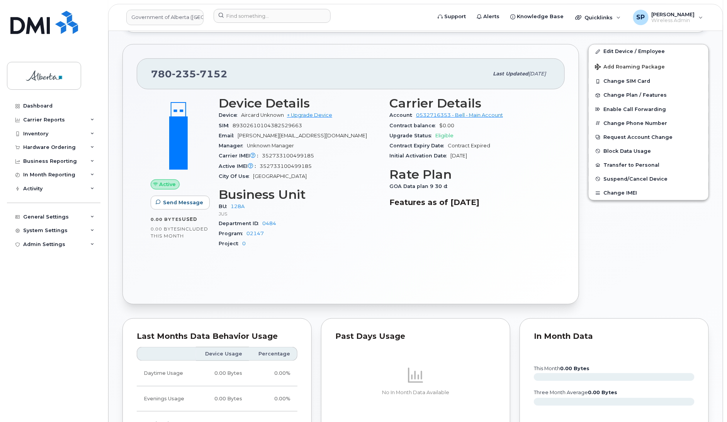
scroll to position [272, 0]
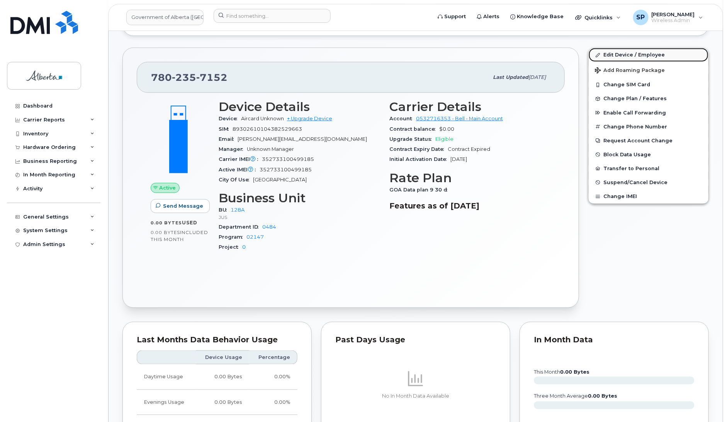
click at [622, 54] on link "Edit Device / Employee" at bounding box center [649, 55] width 120 height 14
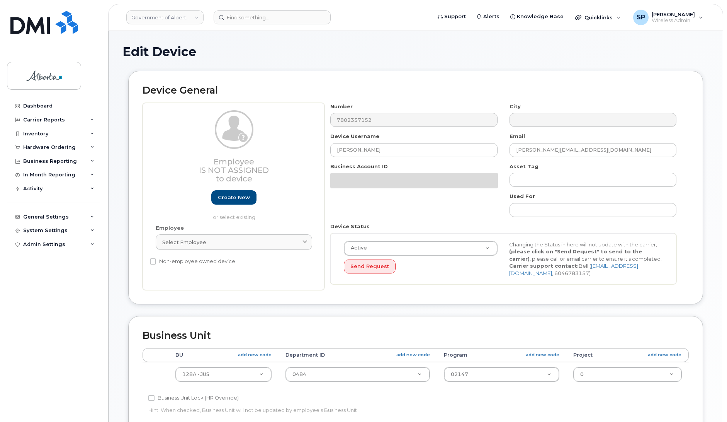
select select "4120330"
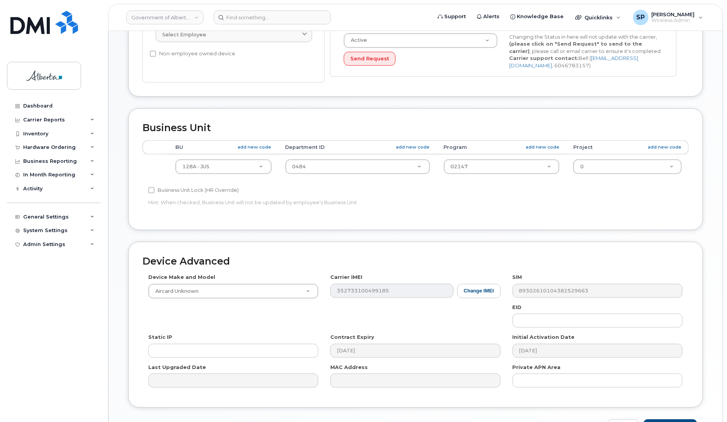
scroll to position [213, 0]
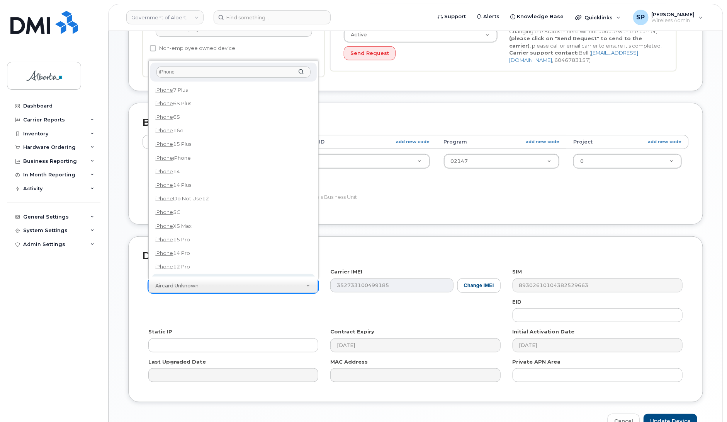
type input "iPhone"
select select "185"
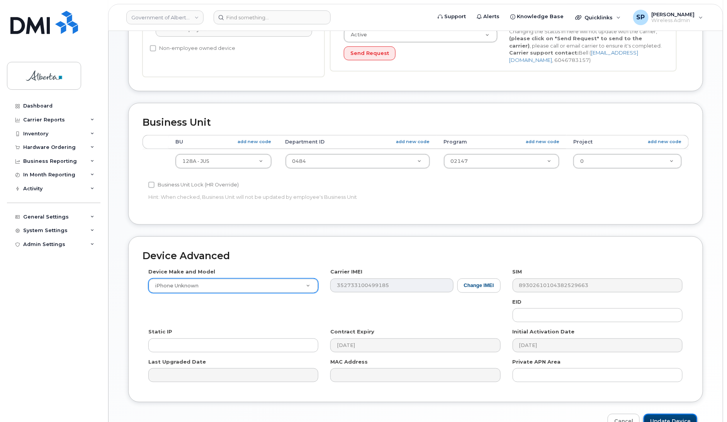
click at [657, 418] on input "Update Device" at bounding box center [671, 420] width 54 height 14
type input "Saving..."
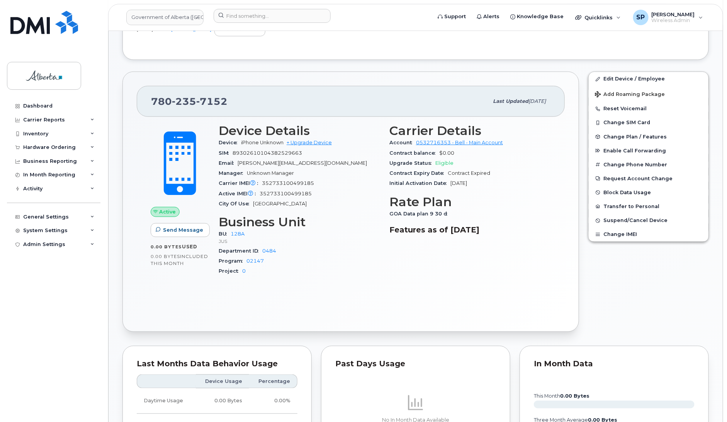
scroll to position [238, 0]
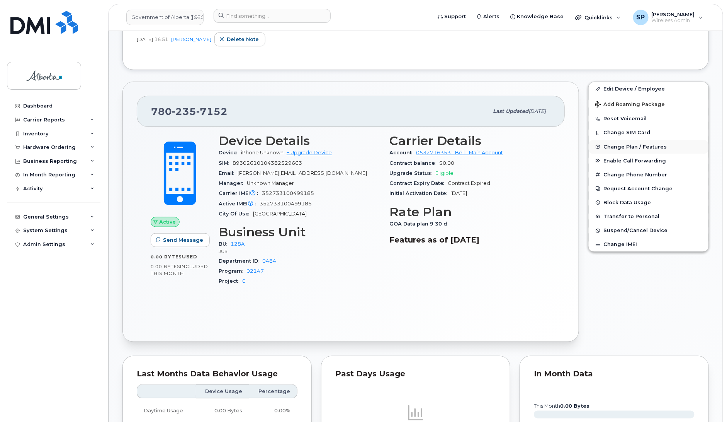
click at [617, 146] on span "Change Plan / Features" at bounding box center [635, 147] width 63 height 6
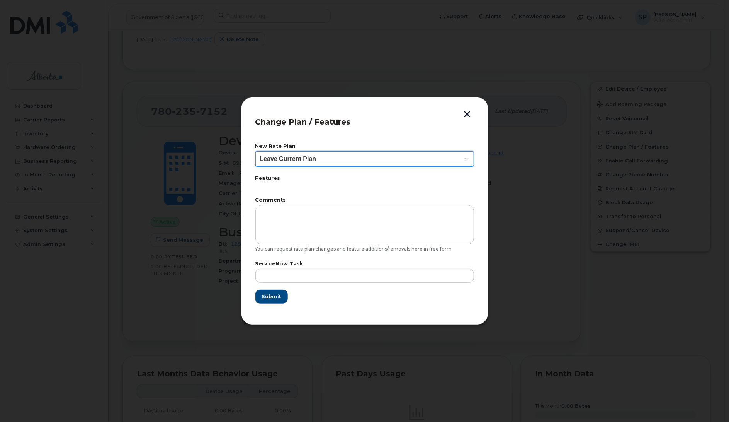
click at [304, 155] on select "Leave Current Plan GOA - Voice Plan 5 GOA Smartphone 14 30D GOA Unlimited Smart…" at bounding box center [364, 158] width 219 height 15
select select "2483362"
click at [255, 151] on select "Leave Current Plan GOA - Voice Plan 5 GOA Smartphone 14 30D GOA Unlimited Smart…" at bounding box center [364, 158] width 219 height 15
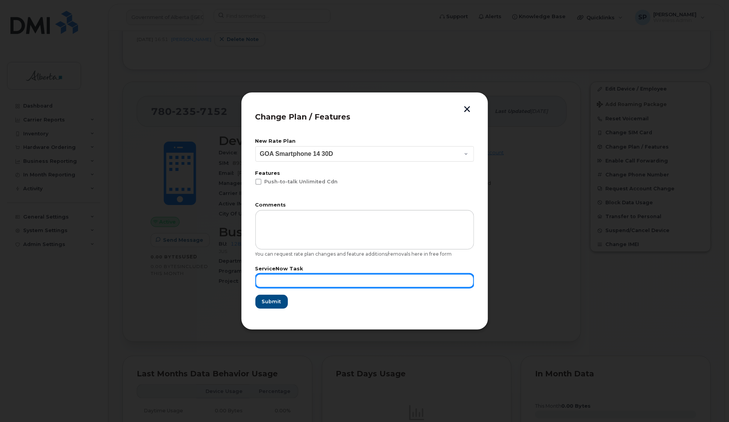
click at [275, 283] on input "text" at bounding box center [364, 281] width 219 height 14
type input "Repurpose"
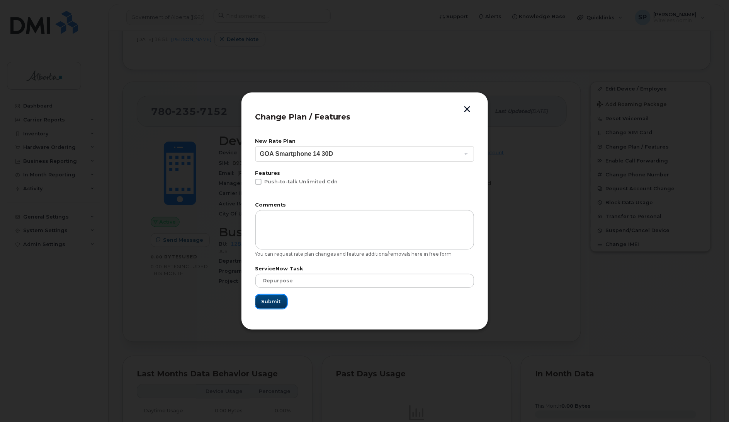
click at [269, 301] on span "Submit" at bounding box center [271, 301] width 19 height 7
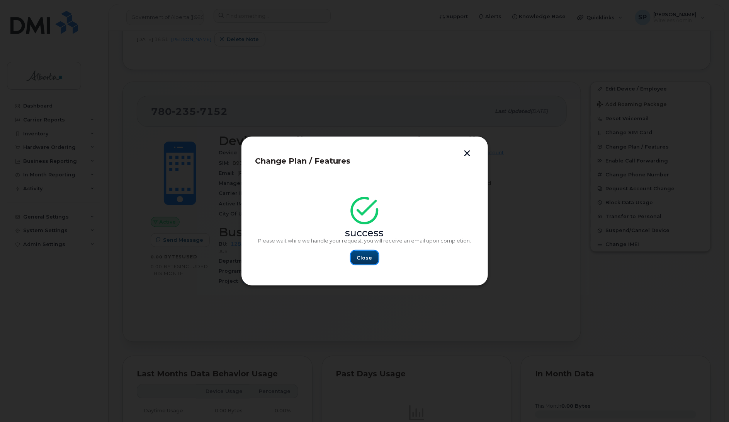
click at [371, 255] on span "Close" at bounding box center [364, 257] width 15 height 7
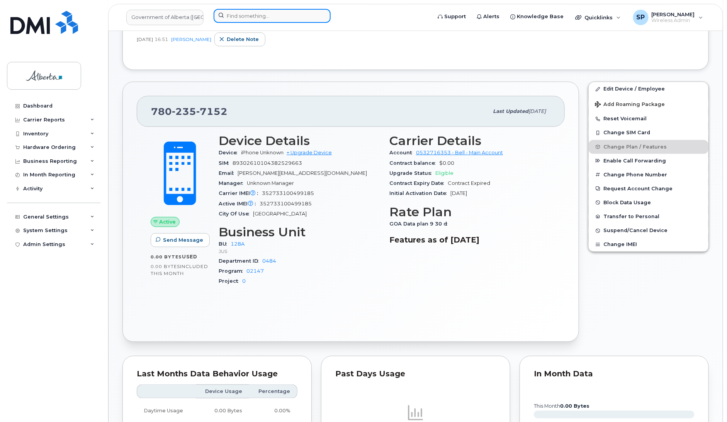
click at [277, 15] on input at bounding box center [272, 16] width 117 height 14
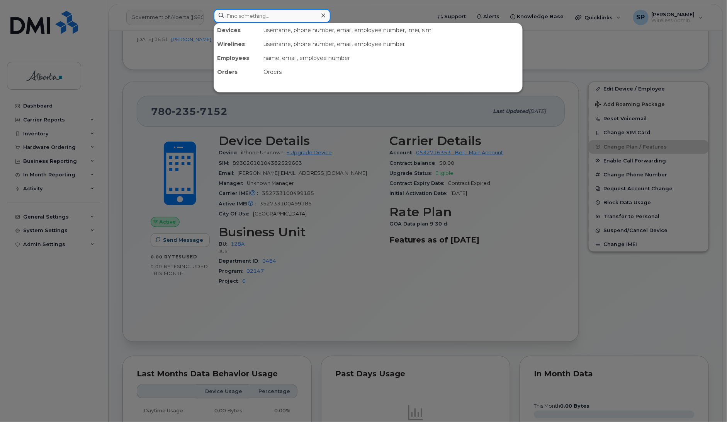
paste input "7802395127"
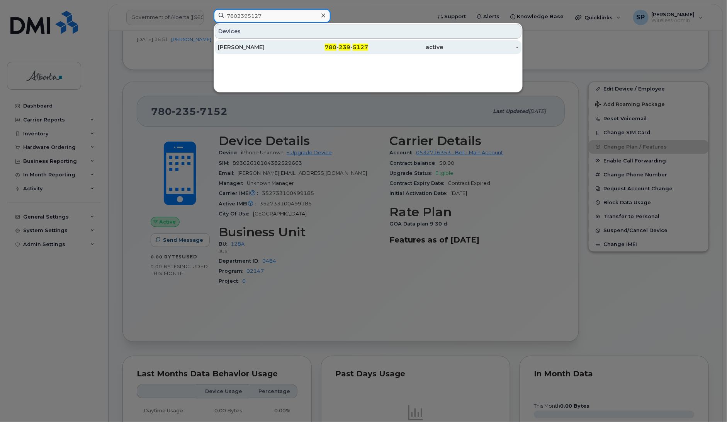
type input "7802395127"
click at [241, 49] on div "Lester Holas" at bounding box center [255, 47] width 75 height 8
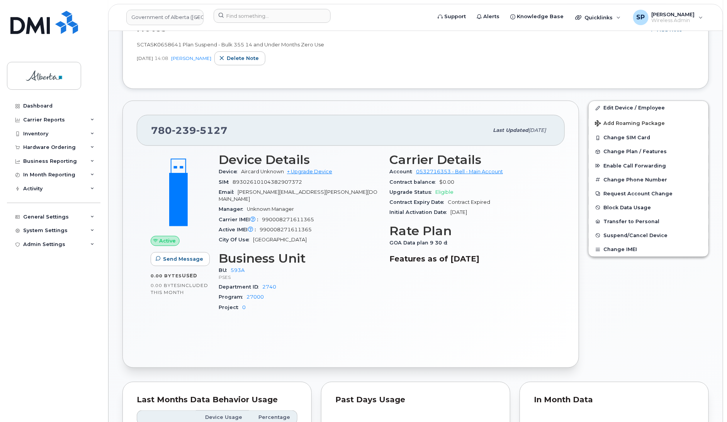
scroll to position [227, 0]
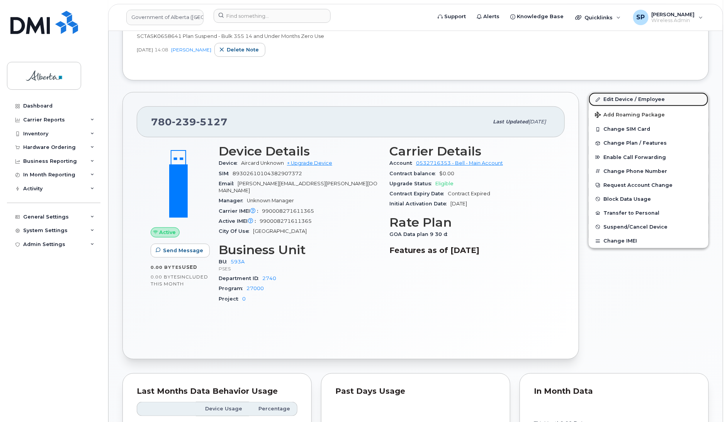
click at [621, 97] on link "Edit Device / Employee" at bounding box center [649, 99] width 120 height 14
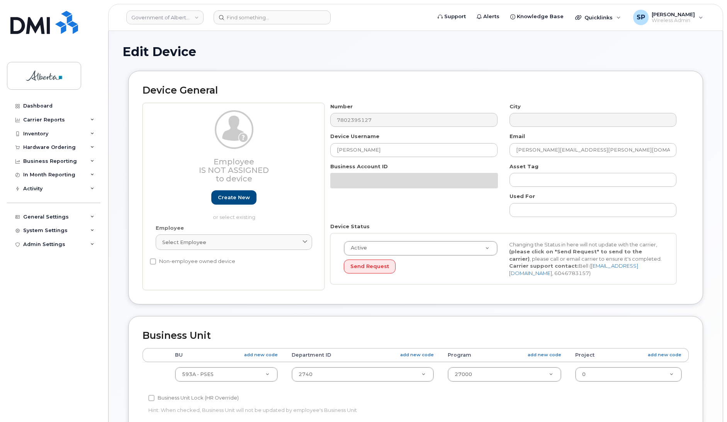
select select "4797682"
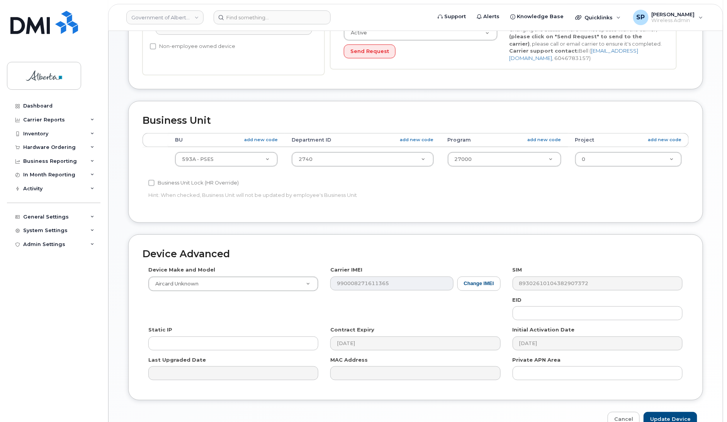
scroll to position [217, 0]
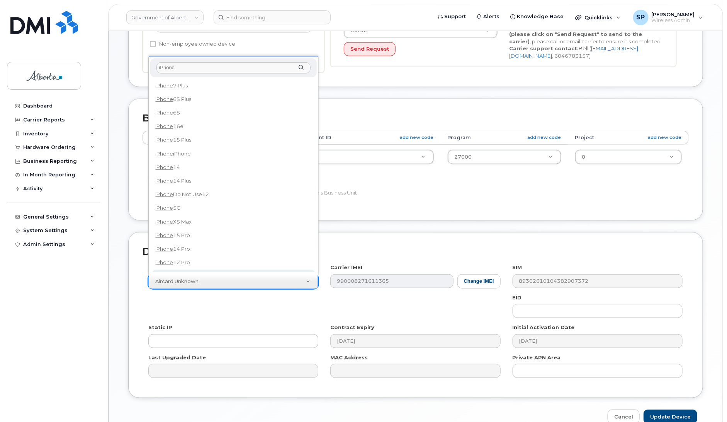
type input "iPhone"
select select "185"
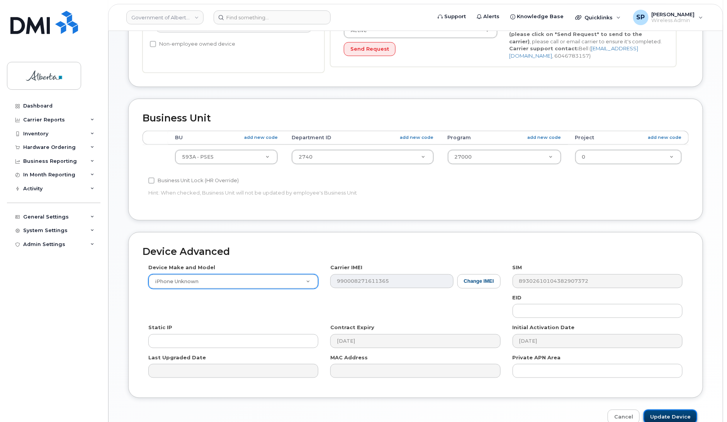
click at [661, 416] on input "Update Device" at bounding box center [671, 416] width 54 height 14
type input "Saving..."
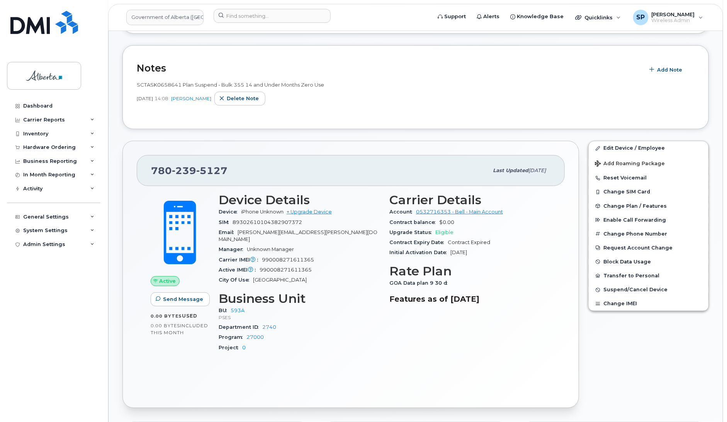
scroll to position [190, 0]
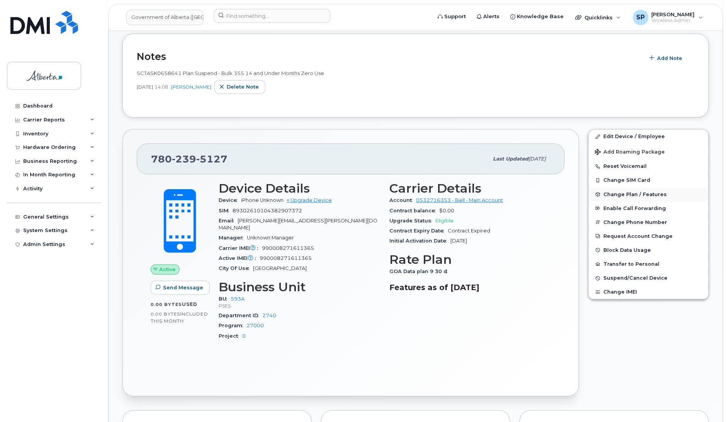
click at [631, 194] on span "Change Plan / Features" at bounding box center [635, 194] width 63 height 6
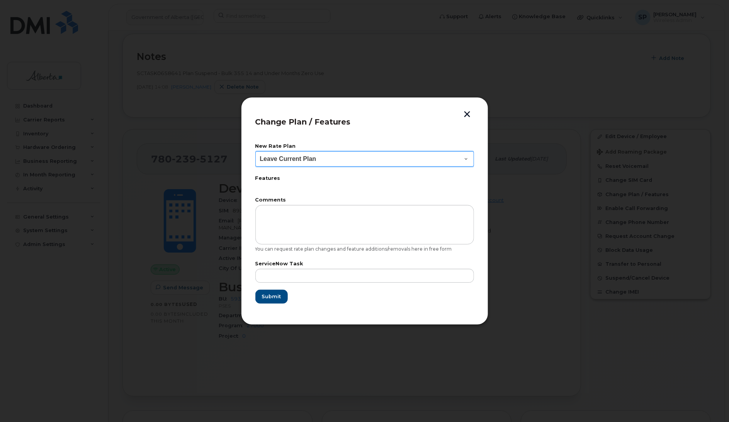
click at [317, 159] on select "Leave Current Plan GOA - Voice Plan 5 GOA Smartphone 14 30D GOA Unlimited Smart…" at bounding box center [364, 158] width 219 height 15
select select "2483362"
click at [255, 151] on select "Leave Current Plan GOA - Voice Plan 5 GOA Smartphone 14 30D GOA Unlimited Smart…" at bounding box center [364, 158] width 219 height 15
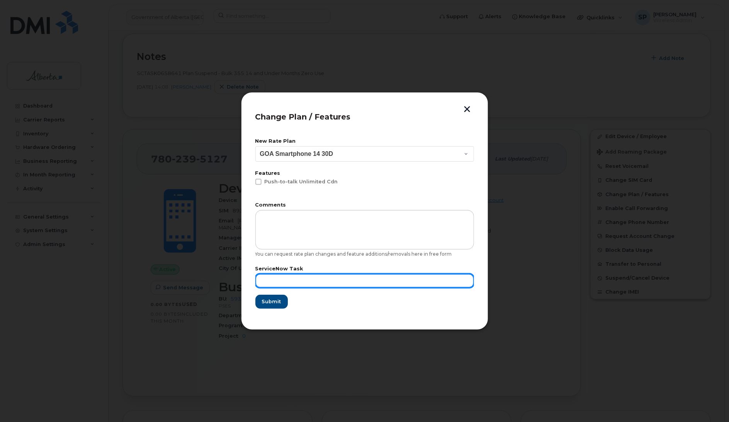
click at [279, 281] on input "text" at bounding box center [364, 281] width 219 height 14
type input "Repurpose"
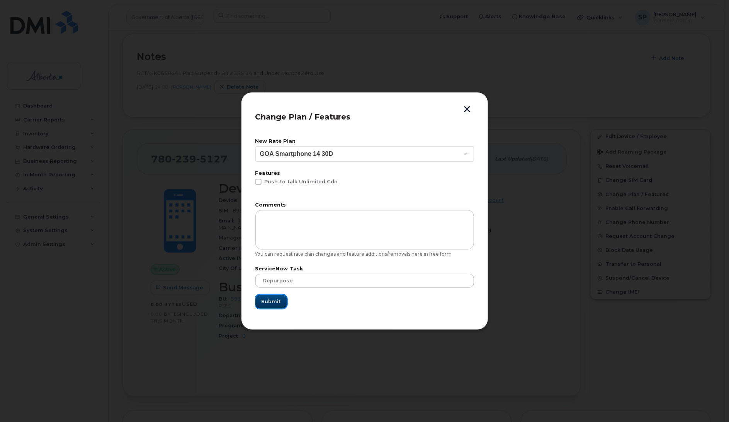
click at [269, 298] on span "Submit" at bounding box center [271, 301] width 19 height 7
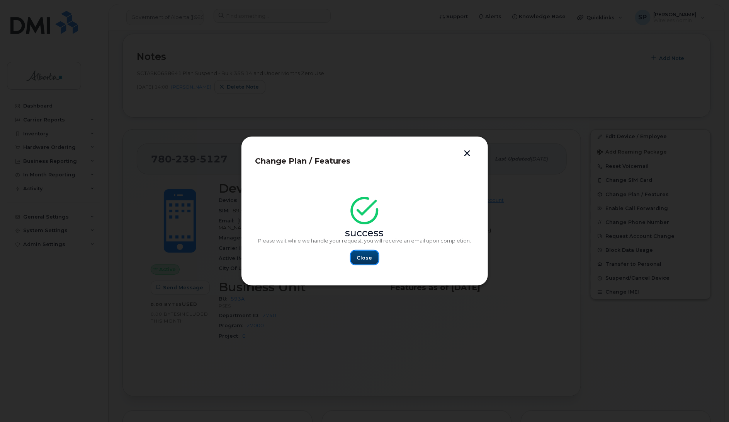
click at [364, 257] on span "Close" at bounding box center [364, 257] width 15 height 7
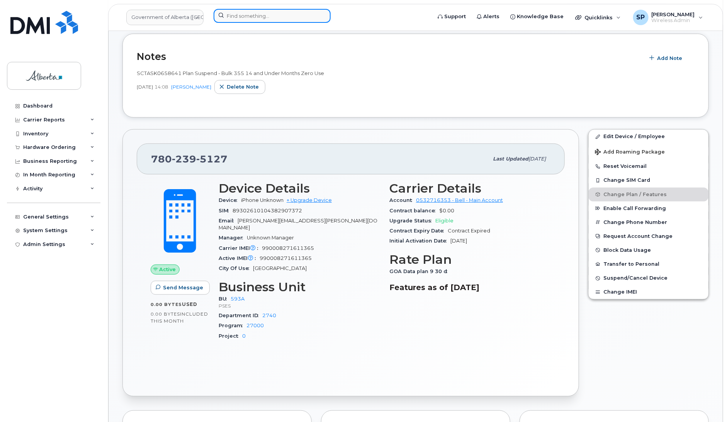
click at [234, 14] on input at bounding box center [272, 16] width 117 height 14
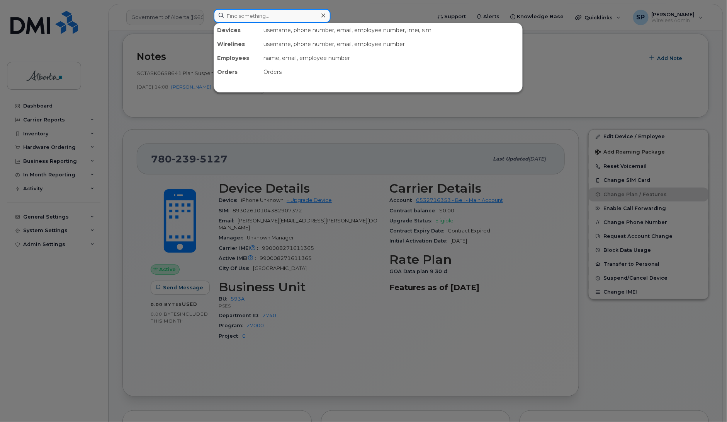
paste input "7802420948"
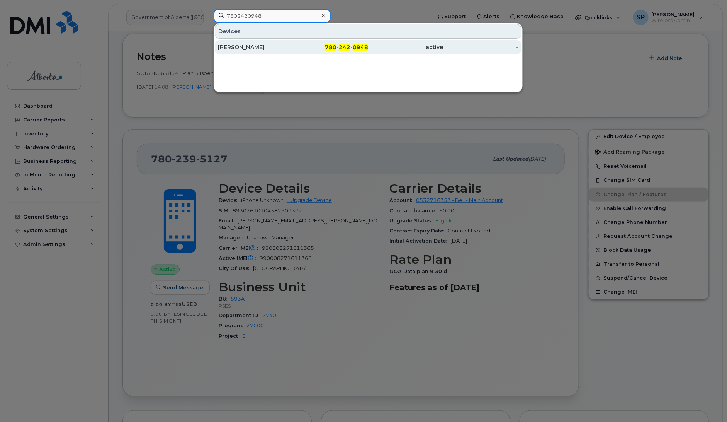
type input "7802420948"
click at [236, 47] on div "[PERSON_NAME]" at bounding box center [255, 47] width 75 height 8
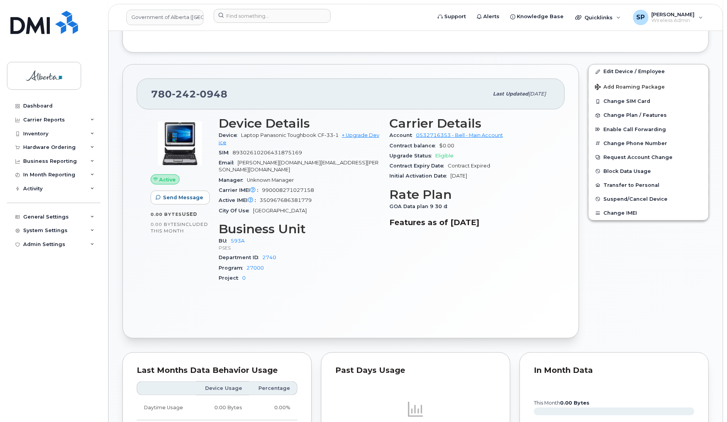
scroll to position [256, 0]
click at [624, 68] on link "Edit Device / Employee" at bounding box center [649, 71] width 120 height 14
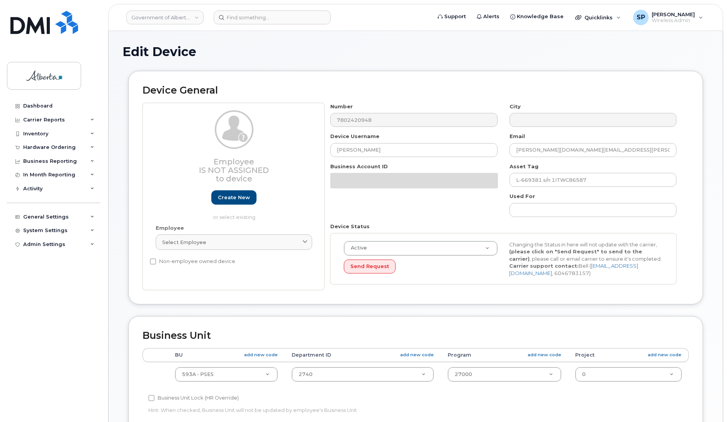
select select "4797682"
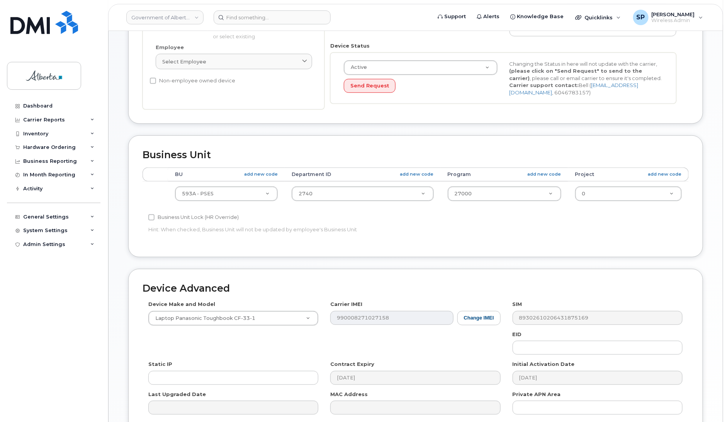
scroll to position [259, 0]
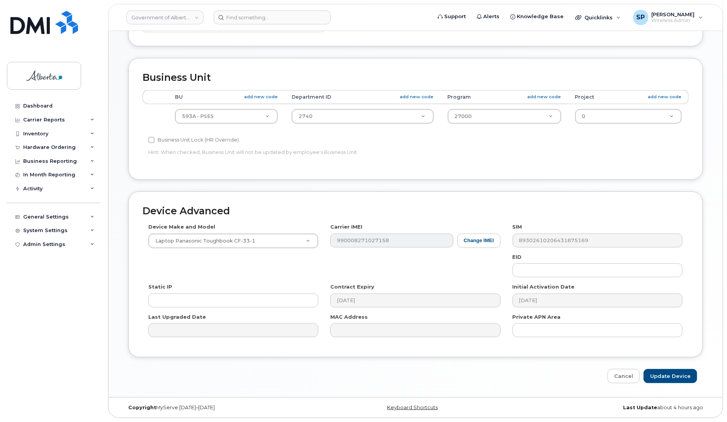
click at [235, 231] on div "Device Make and Model Laptop Panasonic Toughbook CF-33-1 Android TCL 502 Watch …" at bounding box center [234, 235] width 182 height 25
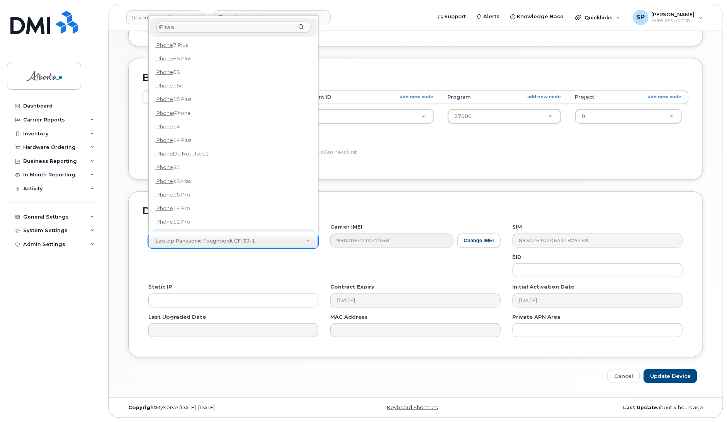
type input "iPhone"
select select "185"
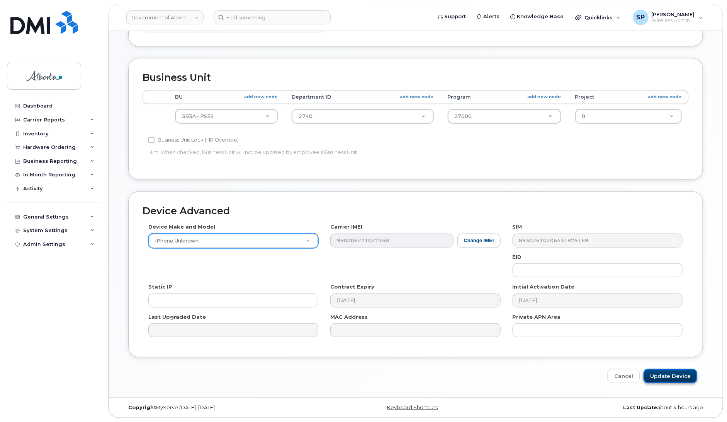
click at [658, 376] on input "Update Device" at bounding box center [671, 376] width 54 height 14
type input "Saving..."
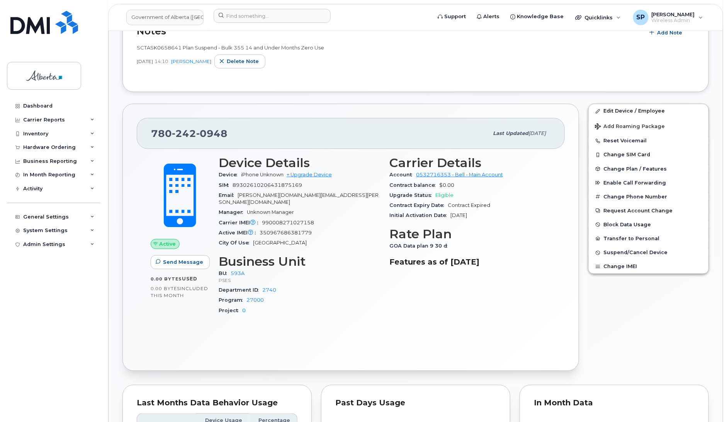
scroll to position [230, 0]
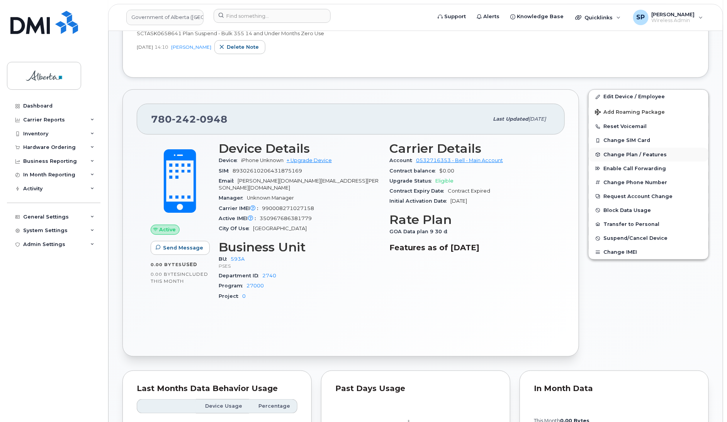
click at [622, 154] on span "Change Plan / Features" at bounding box center [635, 154] width 63 height 6
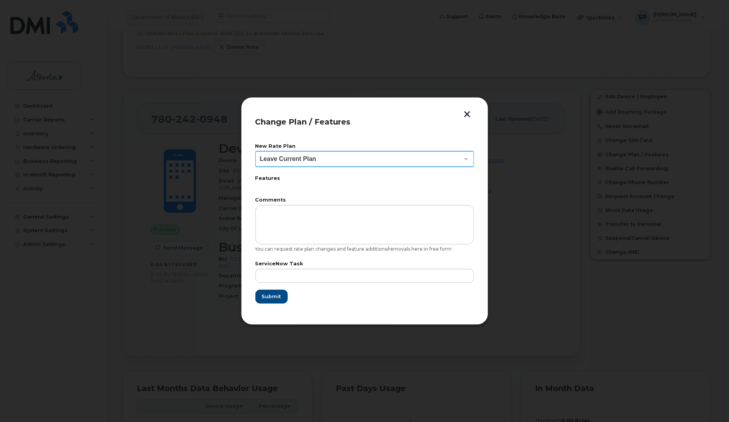
click at [320, 162] on select "Leave Current Plan GOA - Voice Plan 5 GOA Smartphone 14 30D GOA Unlimited Smart…" at bounding box center [364, 158] width 219 height 15
select select "2483362"
click at [255, 151] on select "Leave Current Plan GOA - Voice Plan 5 GOA Smartphone 14 30D GOA Unlimited Smart…" at bounding box center [364, 158] width 219 height 15
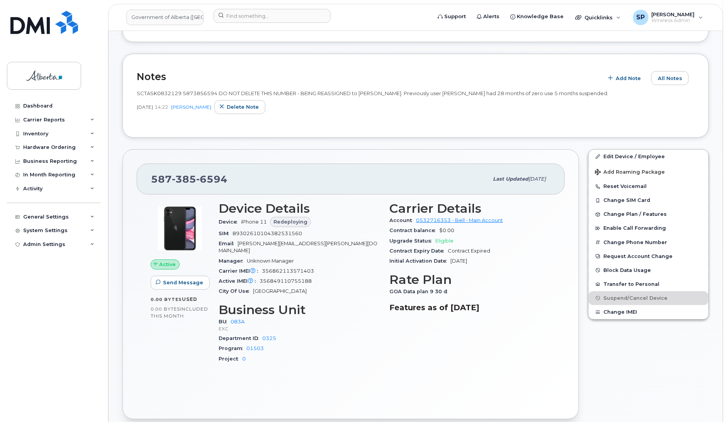
scroll to position [140, 0]
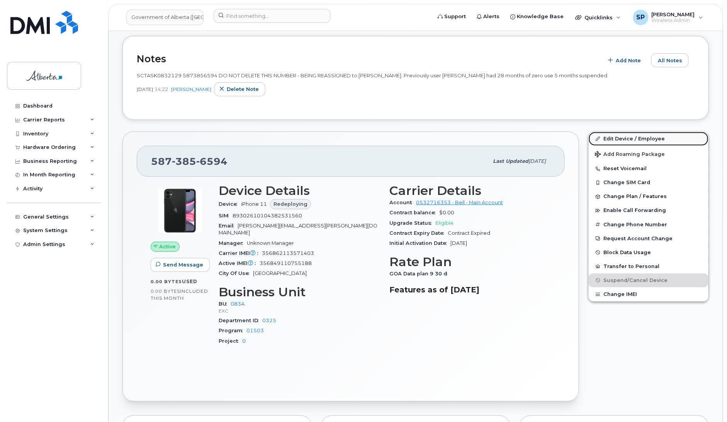
click at [638, 138] on link "Edit Device / Employee" at bounding box center [649, 139] width 120 height 14
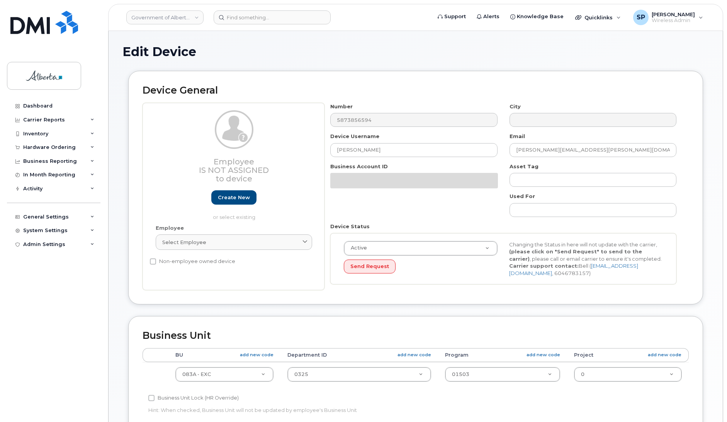
select select "4733126"
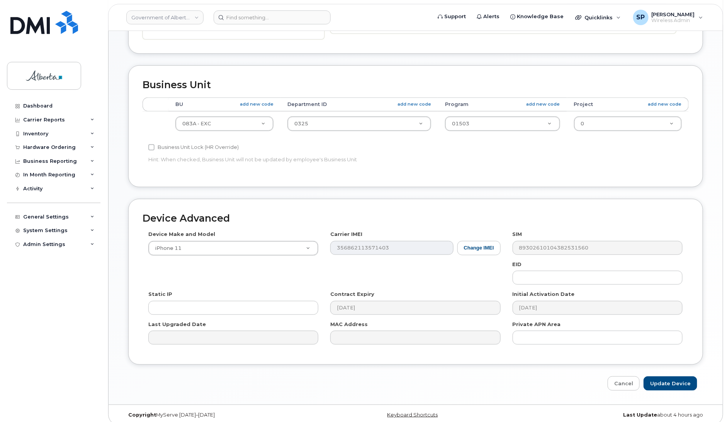
scroll to position [259, 0]
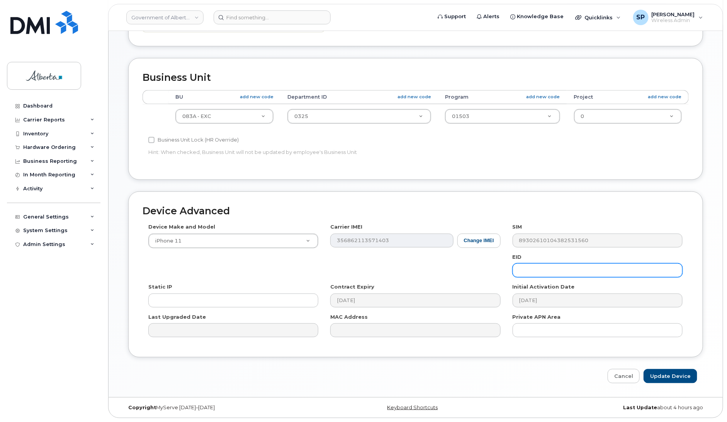
click at [518, 265] on input "text" at bounding box center [598, 270] width 170 height 14
paste input "89043052010008887025008994633597"
type input "89043052010008887025008994633597"
click at [672, 376] on input "Update Device" at bounding box center [671, 376] width 54 height 14
type input "Saving..."
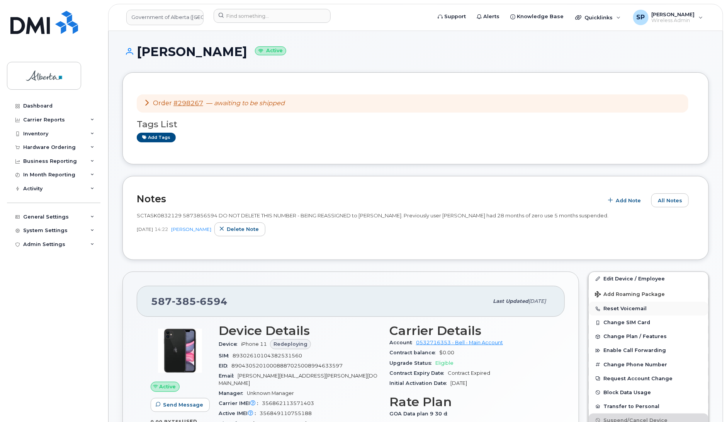
click at [634, 308] on button "Reset Voicemail" at bounding box center [649, 308] width 120 height 14
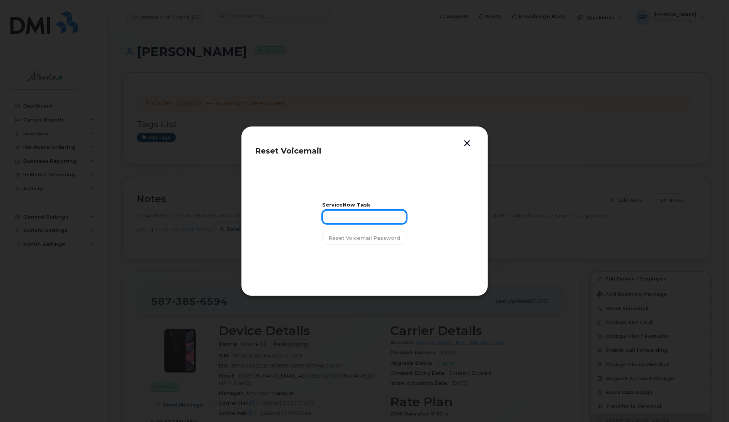
click at [371, 217] on input "text" at bounding box center [364, 217] width 85 height 14
paste input "SCTASK0832129"
type input "SCTASK0832129"
click at [357, 238] on span "Reset Voicemail Password" at bounding box center [364, 237] width 71 height 7
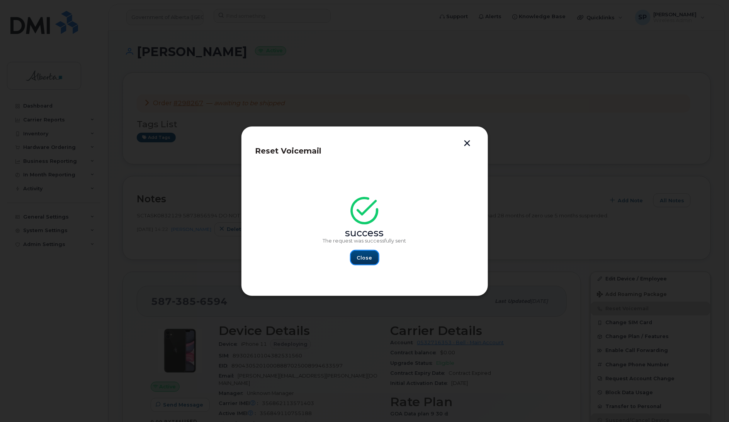
click at [363, 255] on span "Close" at bounding box center [364, 257] width 15 height 7
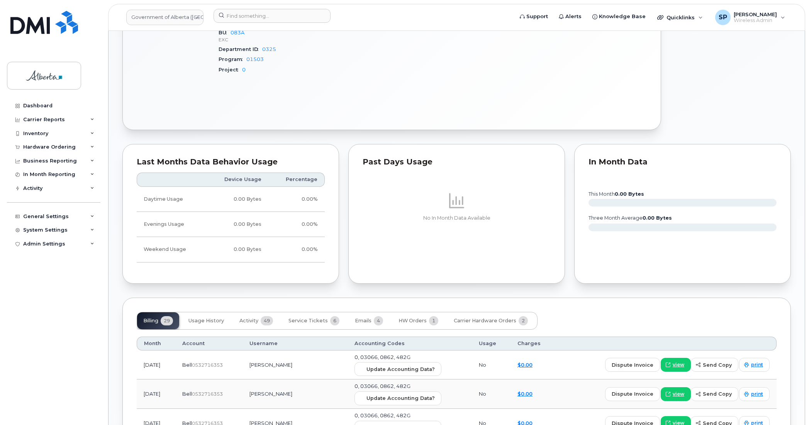
scroll to position [535, 0]
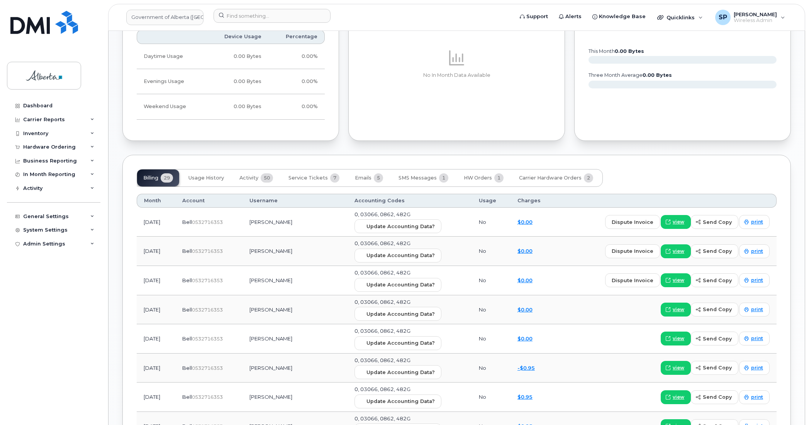
scroll to position [570, 0]
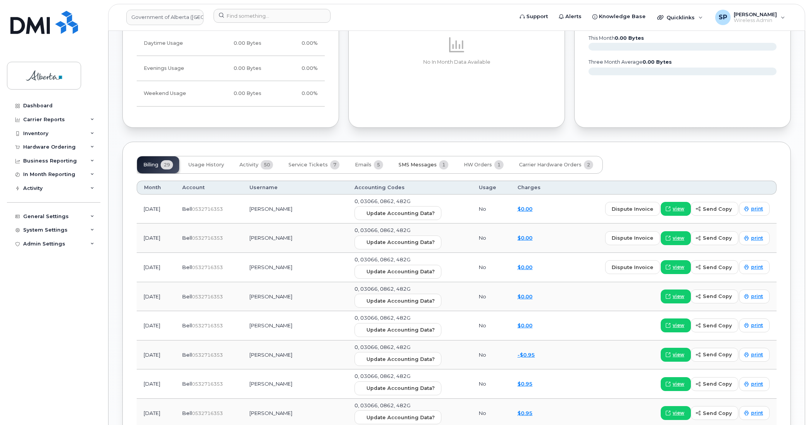
click at [408, 166] on span "SMS Messages" at bounding box center [418, 165] width 38 height 6
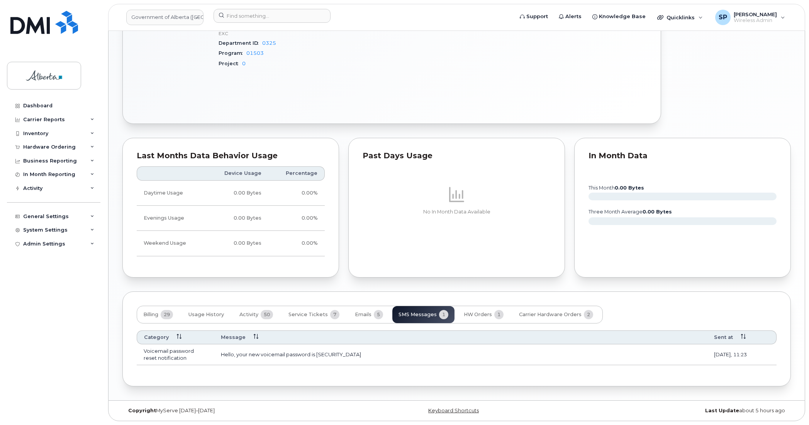
scroll to position [422, 0]
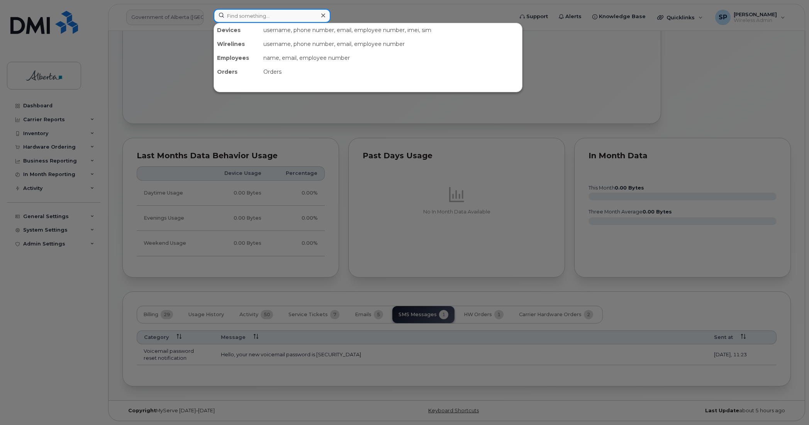
click at [273, 17] on input at bounding box center [272, 16] width 117 height 14
paste input "7802372774"
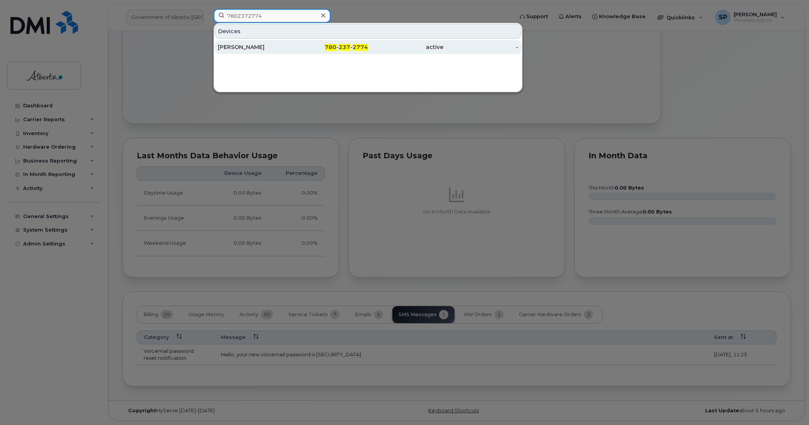
type input "7802372774"
click at [249, 49] on div "[PERSON_NAME]" at bounding box center [255, 47] width 75 height 8
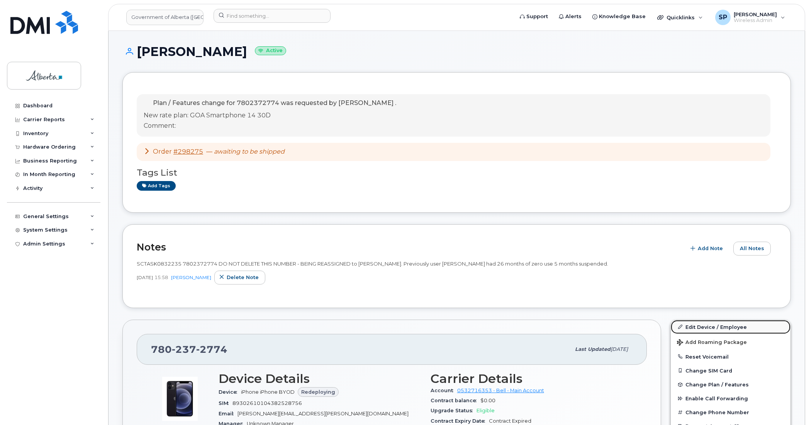
click at [696, 326] on link "Edit Device / Employee" at bounding box center [731, 327] width 120 height 14
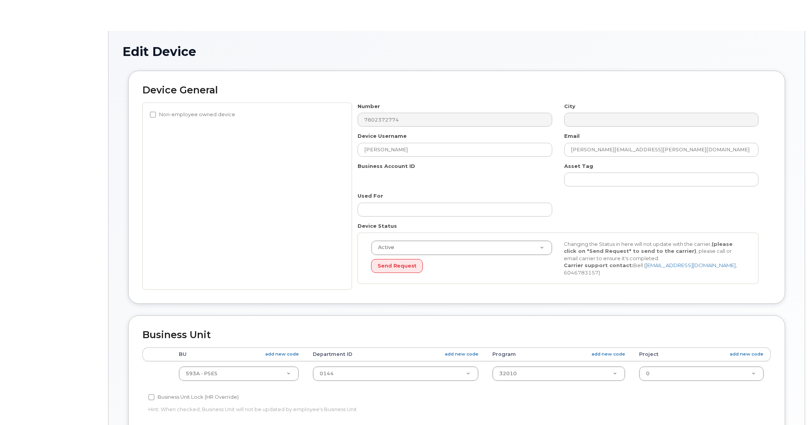
select select "4797682"
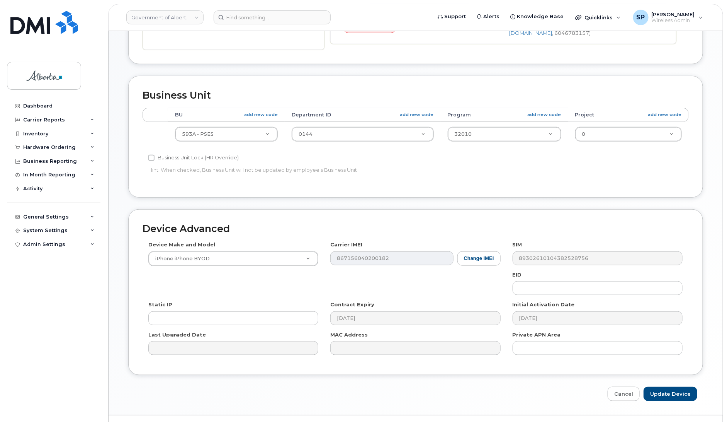
scroll to position [250, 0]
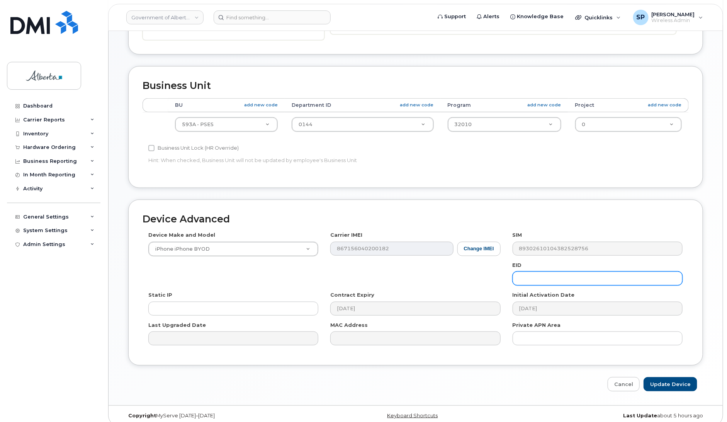
click at [624, 281] on input "text" at bounding box center [598, 278] width 170 height 14
paste input "89049032007208882600186959347315"
type input "89049032007208882600186959347315"
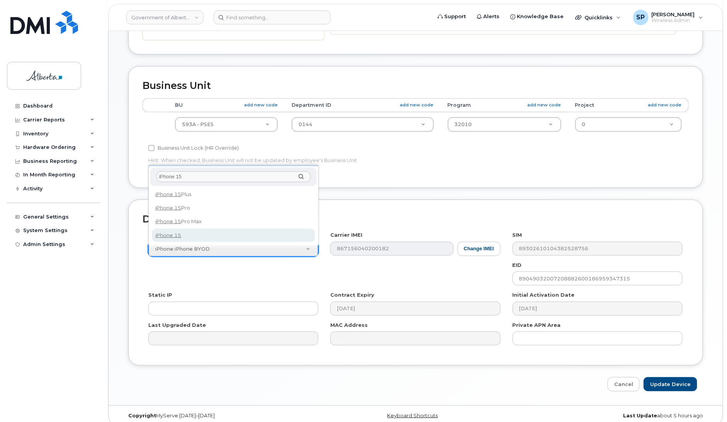
type input "iPhone 15"
select select "3031"
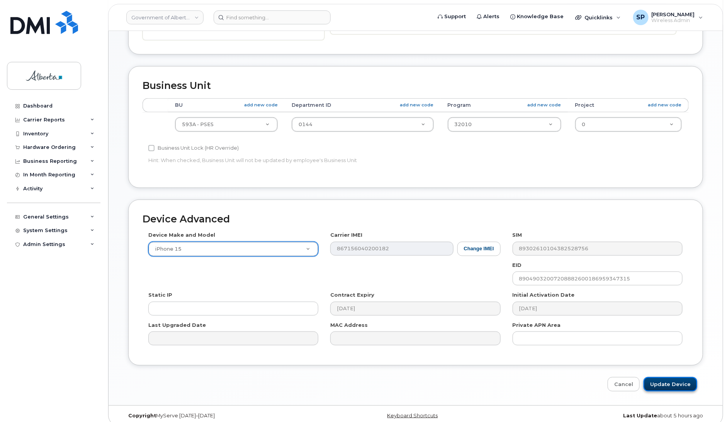
click at [662, 384] on input "Update Device" at bounding box center [671, 384] width 54 height 14
type input "Saving..."
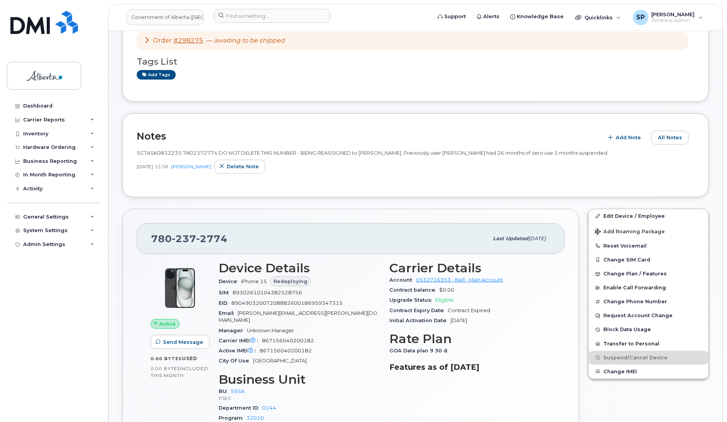
scroll to position [153, 0]
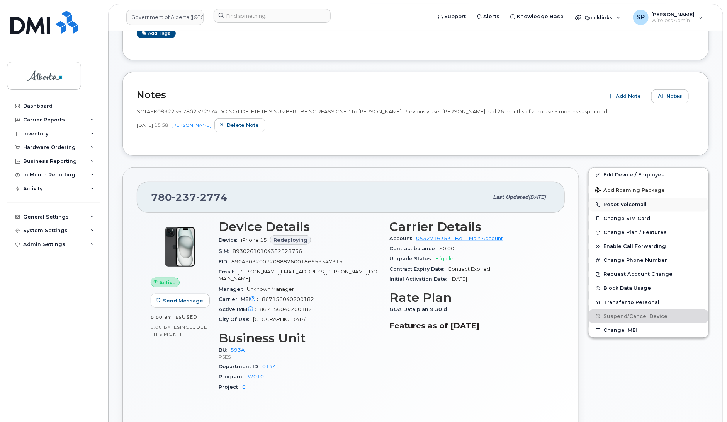
click at [634, 204] on button "Reset Voicemail" at bounding box center [649, 204] width 120 height 14
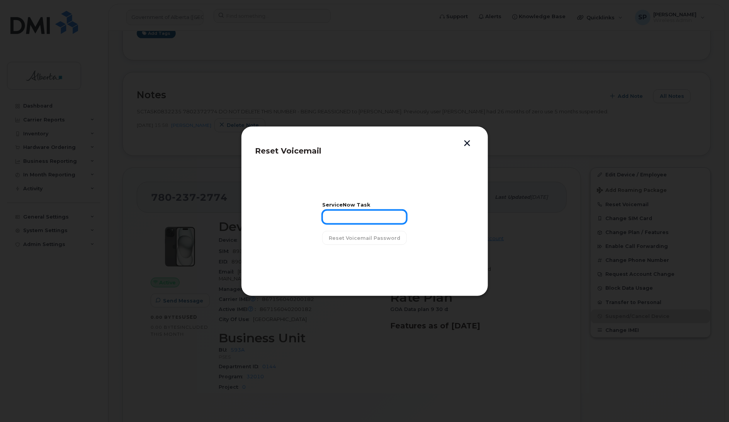
click at [361, 219] on input "text" at bounding box center [364, 217] width 85 height 14
paste input "SCTASK0832235"
type input "SCTASK0832235"
click at [367, 238] on span "Reset Voicemail Password" at bounding box center [364, 237] width 71 height 7
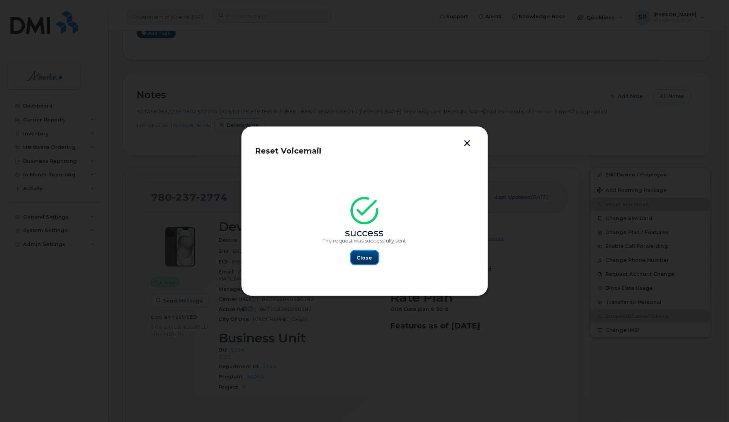
click at [366, 258] on span "Close" at bounding box center [364, 257] width 15 height 7
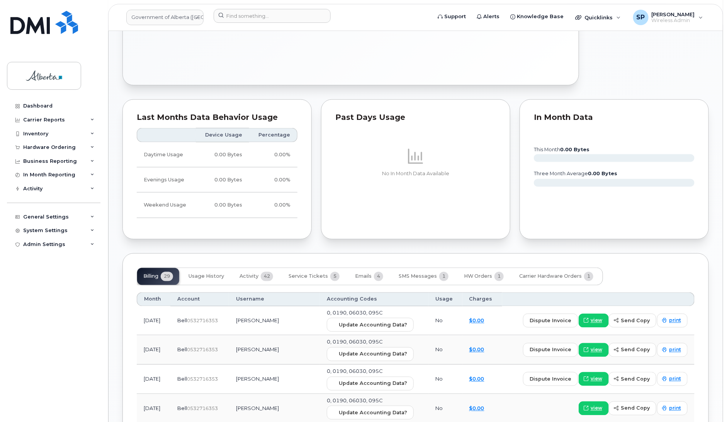
scroll to position [570, 0]
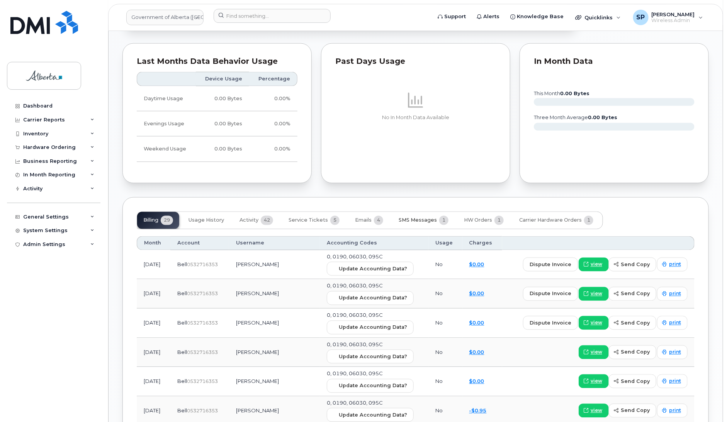
click at [409, 217] on span "SMS Messages" at bounding box center [418, 220] width 38 height 6
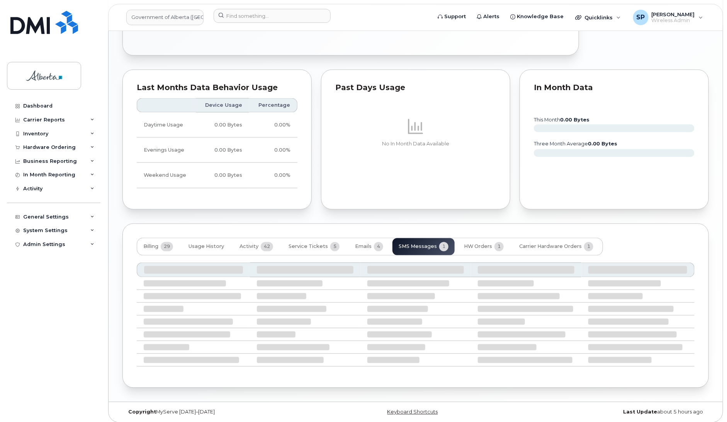
scroll to position [474, 0]
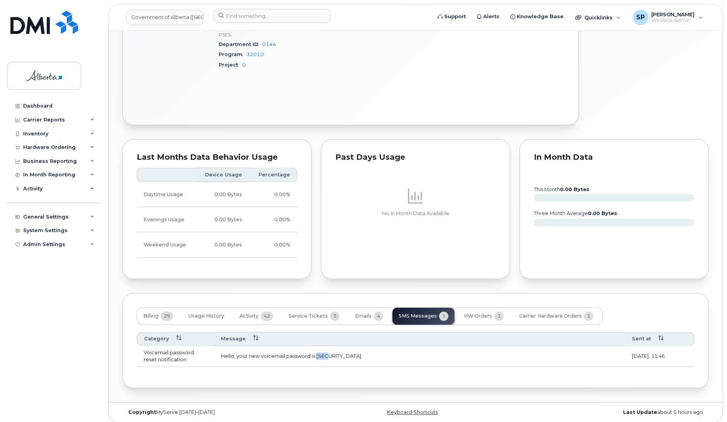
drag, startPoint x: 335, startPoint y: 352, endPoint x: 318, endPoint y: 350, distance: 17.5
click at [318, 350] on td "Hello, your new voicemail password is [SECURITY_DATA]" at bounding box center [419, 356] width 411 height 21
copy td "1013"
